Goal: Task Accomplishment & Management: Manage account settings

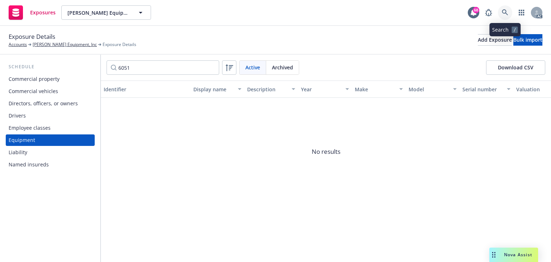
click at [506, 14] on icon at bounding box center [505, 12] width 6 height 6
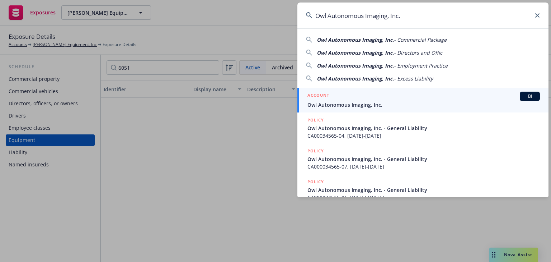
type input "Owl Autonomous Imaging, Inc."
click at [327, 102] on span "Owl Autonomous Imaging, Inc." at bounding box center [424, 105] width 233 height 8
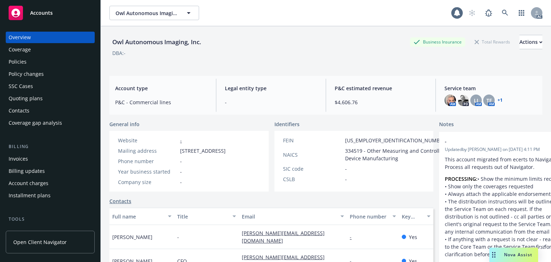
click at [30, 59] on div "Policies" at bounding box center [50, 61] width 83 height 11
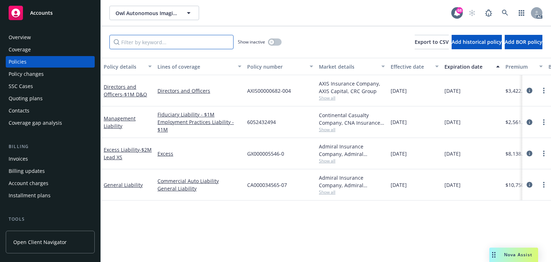
click at [167, 46] on input "Filter by keyword..." at bounding box center [171, 42] width 124 height 14
drag, startPoint x: 190, startPoint y: 42, endPoint x: 5, endPoint y: 54, distance: 185.0
click at [5, 54] on div "Accounts Overview Coverage Policies Policy changes SSC Cases Quoting plans Cont…" at bounding box center [275, 131] width 551 height 262
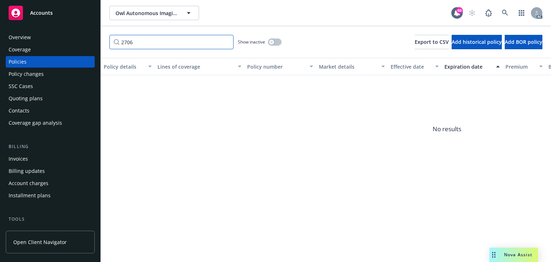
type input "2706"
drag, startPoint x: 181, startPoint y: 43, endPoint x: 65, endPoint y: 43, distance: 116.0
click at [64, 42] on div "Accounts Overview Coverage Policies Policy changes SSC Cases Quoting plans Cont…" at bounding box center [275, 131] width 551 height 262
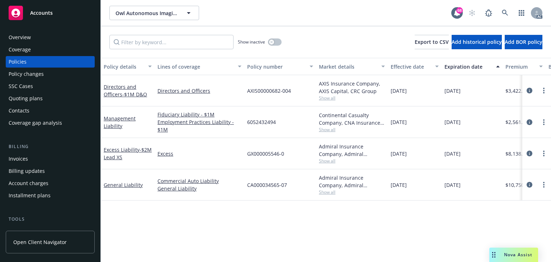
click at [257, 219] on div "Policy details Lines of coverage Policy number Market details Effective date Ex…" at bounding box center [326, 160] width 451 height 204
click at [503, 15] on icon at bounding box center [505, 13] width 6 height 6
click at [528, 88] on icon "circleInformation" at bounding box center [530, 91] width 6 height 6
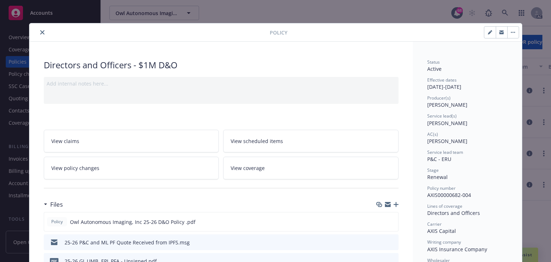
drag, startPoint x: 42, startPoint y: 32, endPoint x: 46, endPoint y: 29, distance: 5.4
click at [42, 32] on icon "close" at bounding box center [42, 32] width 4 height 4
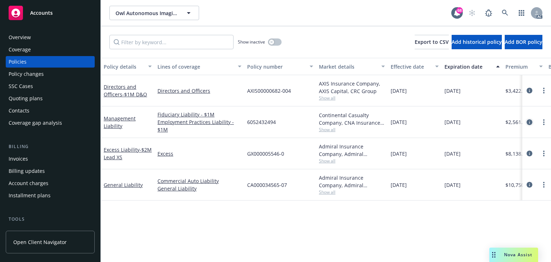
click at [531, 122] on icon "circleInformation" at bounding box center [530, 122] width 6 height 6
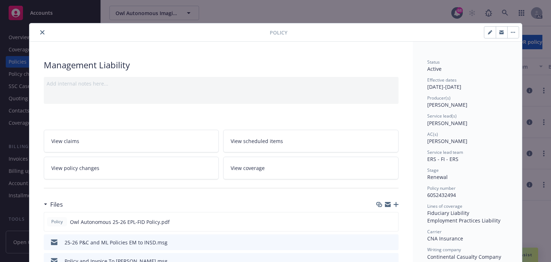
click at [41, 33] on icon "close" at bounding box center [42, 32] width 4 height 4
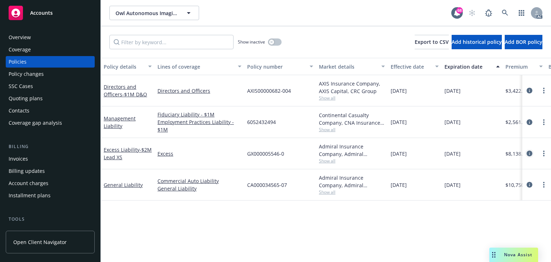
click at [530, 152] on icon "circleInformation" at bounding box center [530, 153] width 6 height 6
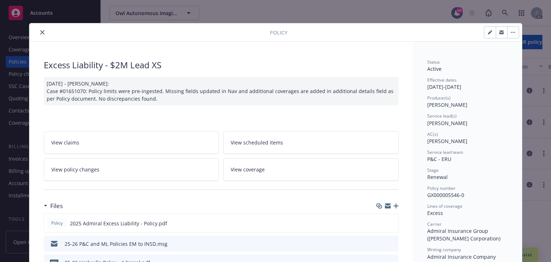
click at [40, 32] on icon "close" at bounding box center [42, 32] width 4 height 4
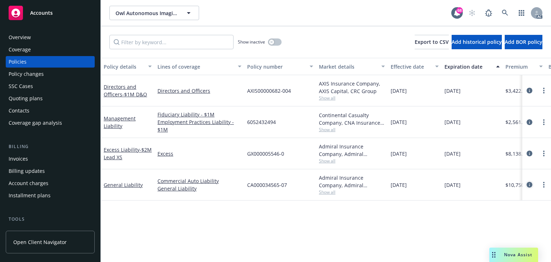
click at [533, 185] on link "circleInformation" at bounding box center [530, 184] width 9 height 9
click at [530, 185] on icon "circleInformation" at bounding box center [530, 185] width 6 height 6
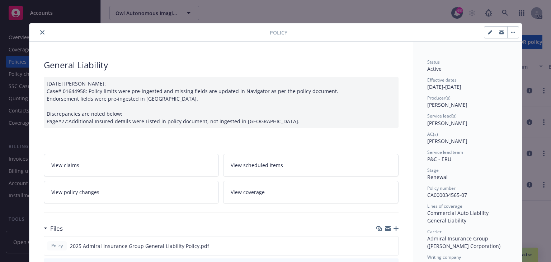
click at [40, 32] on icon "close" at bounding box center [42, 32] width 4 height 4
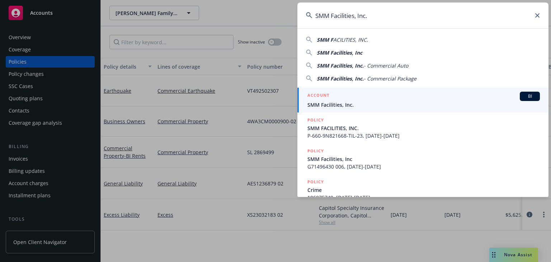
type input "SMM Facilities, Inc."
click at [327, 98] on h5 "ACCOUNT" at bounding box center [319, 96] width 22 height 9
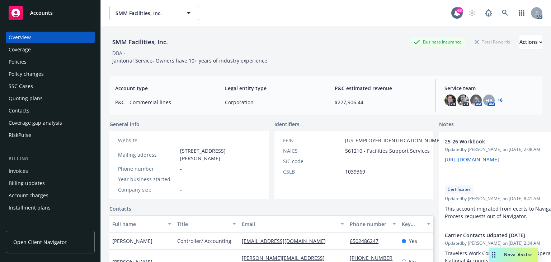
click at [32, 75] on div "Policy changes" at bounding box center [26, 73] width 35 height 11
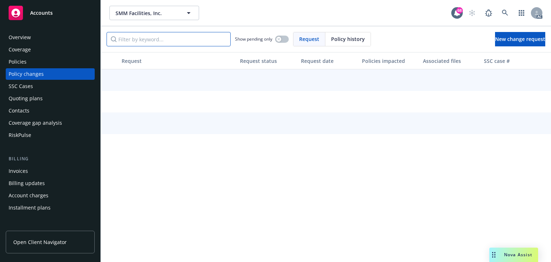
click at [138, 40] on input "Filter by keyword..." at bounding box center [169, 39] width 124 height 14
paste input "remove vehicle #35 2019 Isuzu NPR-DP"
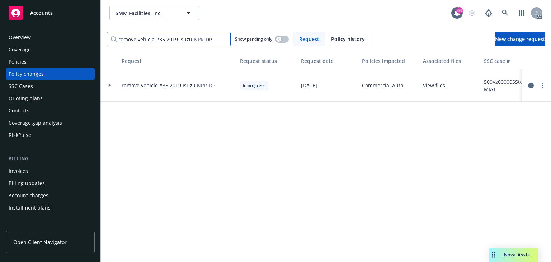
type input "remove vehicle #35 2019 Isuzu NPR-DP"
click at [179, 147] on div "Request Request status Request date Policies impacted Associated files SSC case…" at bounding box center [326, 157] width 451 height 210
click at [109, 83] on div at bounding box center [110, 85] width 18 height 32
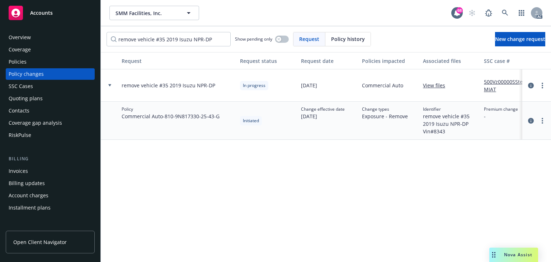
click at [429, 89] on link "View files" at bounding box center [437, 85] width 28 height 8
click at [286, 218] on div "Request Request status Request date Policies impacted Associated files SSC case…" at bounding box center [326, 157] width 451 height 210
click at [287, 201] on div "Request Request status Request date Policies impacted Associated files SSC case…" at bounding box center [326, 157] width 451 height 210
click at [285, 189] on div "Request Request status Request date Policies impacted Associated files SSC case…" at bounding box center [326, 157] width 451 height 210
click at [318, 201] on div "Request Request status Request date Policies impacted Associated files SSC case…" at bounding box center [326, 157] width 451 height 210
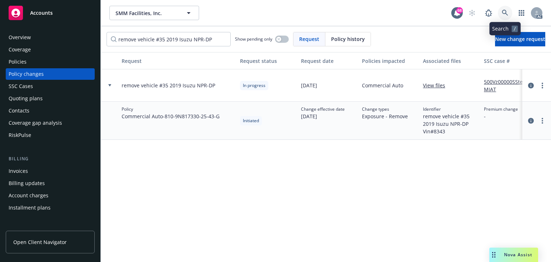
click at [504, 16] on link at bounding box center [505, 13] width 14 height 14
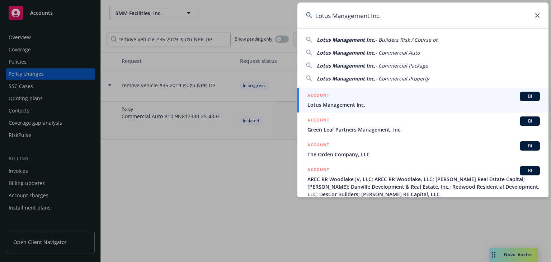
type input "Lotus Management Inc."
click at [348, 101] on span "Lotus Management Inc." at bounding box center [424, 105] width 233 height 8
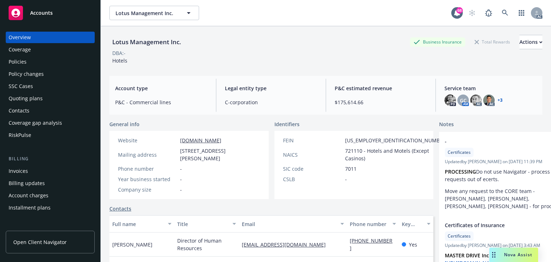
click at [29, 57] on div "Policies" at bounding box center [50, 61] width 83 height 11
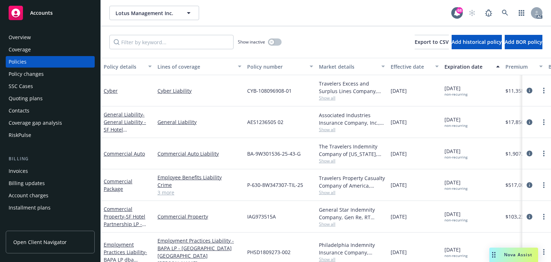
click at [29, 62] on div "Policies" at bounding box center [50, 61] width 83 height 11
click at [169, 42] on input "Filter by keyword..." at bounding box center [171, 42] width 124 height 14
click at [135, 46] on input "Filter by keyword..." at bounding box center [171, 42] width 124 height 14
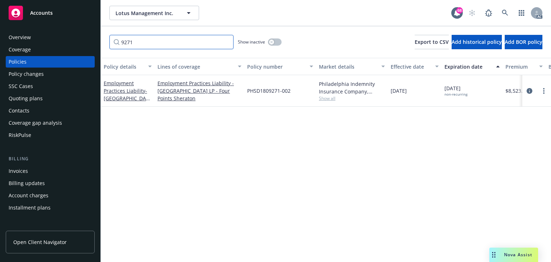
type input "9271"
click at [320, 128] on div "Policy details Lines of coverage Policy number Market details Effective date Ex…" at bounding box center [326, 160] width 451 height 204
click at [362, 136] on div "Policy details Lines of coverage Policy number Market details Effective date Ex…" at bounding box center [326, 160] width 451 height 204
click at [533, 91] on link "circleInformation" at bounding box center [530, 91] width 9 height 9
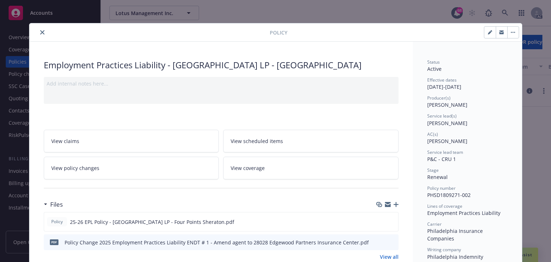
click at [110, 165] on link "View policy changes" at bounding box center [132, 168] width 176 height 23
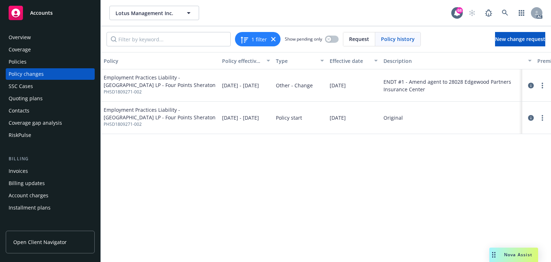
click at [325, 190] on div "Policy Policy effective dates Type Effective date Description Premium change An…" at bounding box center [326, 157] width 451 height 210
click at [530, 86] on icon "circleInformation" at bounding box center [531, 86] width 6 height 6
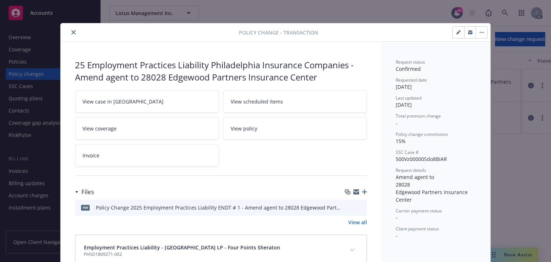
scroll to position [19, 0]
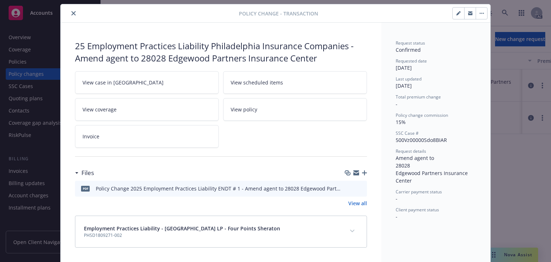
click at [71, 14] on icon "close" at bounding box center [73, 13] width 4 height 4
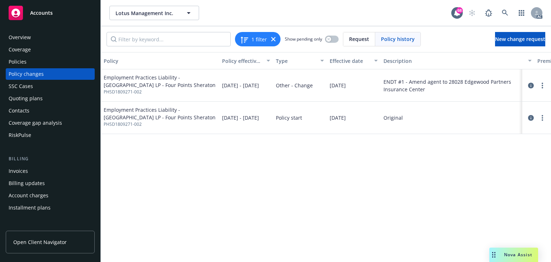
click at [157, 168] on div "Policy Policy effective dates Type Effective date Description Premium change An…" at bounding box center [326, 157] width 451 height 210
drag, startPoint x: 252, startPoint y: 257, endPoint x: 138, endPoint y: 248, distance: 113.8
click at [138, 248] on div "Policy Policy effective dates Type Effective date Description Premium change An…" at bounding box center [326, 157] width 451 height 210
drag, startPoint x: 532, startPoint y: 83, endPoint x: 338, endPoint y: 121, distance: 198.1
click at [531, 83] on icon "circleInformation" at bounding box center [531, 86] width 6 height 6
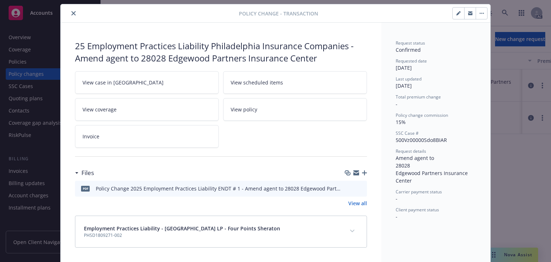
scroll to position [44, 0]
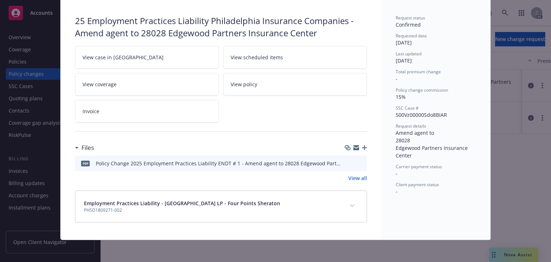
click at [348, 204] on button "expand content" at bounding box center [352, 205] width 11 height 11
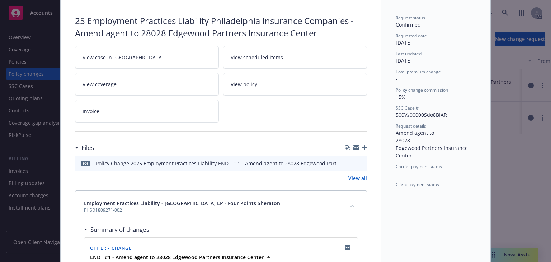
click at [378, 196] on div "25 Employment Practices Liability Philadelphia Insurance Companies - Amend agen…" at bounding box center [221, 165] width 321 height 336
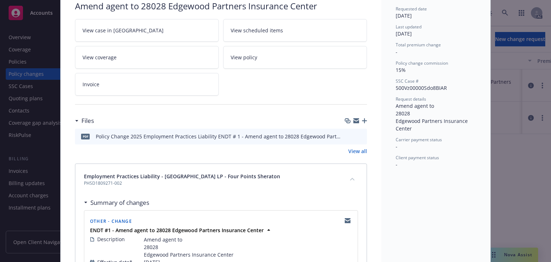
scroll to position [138, 0]
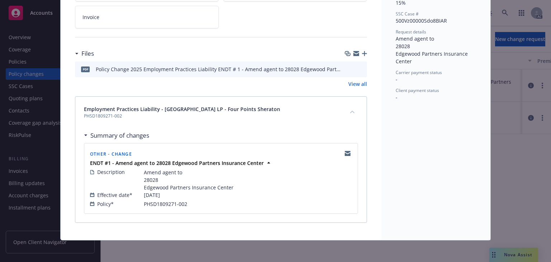
click at [359, 69] on icon "preview file" at bounding box center [360, 68] width 6 height 5
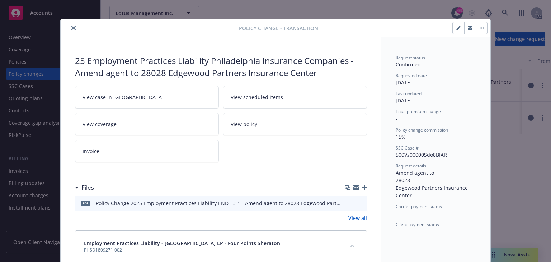
scroll to position [0, 0]
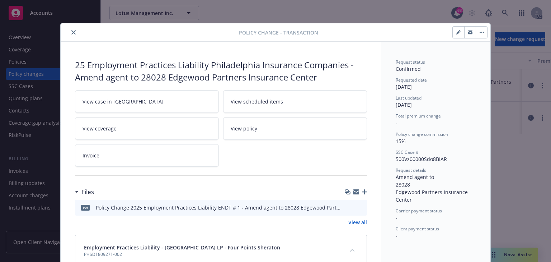
click at [72, 32] on icon "close" at bounding box center [73, 32] width 4 height 4
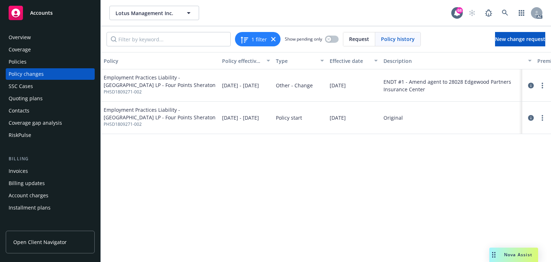
click at [26, 63] on div "Policies" at bounding box center [50, 61] width 83 height 11
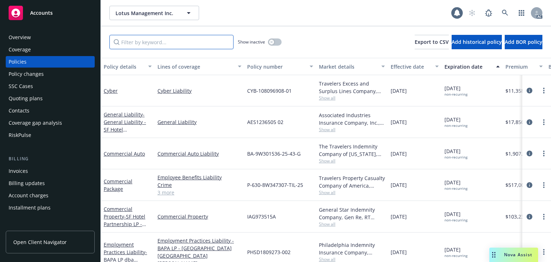
click at [159, 40] on input "Filter by keyword..." at bounding box center [171, 42] width 124 height 14
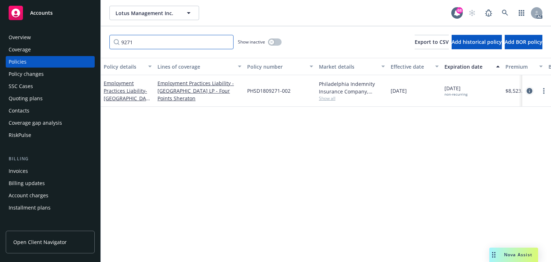
type input "9271"
click at [531, 88] on icon "circleInformation" at bounding box center [530, 91] width 6 height 6
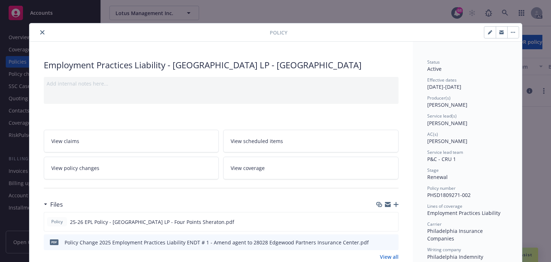
scroll to position [22, 0]
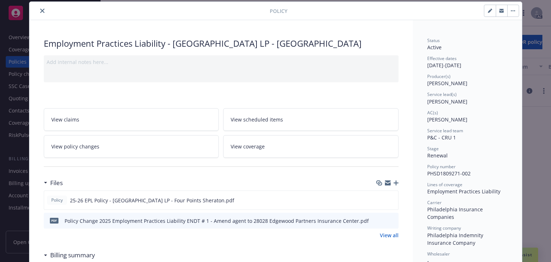
click at [433, 103] on span "Sabrina Ramos" at bounding box center [448, 101] width 40 height 7
copy span "Sabrina"
click at [40, 10] on icon "close" at bounding box center [42, 11] width 4 height 4
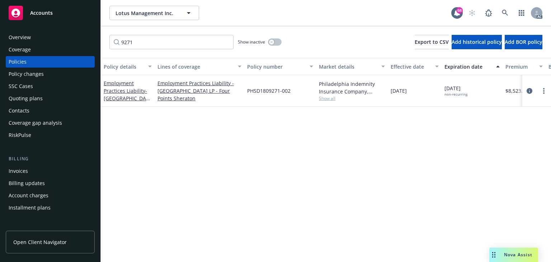
click at [196, 128] on div "Policy details Lines of coverage Policy number Market details Effective date Ex…" at bounding box center [326, 160] width 451 height 204
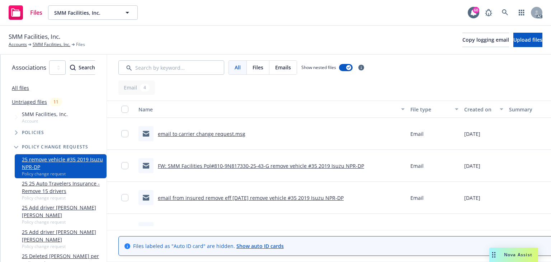
click at [241, 168] on link "FW: SMM Facilities Pol#810-9N817330-25-43-G remove vehicle #35 2019 Isuzu NPR-DP" at bounding box center [261, 165] width 206 height 7
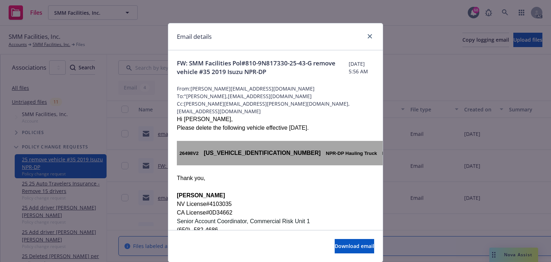
click at [255, 199] on p "[PERSON_NAME]" at bounding box center [275, 195] width 197 height 9
click at [303, 200] on p "[PERSON_NAME]" at bounding box center [275, 195] width 197 height 9
click at [320, 212] on p "CA License#0D34662" at bounding box center [275, 212] width 197 height 9
click at [340, 194] on p "Lena West" at bounding box center [275, 195] width 197 height 9
click at [366, 39] on link "close" at bounding box center [370, 36] width 9 height 9
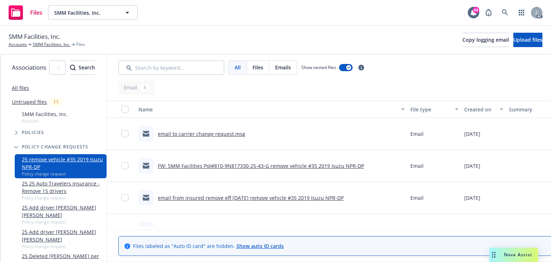
click at [246, 136] on link "email to carrier change request.msg" at bounding box center [202, 133] width 88 height 7
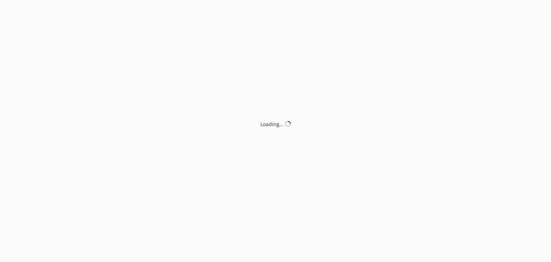
select select "ACCEPTED"
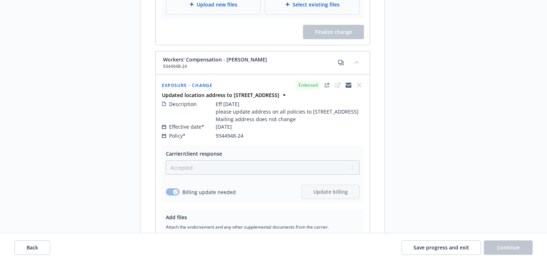
click at [437, 192] on div "Request details Updated by Alice Wang on 09/24/2025, 9:13 AM Eff 12/01/2024 ple…" at bounding box center [449, 95] width 101 height 3006
click at [424, 167] on div "Request details Updated by Alice Wang on 09/24/2025, 9:13 AM Eff 12/01/2024 ple…" at bounding box center [449, 95] width 101 height 3006
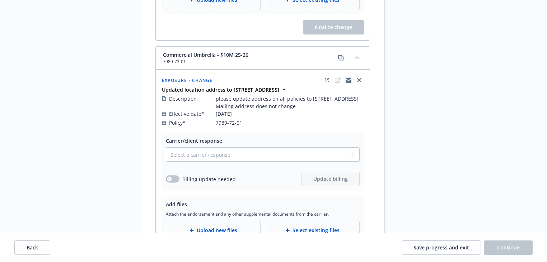
scroll to position [305, 0]
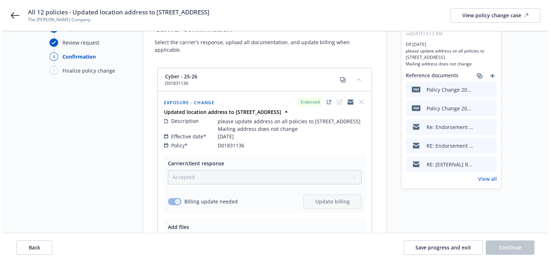
scroll to position [0, 0]
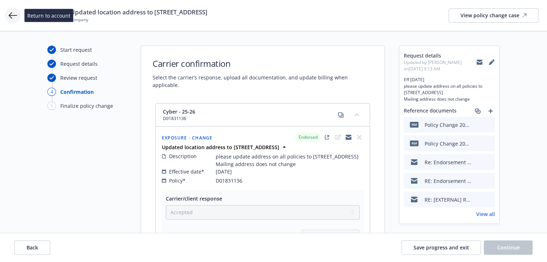
click at [14, 18] on icon at bounding box center [13, 15] width 9 height 9
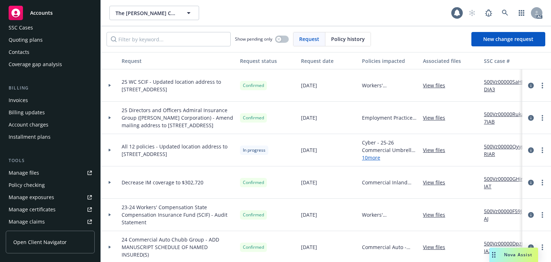
scroll to position [86, 0]
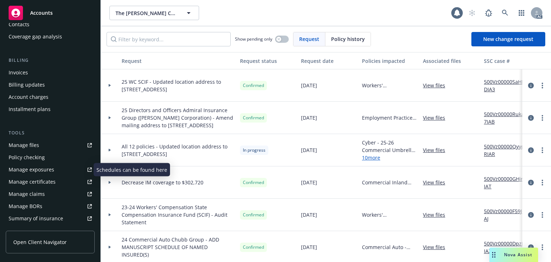
click at [34, 172] on div "Manage exposures" at bounding box center [32, 169] width 46 height 11
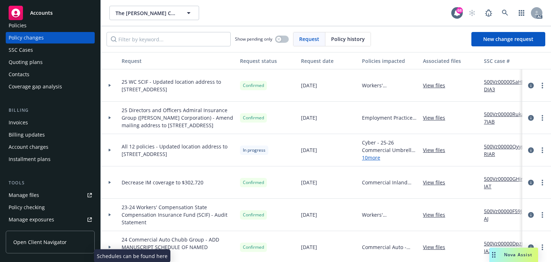
scroll to position [0, 0]
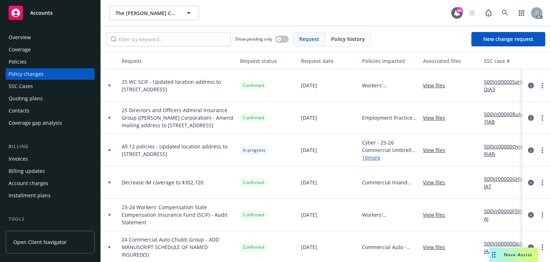
click at [32, 60] on div "Policies" at bounding box center [50, 61] width 83 height 11
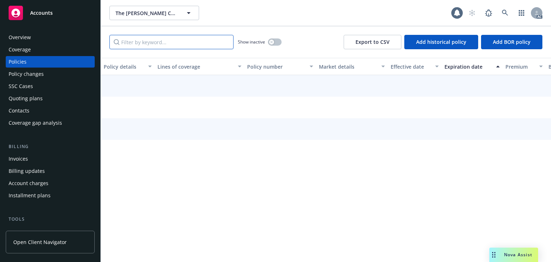
click at [164, 41] on input "Filter by keyword..." at bounding box center [171, 42] width 124 height 14
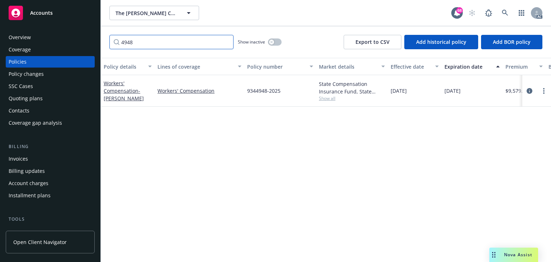
type input "4948"
click at [36, 73] on div "Policy changes" at bounding box center [26, 73] width 35 height 11
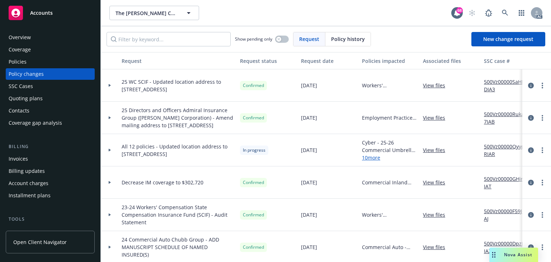
click at [110, 158] on div at bounding box center [110, 150] width 18 height 32
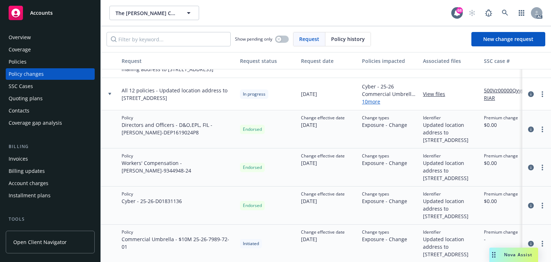
scroll to position [86, 0]
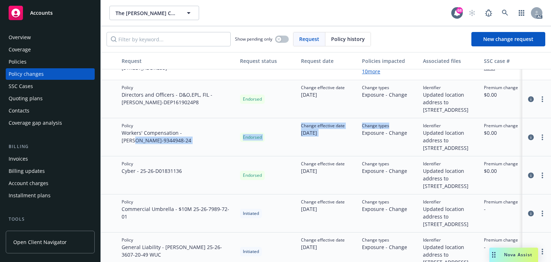
drag, startPoint x: 196, startPoint y: 143, endPoint x: 411, endPoint y: 142, distance: 214.7
click at [411, 142] on div "Policy Workers' Compensation - Capra WC - 9344948-24 Endorsed Change effective …" at bounding box center [472, 137] width 743 height 38
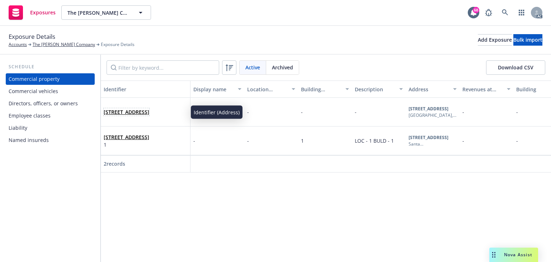
click at [149, 115] on link "1360 19th Hole Drive Suite 207, Windsor, CA, 95492, USA" at bounding box center [127, 111] width 46 height 7
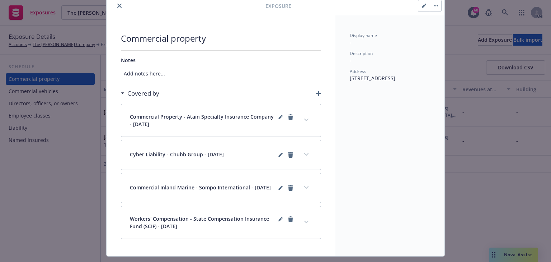
scroll to position [46, 0]
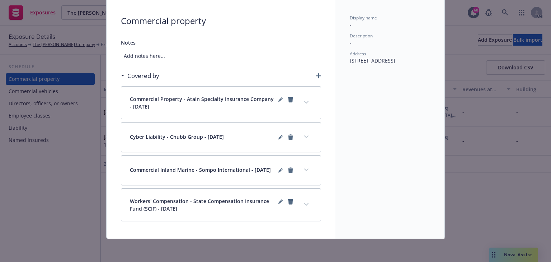
click at [301, 206] on button "expand content" at bounding box center [306, 204] width 11 height 11
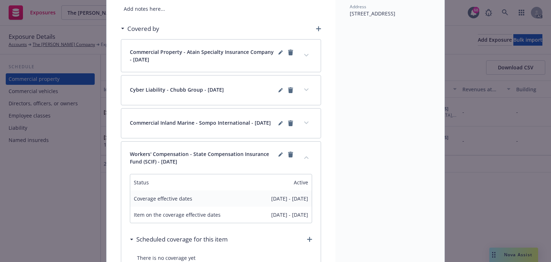
scroll to position [75, 0]
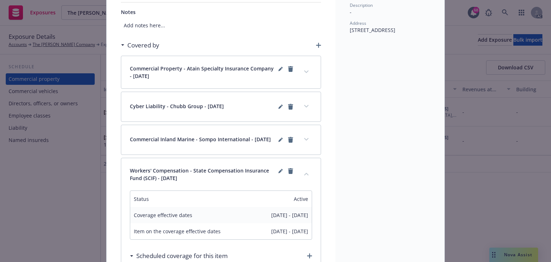
click at [306, 141] on icon "expand content" at bounding box center [306, 139] width 4 height 3
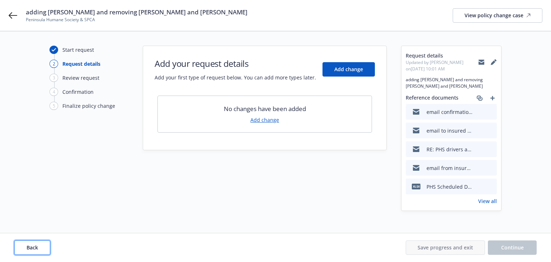
click at [43, 246] on button "Back" at bounding box center [32, 247] width 36 height 14
click at [43, 246] on div "Back Save progress and exit Continue" at bounding box center [275, 247] width 523 height 14
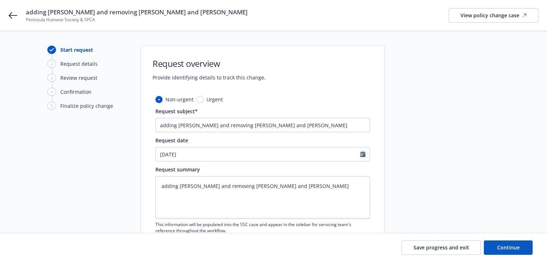
click at [471, 214] on div at bounding box center [449, 199] width 101 height 306
click at [519, 249] on span "Continue" at bounding box center [508, 247] width 23 height 7
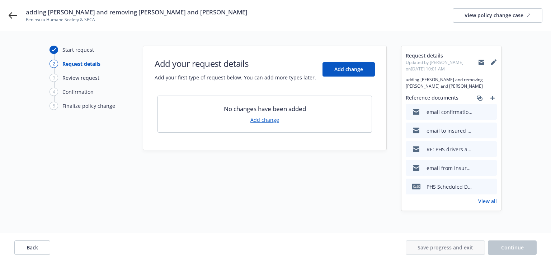
click at [495, 199] on link "View all" at bounding box center [488, 201] width 19 height 8
click at [39, 244] on button "Back" at bounding box center [32, 247] width 36 height 14
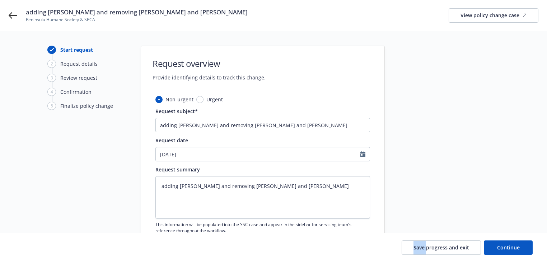
click at [39, 244] on div "Save progress and exit Continue" at bounding box center [273, 247] width 518 height 14
click at [187, 184] on textarea "adding [PERSON_NAME] and removing [PERSON_NAME] and [PERSON_NAME]" at bounding box center [262, 197] width 215 height 42
click at [202, 186] on textarea "adding [PERSON_NAME] and removing [PERSON_NAME] and [PERSON_NAME]" at bounding box center [262, 197] width 215 height 42
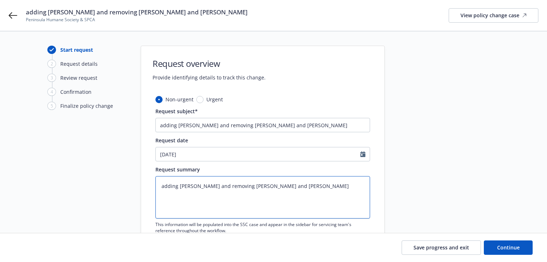
type textarea "x"
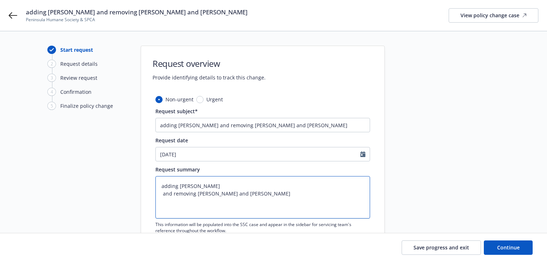
paste textarea "12/06/02"
type textarea "adding Bryant Siu 12/06/02 and removing Angela Raxon and David Heck"
type textarea "x"
type textarea "adding Bryant Siu 12/06/02 and removing Angela Raxon and David Heck"
click at [161, 190] on textarea "adding Bryant Siu 12/06/02 and removing Angela Raxon and David Heck" at bounding box center [262, 197] width 215 height 42
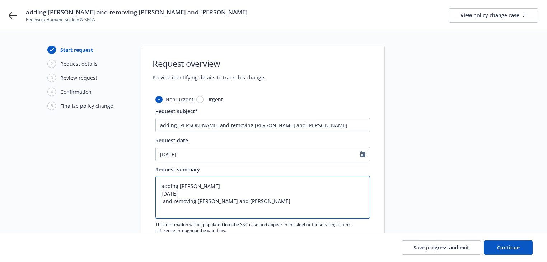
type textarea "x"
type textarea "adding Bryant Siu D12/06/02 and removing Angela Raxon and David Heck"
type textarea "x"
type textarea "adding Bryant Siu DO12/06/02 and removing Angela Raxon and David Heck"
type textarea "x"
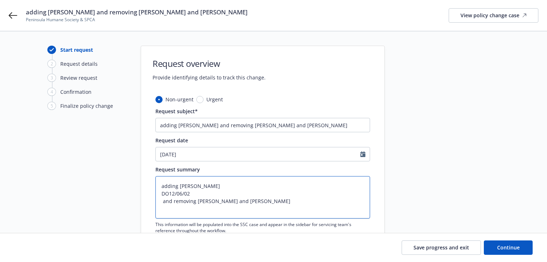
type textarea "adding Bryant Siu DOB12/06/02 and removing Angela Raxon and David Heck"
type textarea "x"
type textarea "adding Bryant Siu DOB:12/06/02 and removing Angela Raxon and David Heck"
type textarea "x"
type textarea "adding Bryant Siu DOB: 12/06/02 and removing Angela Raxon and David Heck"
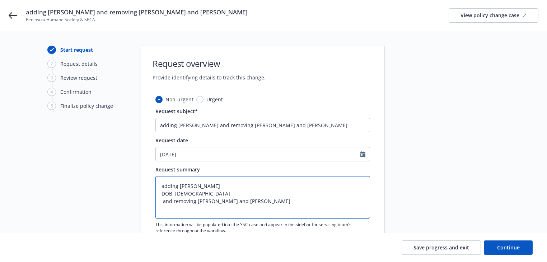
click at [206, 190] on textarea "adding Bryant Siu DOB: 12/06/02 and removing Angela Raxon and David Heck" at bounding box center [262, 197] width 215 height 42
type textarea "x"
paste textarea "CA"
type textarea "adding Bryant Siu DOB: 12/06/02 CA and removing Angela Raxon and David Heck"
type textarea "x"
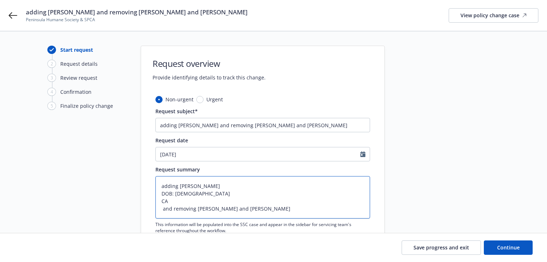
type textarea "adding Bryant Siu DOB: 12/06/02 CA and removing Angela Raxon and David Heck"
click at [181, 201] on textarea "adding Bryant Siu DOB: 12/06/02 CA and removing Angela Raxon and David Heck" at bounding box center [262, 197] width 215 height 42
type textarea "x"
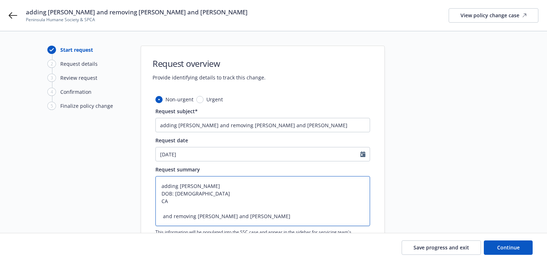
paste textarea "Y7599592"
type textarea "adding Bryant Siu DOB: 12/06/02 CA Y7599592 and removing Angela Raxon and David…"
drag, startPoint x: 173, startPoint y: 214, endPoint x: 116, endPoint y: 215, distance: 57.5
click at [116, 215] on div "Start request 2 Request details 3 Review request 4 Confirmation 5 Finalize poli…" at bounding box center [274, 202] width 530 height 313
type textarea "x"
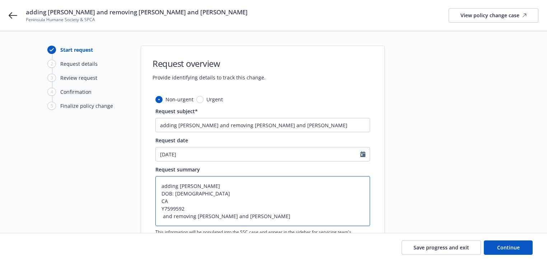
type textarea "adding Bryant Siu DOB: 12/06/02 CA Y7599592 removing Angela Raxon and David Heck"
type textarea "x"
type textarea "adding Bryant Siu DOB: 12/06/02 CA Y7599592 emoving Angela Raxon and David Heck"
type textarea "x"
type textarea "adding Bryant Siu DOB: 12/06/02 CA Y7599592 removing Angela Raxon and David Heck"
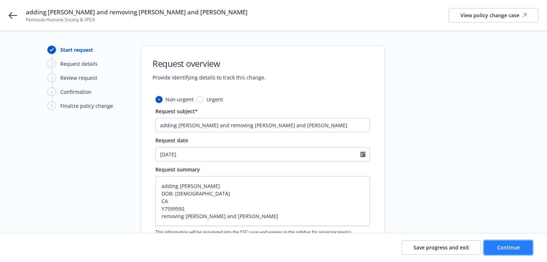
click at [519, 247] on span "Continue" at bounding box center [508, 247] width 23 height 7
click at [482, 197] on div at bounding box center [449, 202] width 101 height 313
type textarea "x"
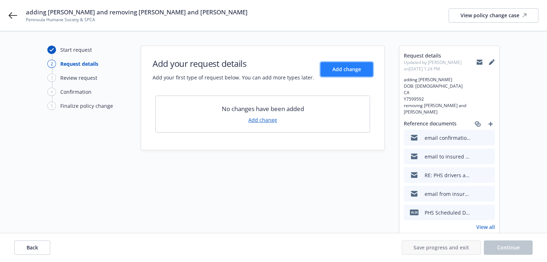
click at [368, 65] on button "Add change" at bounding box center [347, 69] width 52 height 14
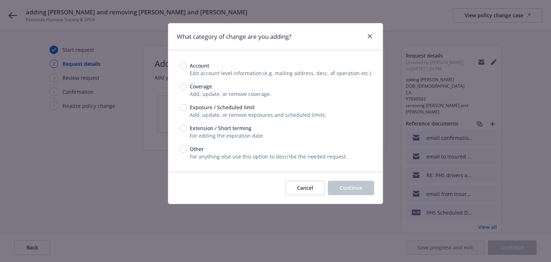
click at [187, 107] on span "Exposure / Scheduled limit" at bounding box center [221, 107] width 68 height 8
click at [187, 107] on input "Exposure / Scheduled limit" at bounding box center [183, 107] width 7 height 7
radio input "true"
click at [345, 181] on button "Continue" at bounding box center [351, 188] width 46 height 14
type textarea "x"
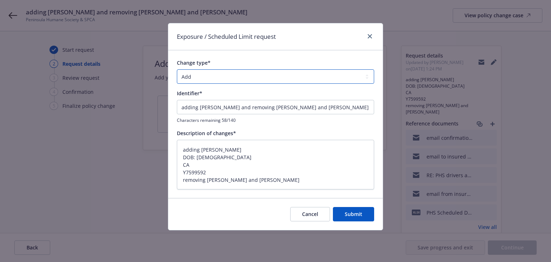
click at [233, 79] on select "Add Audit Change Remove" at bounding box center [275, 76] width 197 height 14
select select "CHANGE"
click at [177, 69] on select "Add Audit Change Remove" at bounding box center [275, 76] width 197 height 14
click at [356, 214] on span "Submit" at bounding box center [354, 213] width 18 height 7
type textarea "x"
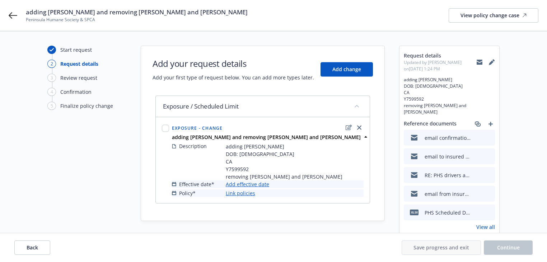
click at [258, 185] on link "Add effective date" at bounding box center [247, 184] width 43 height 8
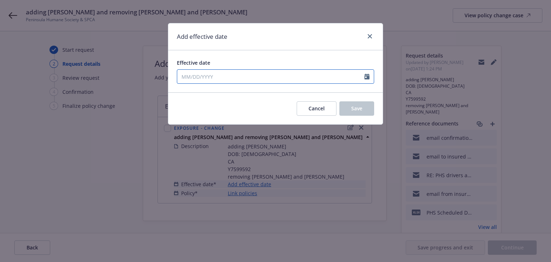
click at [230, 76] on input "Effective date" at bounding box center [270, 77] width 187 height 14
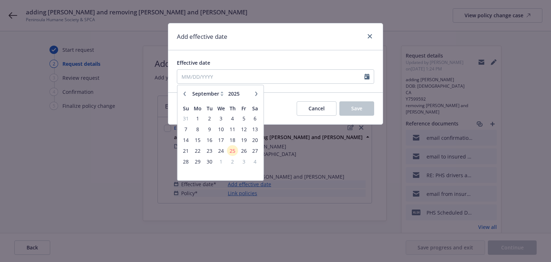
click at [184, 96] on button "button" at bounding box center [185, 93] width 9 height 9
select select "8"
click at [219, 130] on span "6" at bounding box center [221, 129] width 10 height 9
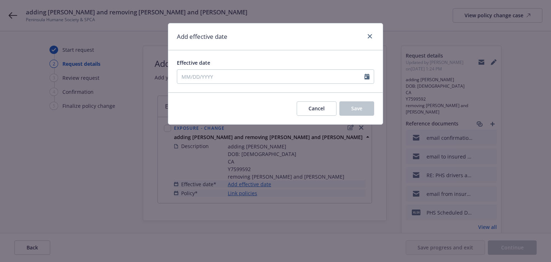
type input "[DATE]"
click at [350, 111] on button "Save" at bounding box center [357, 108] width 35 height 14
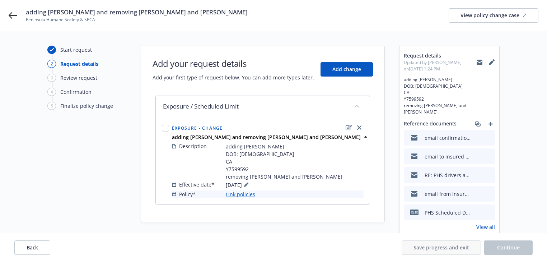
click at [236, 194] on link "Link policies" at bounding box center [240, 194] width 29 height 8
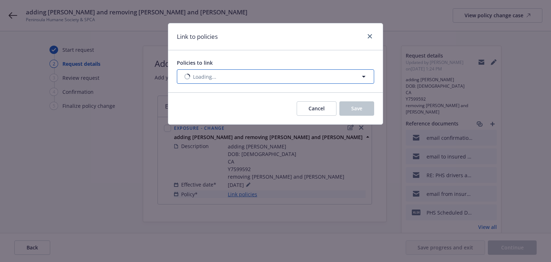
click at [207, 74] on span "Loading..." at bounding box center [204, 77] width 23 height 8
select select "ACTIVE"
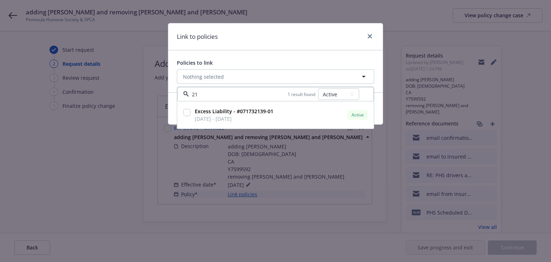
type input "2"
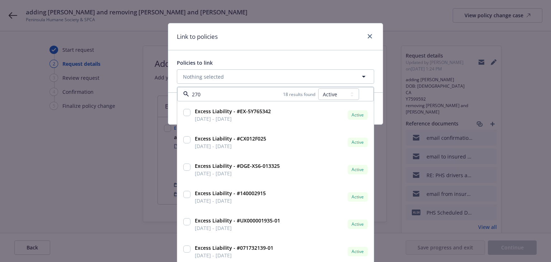
type input "2703"
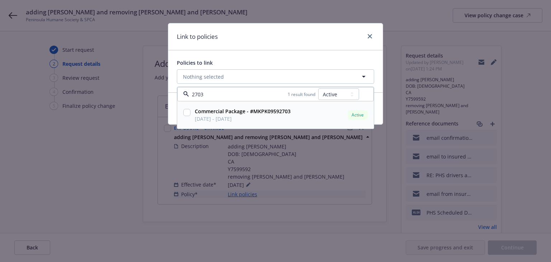
click at [186, 113] on input "checkbox" at bounding box center [186, 112] width 7 height 7
checkbox input "true"
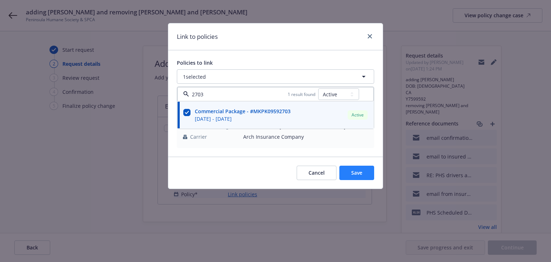
type input "2703"
click at [362, 177] on button "Save" at bounding box center [357, 172] width 35 height 14
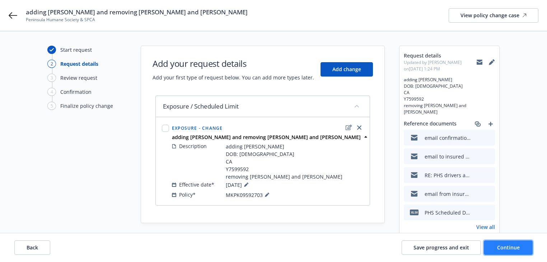
click at [519, 246] on span "Continue" at bounding box center [508, 247] width 23 height 7
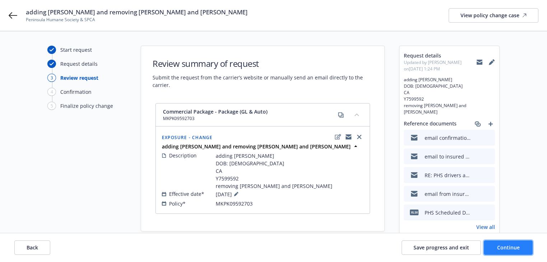
click at [519, 246] on span "Continue" at bounding box center [508, 247] width 23 height 7
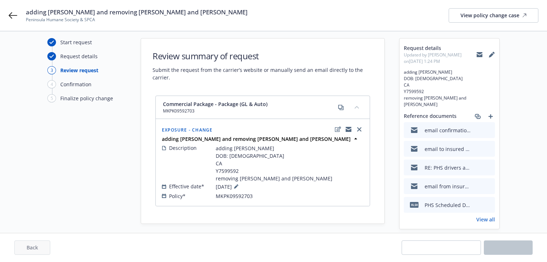
scroll to position [12, 0]
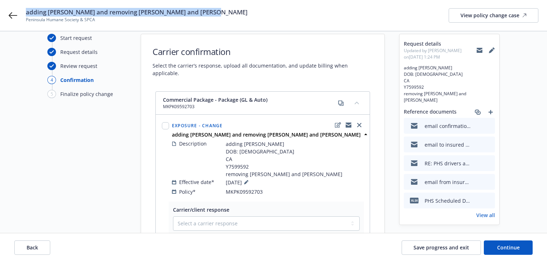
copy span "adding Bryant Siu and removing Angela Raxon and David Heck"
drag, startPoint x: 25, startPoint y: 13, endPoint x: 231, endPoint y: 13, distance: 206.4
click at [231, 13] on div "adding Bryant Siu and removing Angela Raxon and David Heck Peninsula Humane Soc…" at bounding box center [273, 15] width 547 height 31
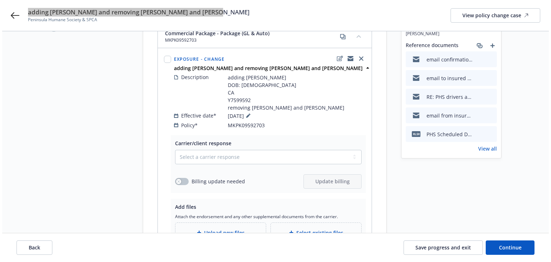
scroll to position [127, 0]
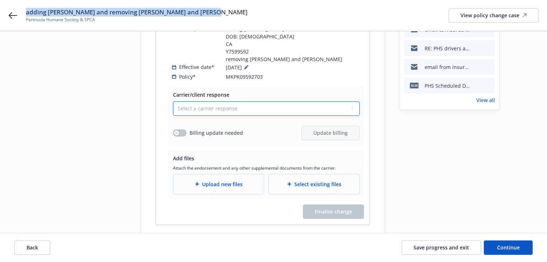
drag, startPoint x: 215, startPoint y: 95, endPoint x: 215, endPoint y: 106, distance: 11.1
click at [215, 101] on select "Select a carrier response Accepted Accepted with revision No endorsement needed…" at bounding box center [266, 108] width 187 height 14
select select "ACCEPTED"
click at [173, 101] on select "Select a carrier response Accepted Accepted with revision No endorsement needed…" at bounding box center [266, 108] width 187 height 14
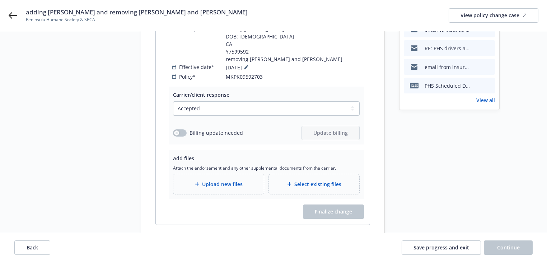
click at [214, 180] on span "Upload new files" at bounding box center [222, 184] width 41 height 8
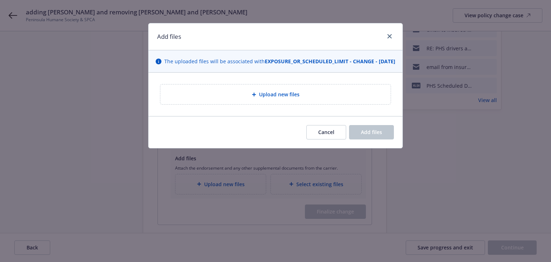
click at [336, 98] on div "Upload new files" at bounding box center [275, 94] width 219 height 8
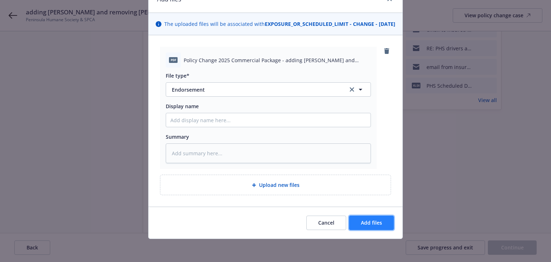
click at [382, 228] on button "Add files" at bounding box center [371, 222] width 45 height 14
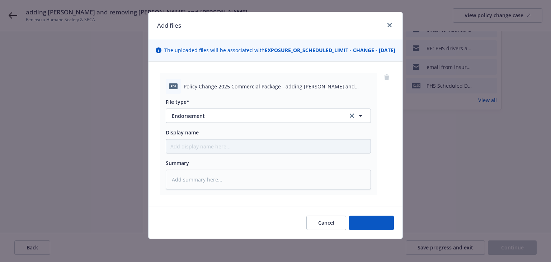
scroll to position [18, 0]
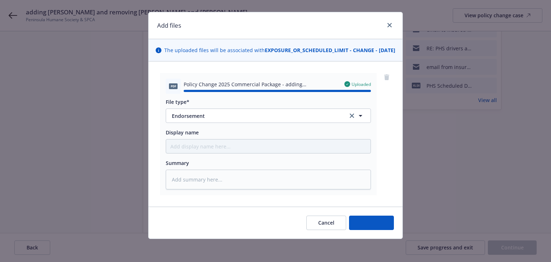
type textarea "x"
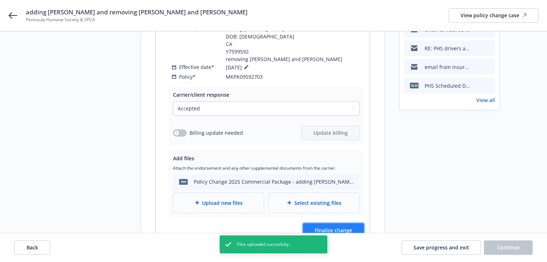
click at [346, 227] on span "Finalize change" at bounding box center [333, 230] width 37 height 7
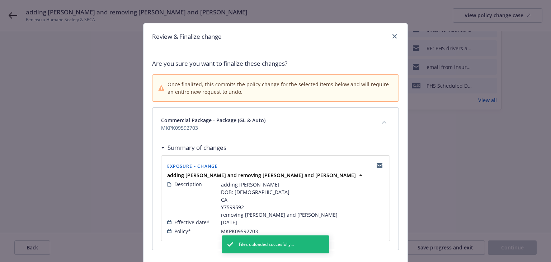
click at [276, 142] on div "Summary of changes" at bounding box center [275, 147] width 229 height 15
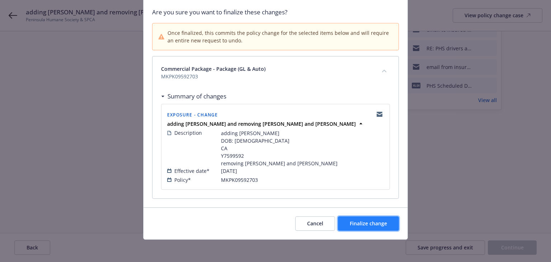
click at [356, 223] on span "Finalize change" at bounding box center [368, 223] width 37 height 7
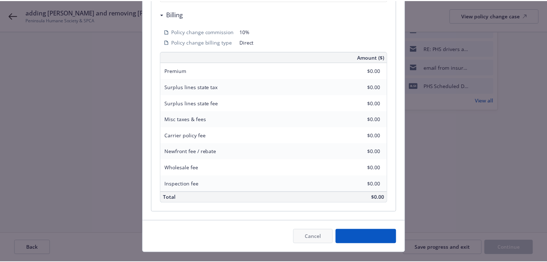
scroll to position [252, 0]
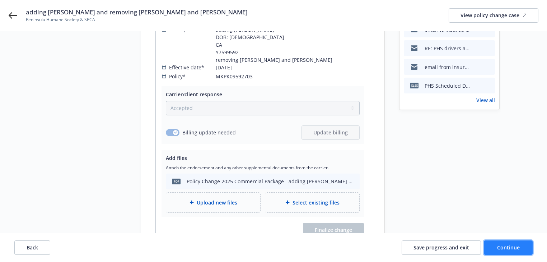
click at [508, 248] on span "Continue" at bounding box center [508, 247] width 23 height 7
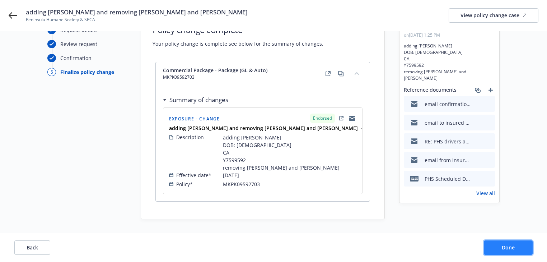
click at [508, 248] on span "Done" at bounding box center [508, 247] width 13 height 7
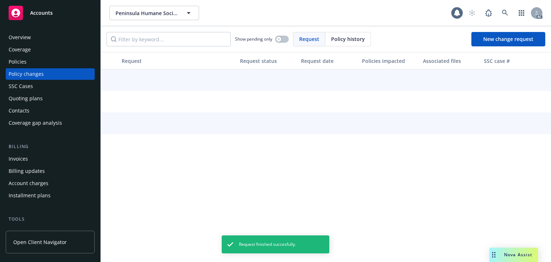
scroll to position [86, 0]
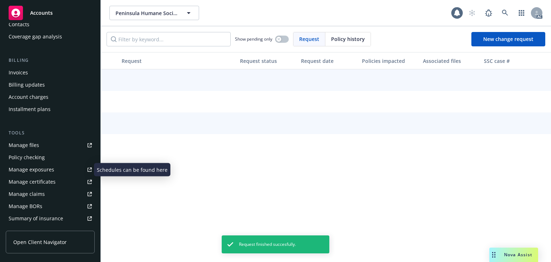
click at [47, 172] on div "Manage exposures" at bounding box center [32, 169] width 46 height 11
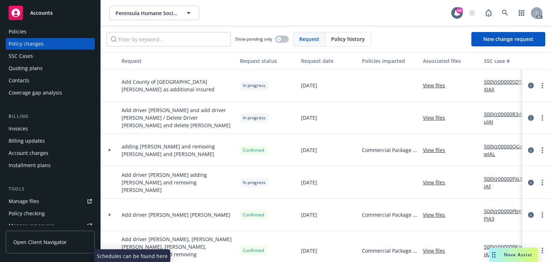
scroll to position [0, 0]
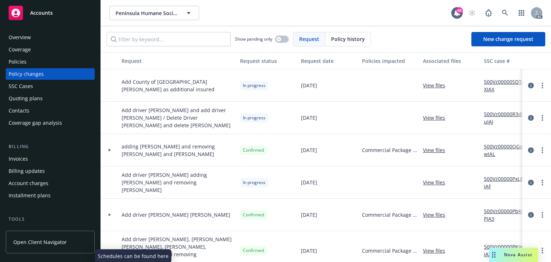
click at [33, 63] on div "Policies" at bounding box center [50, 61] width 83 height 11
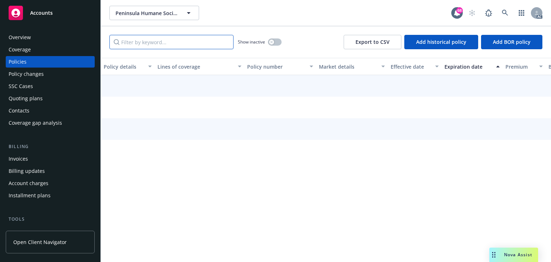
click at [157, 38] on input "Filter by keyword..." at bounding box center [171, 42] width 124 height 14
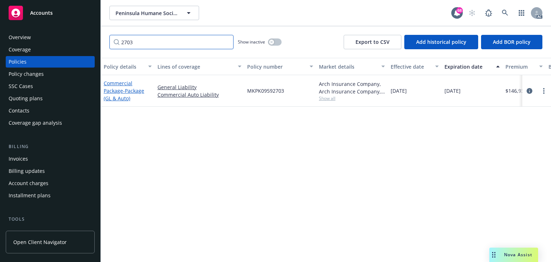
type input "2703"
click at [120, 80] on link "Commercial Package - Package (GL & Auto)" at bounding box center [124, 91] width 41 height 22
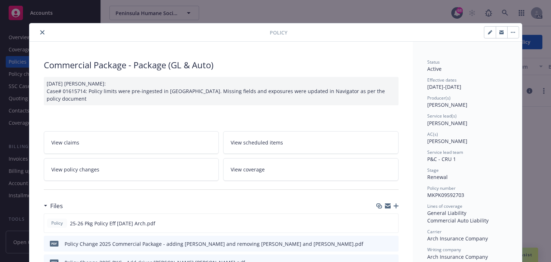
scroll to position [22, 0]
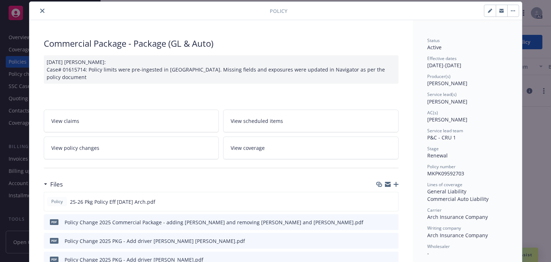
drag, startPoint x: 311, startPoint y: 9, endPoint x: 314, endPoint y: 14, distance: 6.8
click at [311, 9] on div at bounding box center [404, 11] width 232 height 12
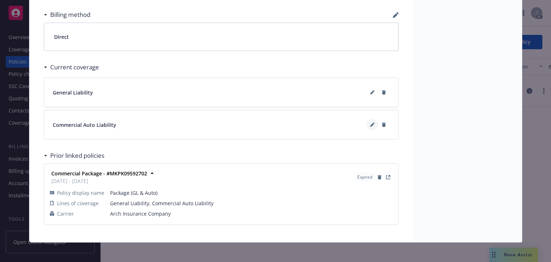
click at [370, 122] on icon at bounding box center [372, 124] width 4 height 4
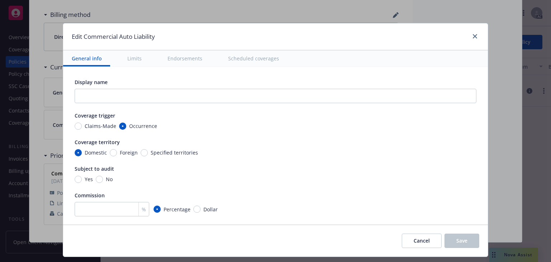
click at [262, 56] on button "Scheduled coverages" at bounding box center [254, 58] width 68 height 16
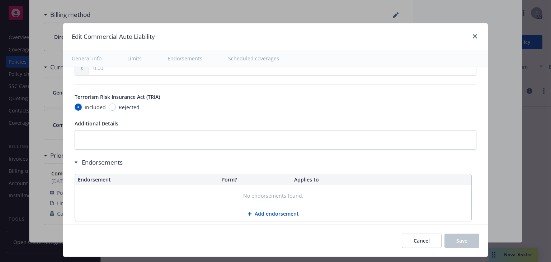
scroll to position [1143, 0]
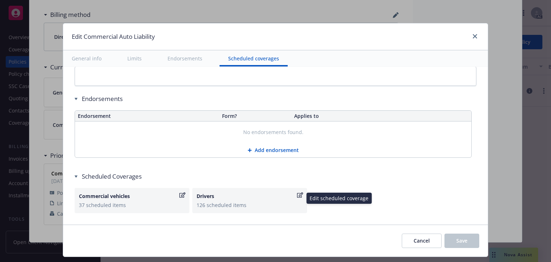
click at [298, 192] on icon "button" at bounding box center [300, 194] width 6 height 5
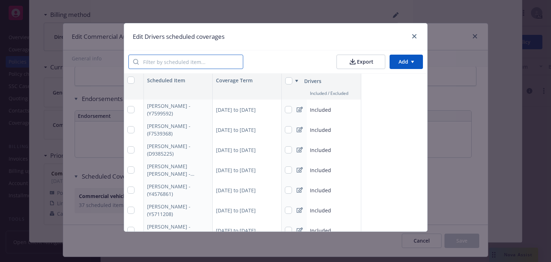
click at [159, 61] on input "search" at bounding box center [191, 62] width 104 height 14
paste input "Angel"
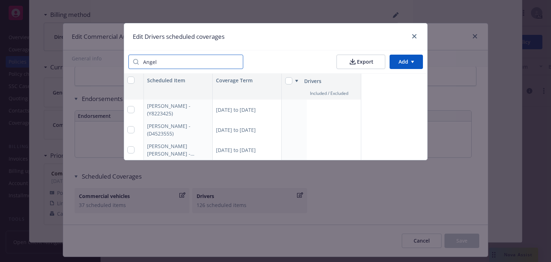
type input "Angel"
click at [243, 113] on div "04/14/2025 to 04/14/2026" at bounding box center [247, 109] width 69 height 20
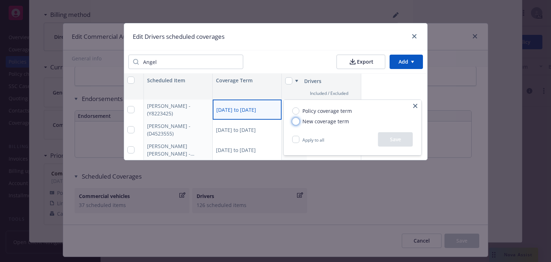
click at [294, 123] on input "New coverage term" at bounding box center [296, 120] width 7 height 7
radio input "true"
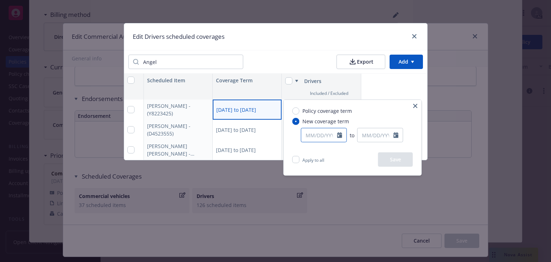
select select "9"
click at [323, 138] on input "text" at bounding box center [320, 135] width 36 height 14
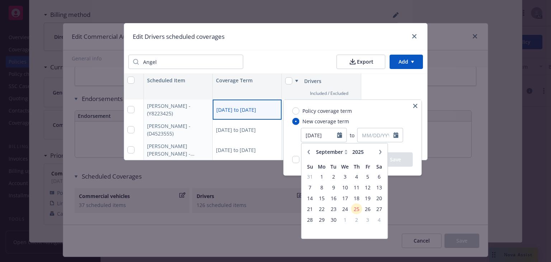
type input "04/14/2025"
click at [370, 117] on div "Policy coverage term New coverage term 04/14/2025 January February March April …" at bounding box center [353, 126] width 138 height 52
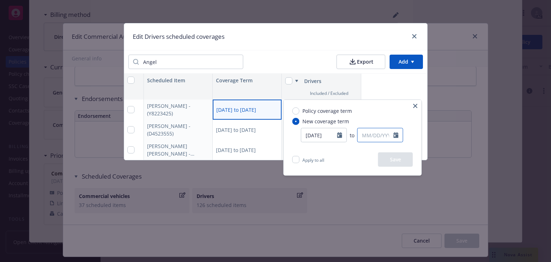
click at [380, 137] on input "text" at bounding box center [376, 135] width 36 height 14
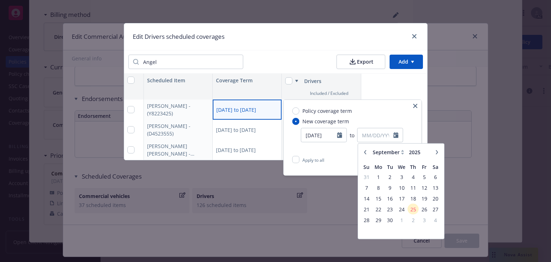
click at [366, 155] on button "button" at bounding box center [365, 152] width 9 height 9
select select "8"
click at [399, 190] on span "6" at bounding box center [402, 187] width 10 height 9
type input "[DATE]"
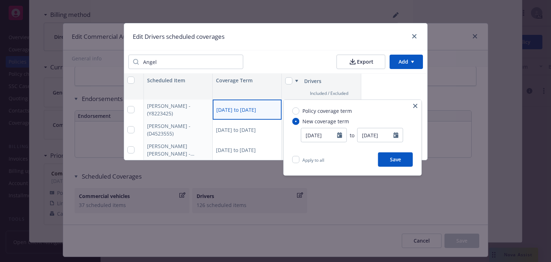
click at [395, 161] on button "Save" at bounding box center [395, 159] width 35 height 14
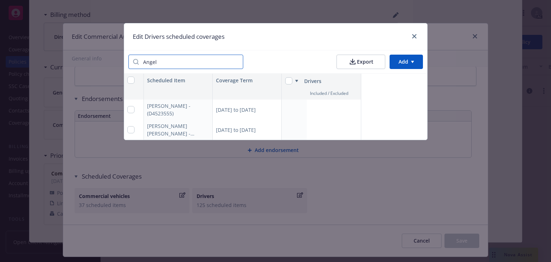
click at [175, 63] on input "Angel" at bounding box center [191, 62] width 104 height 14
paste input "David"
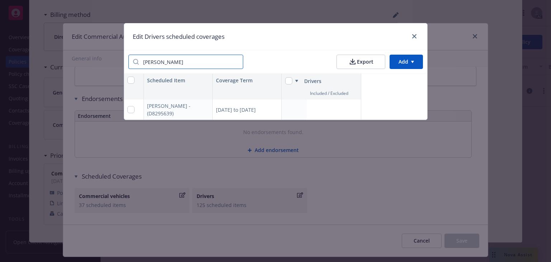
type input "David"
click at [257, 109] on div "04/14/2025 to 04/14/2026" at bounding box center [247, 109] width 69 height 20
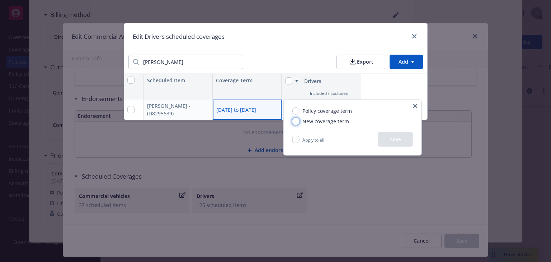
click at [296, 121] on input "New coverage term" at bounding box center [296, 120] width 7 height 7
radio input "true"
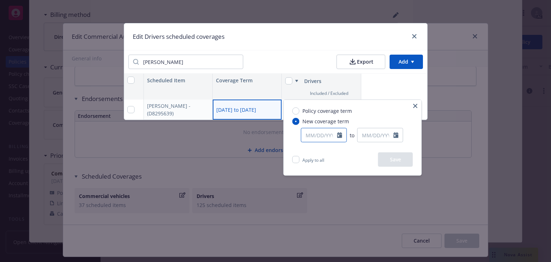
select select "9"
click at [326, 136] on input "text" at bounding box center [320, 135] width 36 height 14
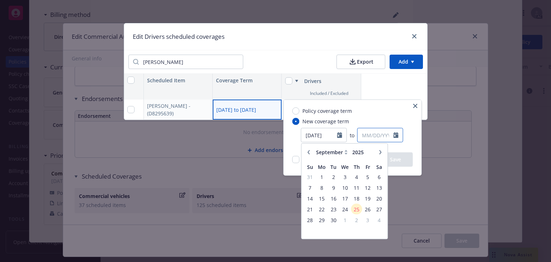
type input "04/14/2025"
click at [378, 138] on input "text" at bounding box center [376, 135] width 36 height 14
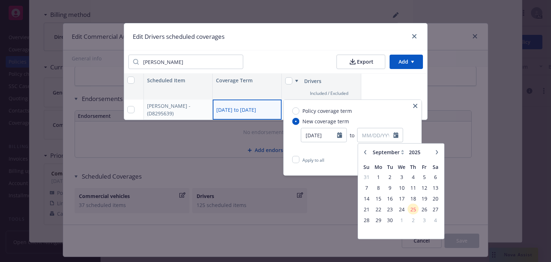
click at [365, 152] on icon "button" at bounding box center [365, 152] width 2 height 4
select select "8"
click at [403, 189] on span "6" at bounding box center [402, 187] width 10 height 9
type input "08/06/2025"
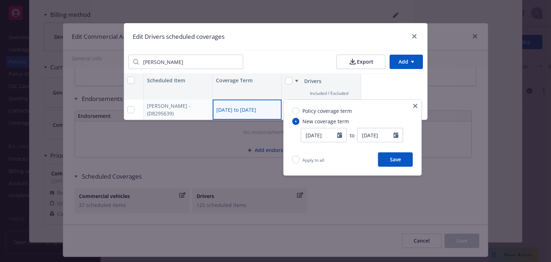
click at [393, 161] on button "Save" at bounding box center [395, 159] width 35 height 14
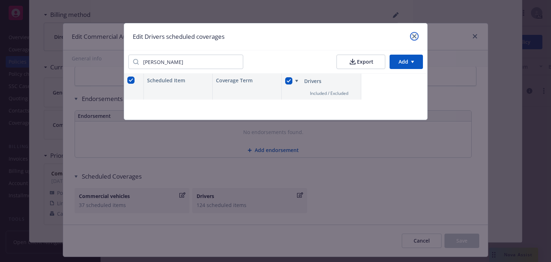
click at [411, 38] on link "close" at bounding box center [414, 36] width 9 height 9
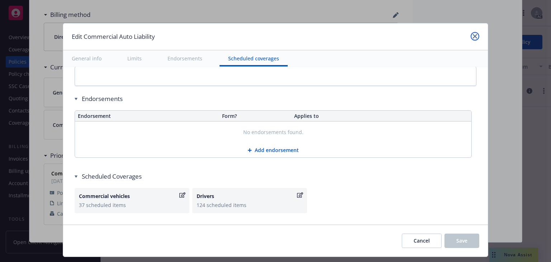
click at [475, 37] on icon "close" at bounding box center [475, 36] width 4 height 4
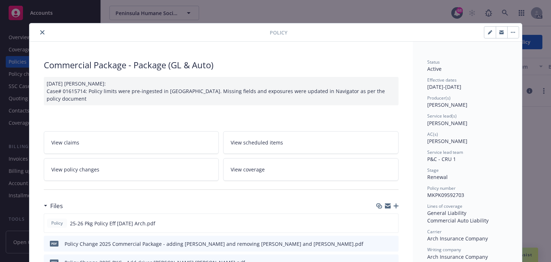
click at [40, 32] on icon "close" at bounding box center [42, 32] width 4 height 4
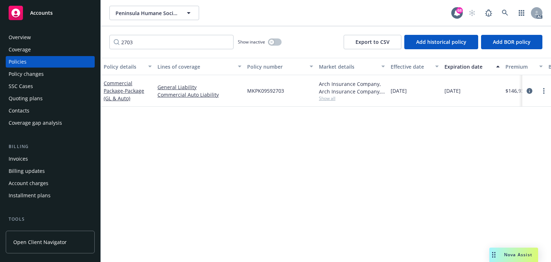
click at [331, 99] on span "Show all" at bounding box center [352, 98] width 66 height 6
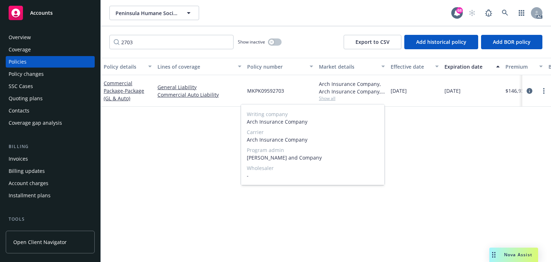
copy span "Arch Insurance Company"
drag, startPoint x: 246, startPoint y: 139, endPoint x: 320, endPoint y: 138, distance: 74.7
click at [320, 138] on div "Writing company Arch Insurance Company Carrier Arch Insurance Company Program a…" at bounding box center [313, 144] width 144 height 80
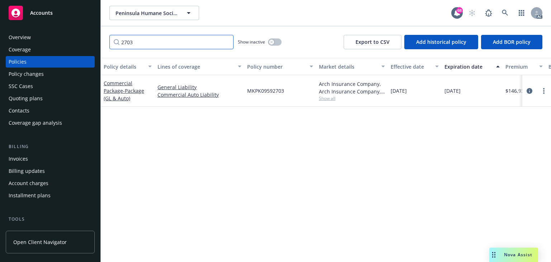
click at [158, 43] on input "2703" at bounding box center [171, 42] width 124 height 14
click at [31, 76] on div "Policy changes" at bounding box center [26, 73] width 35 height 11
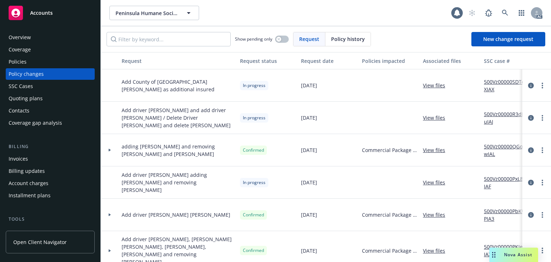
click at [146, 47] on div "Show pending only Request Policy history New change request" at bounding box center [326, 39] width 451 height 26
click at [146, 41] on input "Filter by keyword..." at bounding box center [169, 39] width 124 height 14
paste input "Add driver Brooke Young adding Erin Campbell and removing Beatrix"
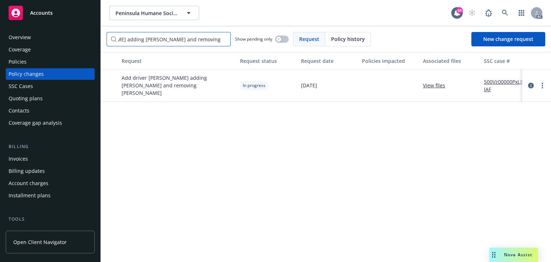
type input "Add driver Brooke Young adding Erin Campbell and removing Beatrix"
click at [442, 85] on link "View files" at bounding box center [437, 85] width 28 height 8
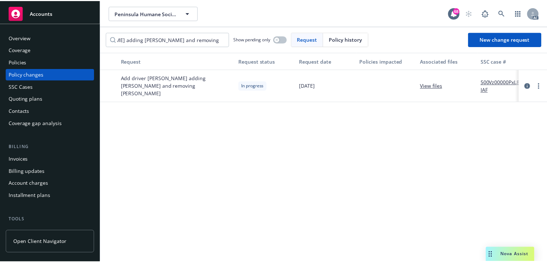
scroll to position [0, 0]
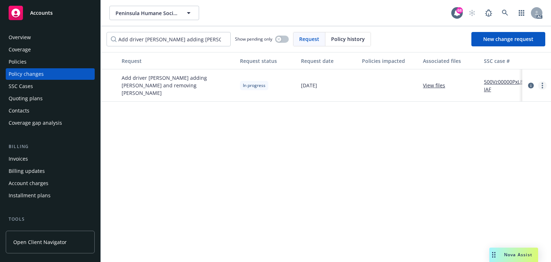
click at [541, 83] on link "more" at bounding box center [542, 85] width 9 height 9
click at [454, 136] on link "Resume workflow" at bounding box center [485, 143] width 123 height 14
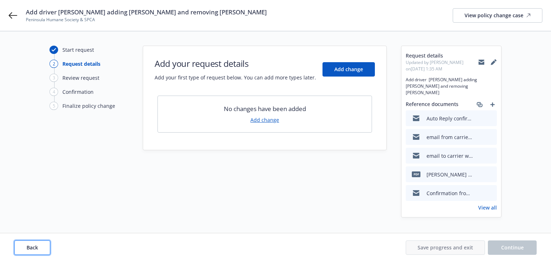
click at [36, 248] on span "Back" at bounding box center [32, 247] width 11 height 7
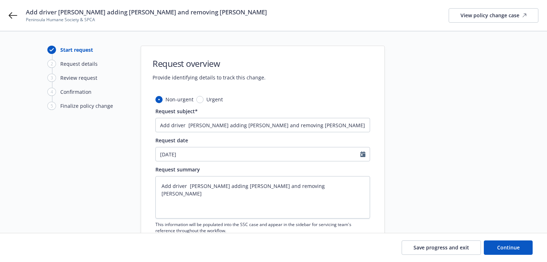
click at [36, 248] on div "Save progress and exit Continue" at bounding box center [273, 247] width 518 height 14
click at [510, 243] on button "Continue" at bounding box center [508, 247] width 49 height 14
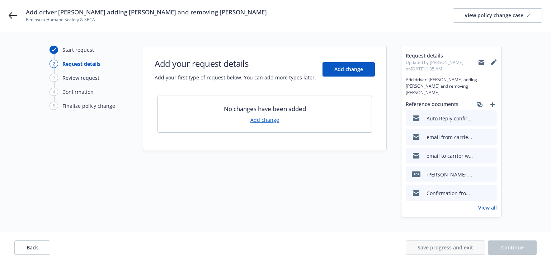
click at [487, 204] on link "View all" at bounding box center [488, 208] width 19 height 8
click at [22, 246] on button "Back" at bounding box center [32, 247] width 36 height 14
click at [22, 246] on div "Back Save progress and exit Continue" at bounding box center [275, 247] width 523 height 14
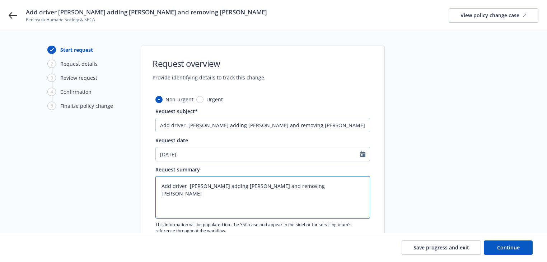
click at [213, 218] on textarea "Add driver Brooke Young adding Erin Campbell and removing Beatrix Chan" at bounding box center [262, 197] width 215 height 42
click at [224, 186] on textarea "Add driver Brooke Young adding Erin Campbell and removing Beatrix Chan" at bounding box center [262, 197] width 215 height 42
type textarea "x"
type textarea "Add driver Brooke Young adding Erin Campbell and removing Beatrix Chan"
click at [230, 185] on textarea "Add driver Brooke Young adding Erin Campbell and removing Beatrix Chan" at bounding box center [262, 197] width 215 height 42
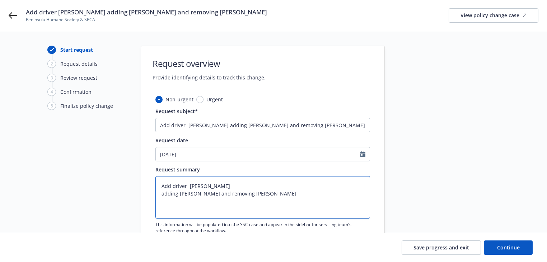
type textarea "x"
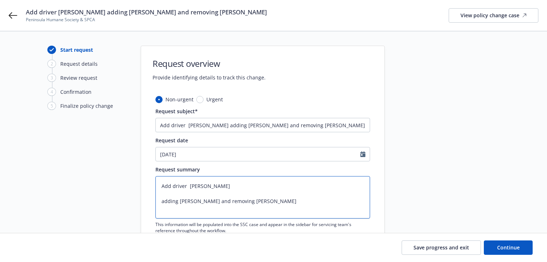
paste textarea "09/25/03"
type textarea "Add driver Brooke Young 09/25/03 adding Erin Campbell and removing Beatrix Chan"
type textarea "x"
type textarea "Add driver Brooke Young 09/25/03 adding Erin Campbell and removing Beatrix Chan"
click at [188, 190] on textarea "Add driver Brooke Young 09/25/03 adding Erin Campbell and removing Beatrix Chan" at bounding box center [262, 197] width 215 height 42
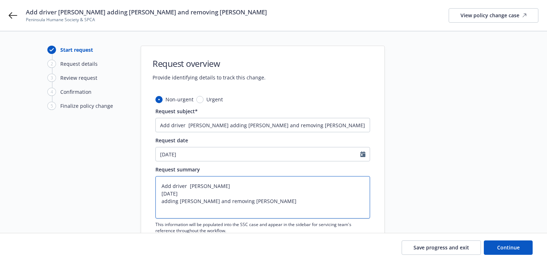
type textarea "x"
paste textarea "CA"
type textarea "Add driver Brooke Young 09/25/03 CA adding Erin Campbell and removing Beatrix C…"
type textarea "x"
type textarea "Add driver Brooke Young 09/25/03 CA adding Erin Campbell and removing Beatrix C…"
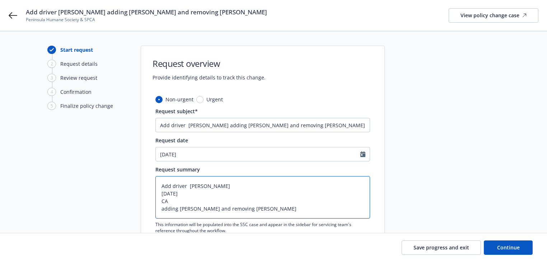
click at [183, 200] on textarea "Add driver Brooke Young 09/25/03 CA adding Erin Campbell and removing Beatrix C…" at bounding box center [262, 197] width 215 height 42
type textarea "x"
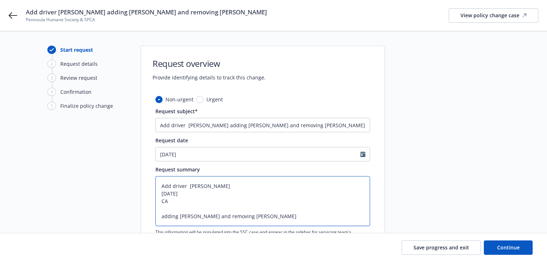
paste textarea "Y1459935"
type textarea "Add driver Brooke Young 09/25/03 CA Y1459935 adding Erin Campbell and removing …"
type textarea "x"
type textarea "Add driver Brooke Young 09/25/03 CA Y1459935 adding Erin Campbell and removing …"
click at [213, 217] on textarea "Add driver Brooke Young 09/25/03 CA Y1459935 adding Erin Campbell and removing …" at bounding box center [262, 201] width 215 height 50
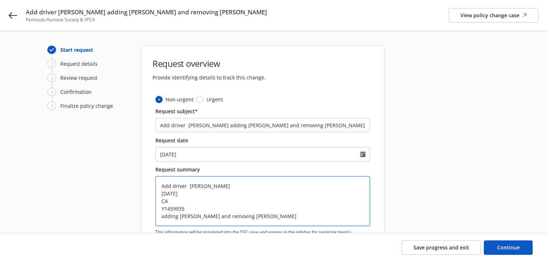
type textarea "x"
paste textarea "01/24/01"
type textarea "Add driver Brooke Young 09/25/03 CA Y1459935 adding Erin Campbell 01/24/01and r…"
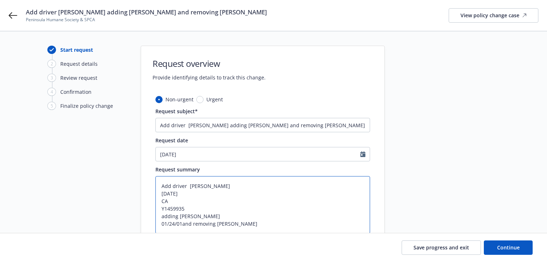
type textarea "x"
type textarea "Add driver Brooke Young 09/25/03 CA Y1459935 adding Erin Campbell 01/24/01 and …"
click at [190, 224] on textarea "Add driver Brooke Young 09/25/03 CA Y1459935 adding Erin Campbell 01/24/01 and …" at bounding box center [262, 208] width 215 height 65
type textarea "x"
paste textarea "CA"
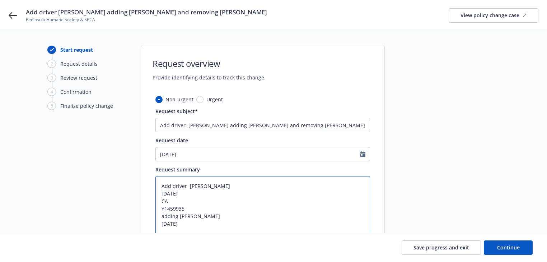
type textarea "Add driver Brooke Young 09/25/03 CA Y1459935 adding Erin Campbell 01/24/01 CA a…"
type textarea "x"
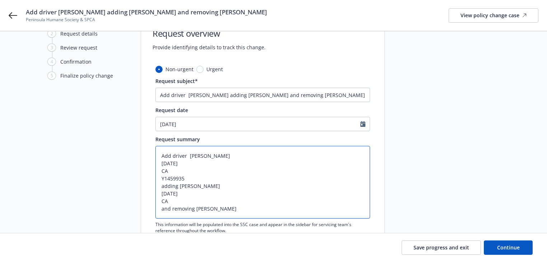
scroll to position [115, 0]
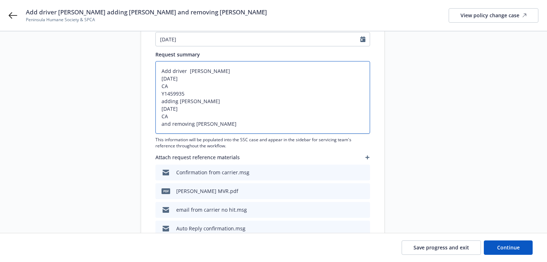
type textarea "Add driver Brooke Young 09/25/03 CA Y1459935 adding Erin Campbell 01/24/01 CA a…"
click at [176, 114] on textarea "Add driver Brooke Young 09/25/03 CA Y1459935 adding Erin Campbell 01/24/01 CA a…" at bounding box center [262, 97] width 215 height 73
type textarea "x"
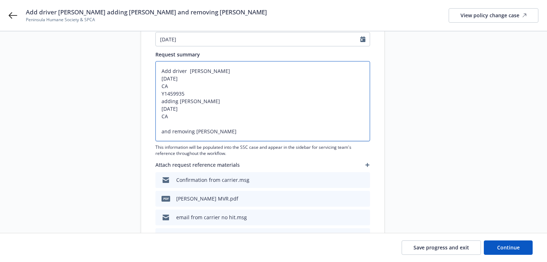
paste textarea "Y4761040"
type textarea "Add driver Brooke Young 09/25/03 CA Y1459935 adding Erin Campbell 01/24/01 CA Y…"
type textarea "x"
type textarea "Add driver Brooke Young 09/25/03 CA Y1459935 adding Erin Campbell 01/24/01 CA Y…"
click at [232, 130] on textarea "Add driver Brooke Young 09/25/03 CA Y1459935 adding Erin Campbell 01/24/01 CA Y…" at bounding box center [262, 101] width 215 height 80
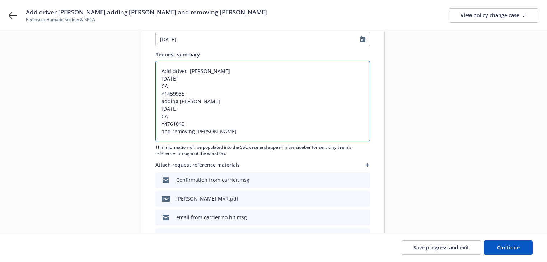
type textarea "x"
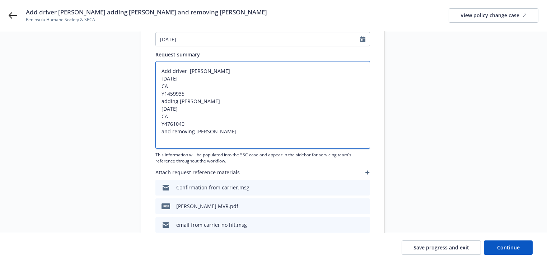
paste textarea "05/29/02"
type textarea "Add driver Brooke Young 09/25/03 CA Y1459935 adding Erin Campbell 01/24/01 CA Y…"
drag, startPoint x: 173, startPoint y: 131, endPoint x: 129, endPoint y: 135, distance: 44.4
click at [129, 135] on div "Start request 2 Request details 3 Review request 4 Confirmation 5 Finalize poli…" at bounding box center [274, 144] width 530 height 426
click at [216, 143] on textarea "Add driver Brooke Young 09/25/03 CA Y1459935 adding Erin Campbell 01/24/01 CA Y…" at bounding box center [262, 105] width 215 height 88
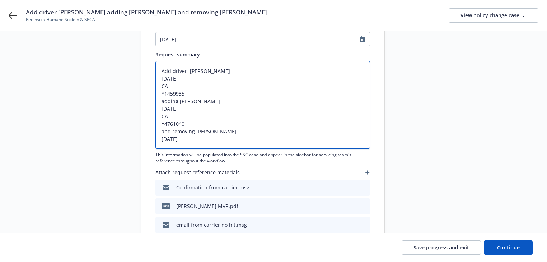
drag, startPoint x: 174, startPoint y: 132, endPoint x: 145, endPoint y: 133, distance: 29.1
click at [145, 133] on div "Non-urgent Urgent Request subject* Add driver Brooke Young adding Erin Campbell…" at bounding box center [262, 169] width 243 height 376
type textarea "x"
click at [208, 146] on textarea "Add driver Brooke Young 09/25/03 CA Y1459935 adding Erin Campbell 01/24/01 CA Y…" at bounding box center [262, 105] width 215 height 88
type textarea "Add driver Brooke Young 09/25/03 CA Y1459935 adding Erin Campbell 01/24/01 CA Y…"
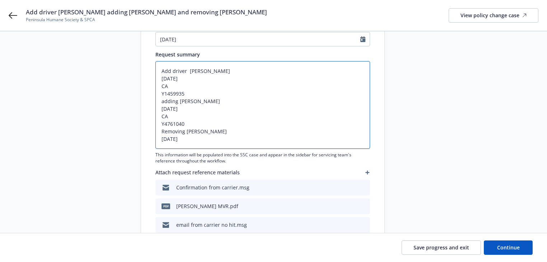
click at [197, 139] on textarea "Add driver Brooke Young 09/25/03 CA Y1459935 adding Erin Campbell 01/24/01 CA Y…" at bounding box center [262, 105] width 215 height 88
type textarea "x"
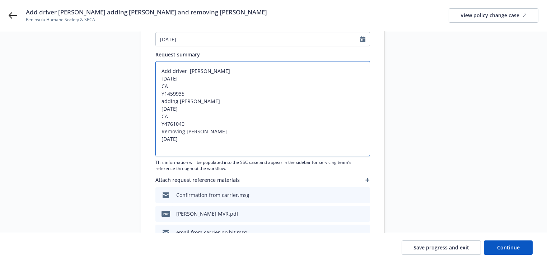
paste textarea "CA Y6988255"
type textarea "Add driver Brooke Young 09/25/03 CA Y1459935 adding Erin Campbell 01/24/01 CA Y…"
click at [173, 145] on textarea "Add driver Brooke Young 09/25/03 CA Y1459935 adding Erin Campbell 01/24/01 CA Y…" at bounding box center [262, 108] width 215 height 95
type textarea "x"
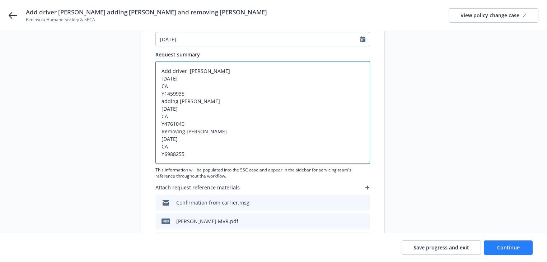
type textarea "Add driver Brooke Young 09/25/03 CA Y1459935 adding Erin Campbell 01/24/01 CA Y…"
drag, startPoint x: 512, startPoint y: 252, endPoint x: 498, endPoint y: 248, distance: 14.0
click at [511, 252] on button "Continue" at bounding box center [508, 247] width 49 height 14
type textarea "x"
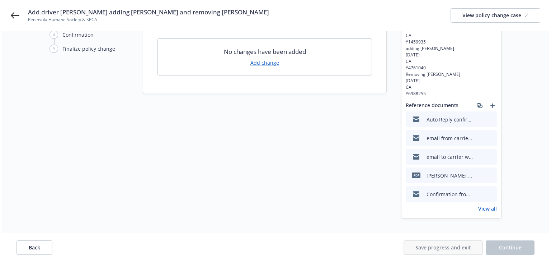
scroll to position [0, 0]
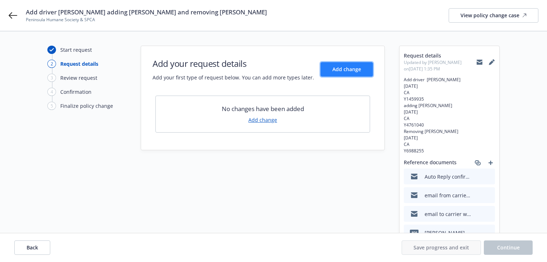
click at [357, 65] on button "Add change" at bounding box center [347, 69] width 52 height 14
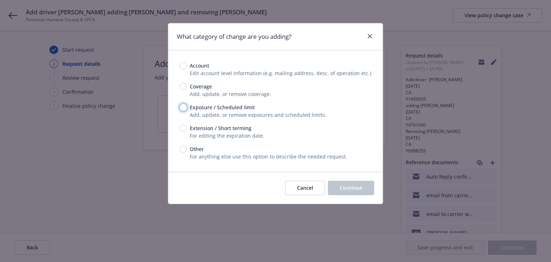
click at [182, 108] on input "Exposure / Scheduled limit" at bounding box center [183, 107] width 7 height 7
radio input "true"
click at [356, 194] on button "Continue" at bounding box center [351, 188] width 46 height 14
type textarea "x"
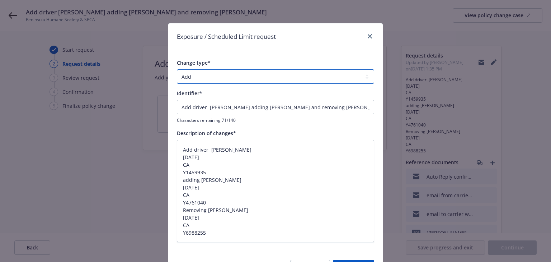
click at [224, 70] on select "Add Audit Change Remove" at bounding box center [275, 76] width 197 height 14
select select "CHANGE"
click at [177, 69] on select "Add Audit Change Remove" at bounding box center [275, 76] width 197 height 14
click at [205, 109] on input "Add driver Brooke Young adding Erin Campbell and removing Beatrix Chan" at bounding box center [275, 107] width 197 height 14
type textarea "x"
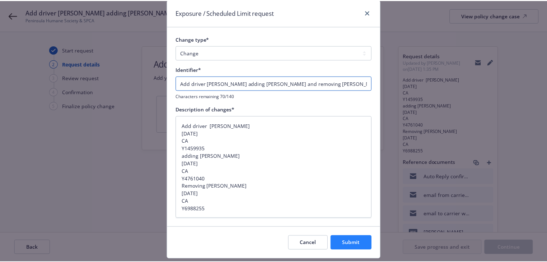
scroll to position [44, 0]
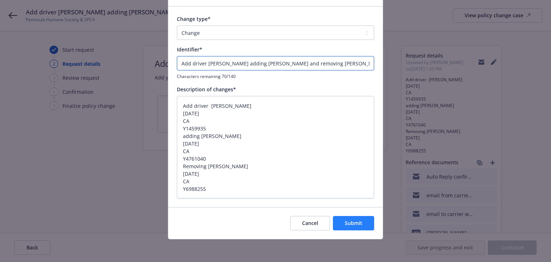
type input "Add driver Brooke Young adding Erin Campbell and removing Beatrix Chan"
click at [350, 221] on span "Submit" at bounding box center [354, 222] width 18 height 7
type textarea "x"
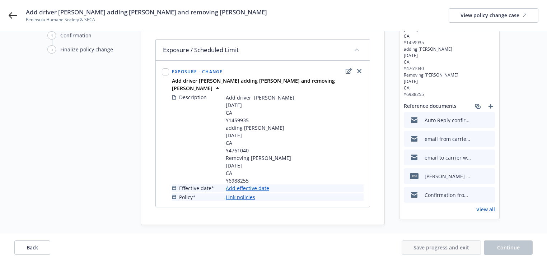
scroll to position [57, 0]
click at [253, 184] on link "Add effective date" at bounding box center [247, 188] width 43 height 8
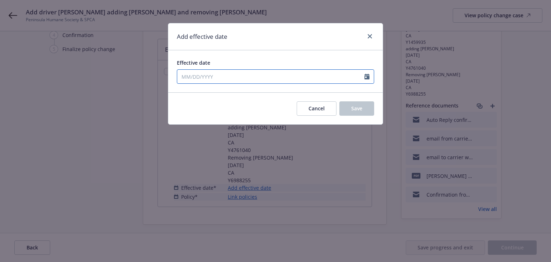
click at [233, 75] on input "Effective date" at bounding box center [270, 77] width 187 height 14
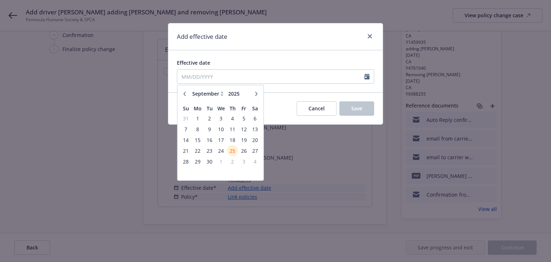
drag, startPoint x: 186, startPoint y: 94, endPoint x: 188, endPoint y: 99, distance: 6.1
click at [186, 94] on icon "button" at bounding box center [185, 94] width 4 height 4
select select "8"
click at [218, 129] on span "6" at bounding box center [221, 129] width 10 height 9
type input "08/06/2025"
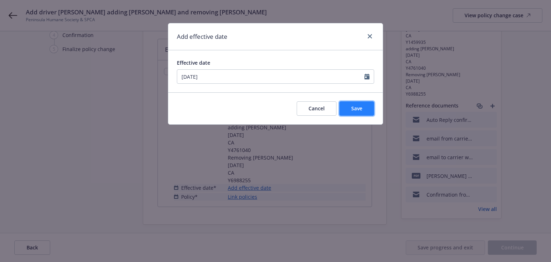
click at [352, 113] on button "Save" at bounding box center [357, 108] width 35 height 14
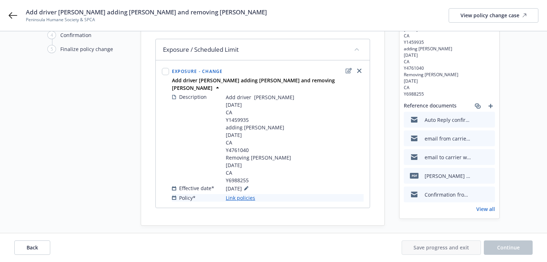
click at [232, 194] on link "Link policies" at bounding box center [240, 198] width 29 height 8
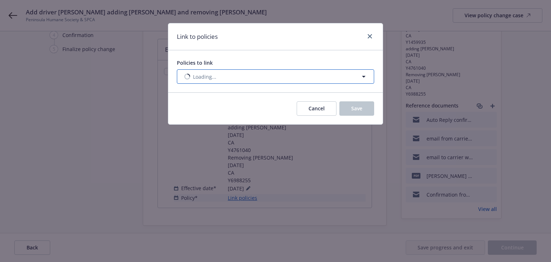
click at [272, 82] on button "Loading..." at bounding box center [275, 76] width 197 height 14
select select "ACTIVE"
click at [224, 80] on button "Nothing selected" at bounding box center [275, 76] width 197 height 14
click at [211, 75] on span "Nothing selected" at bounding box center [203, 77] width 41 height 8
select select "ACTIVE"
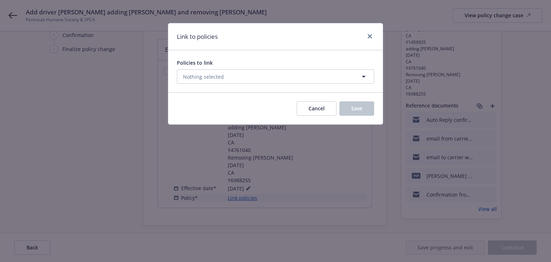
click at [209, 96] on input at bounding box center [253, 94] width 129 height 8
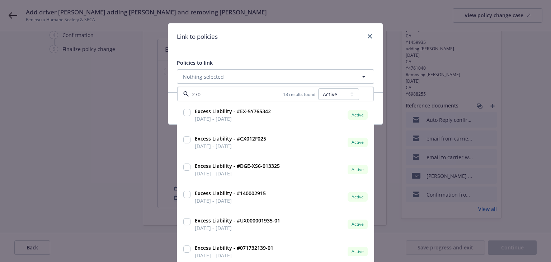
type input "2703"
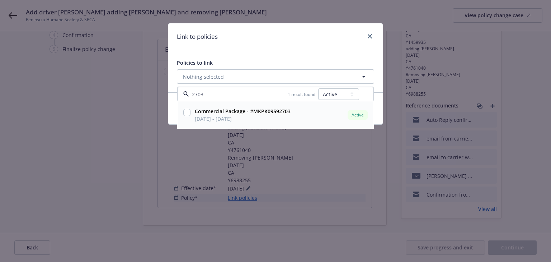
click at [187, 110] on input "checkbox" at bounding box center [186, 112] width 7 height 7
checkbox input "true"
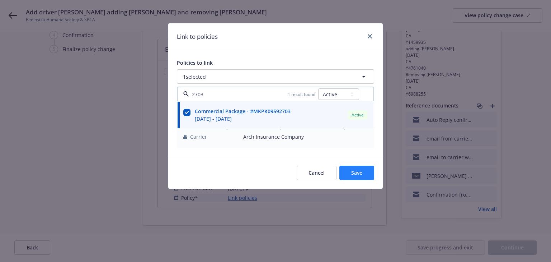
type input "2703"
click at [356, 171] on span "Save" at bounding box center [356, 172] width 11 height 7
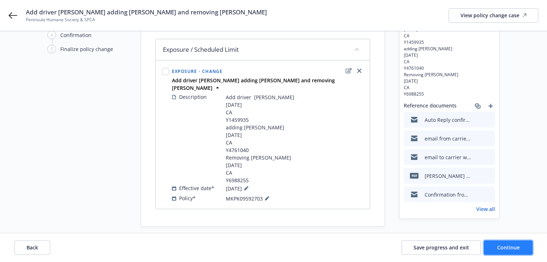
click at [515, 253] on button "Continue" at bounding box center [508, 247] width 49 height 14
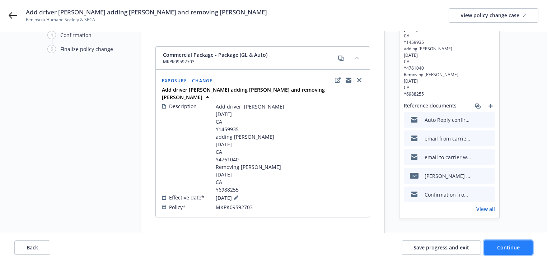
click at [517, 247] on span "Continue" at bounding box center [508, 247] width 23 height 7
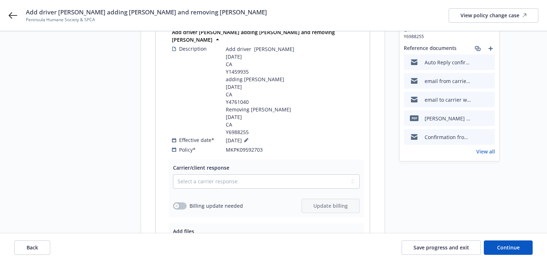
scroll to position [195, 0]
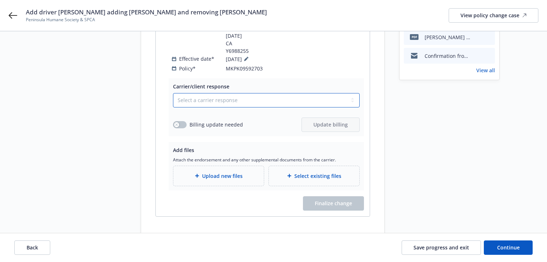
click at [242, 93] on select "Select a carrier response Accepted Accepted with revision No endorsement needed…" at bounding box center [266, 100] width 187 height 14
select select "ACCEPTED"
click at [173, 93] on select "Select a carrier response Accepted Accepted with revision No endorsement needed…" at bounding box center [266, 100] width 187 height 14
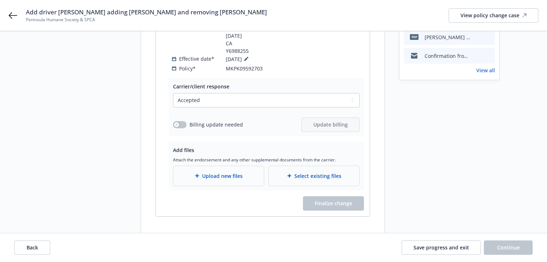
click at [426, 129] on div "Request details Updated by Melody Zhang on 09/25/2025, 1:36 PM Add driver Brook…" at bounding box center [449, 42] width 101 height 384
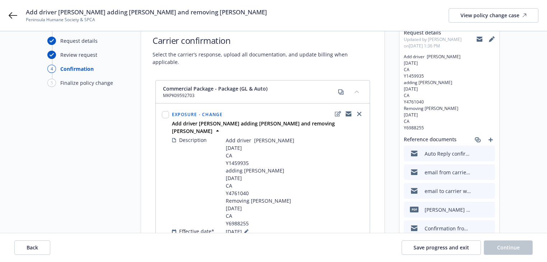
scroll to position [0, 0]
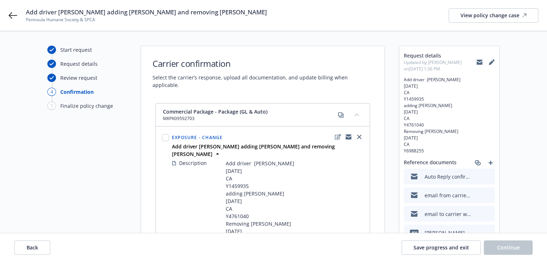
drag, startPoint x: 27, startPoint y: 11, endPoint x: 260, endPoint y: 11, distance: 233.3
click at [260, 11] on div "Add driver Brooke Young adding Erin Campbell and removing Beatrix Chan Peninsul…" at bounding box center [282, 15] width 513 height 15
copy span "Add driver Brooke Young adding Erin Campbell and removing Beatrix Chan"
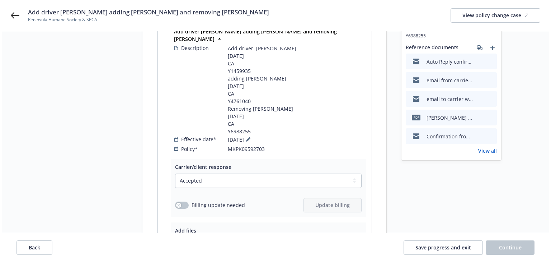
scroll to position [195, 0]
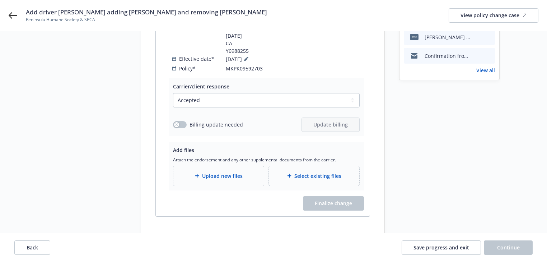
click at [211, 172] on span "Upload new files" at bounding box center [222, 176] width 41 height 8
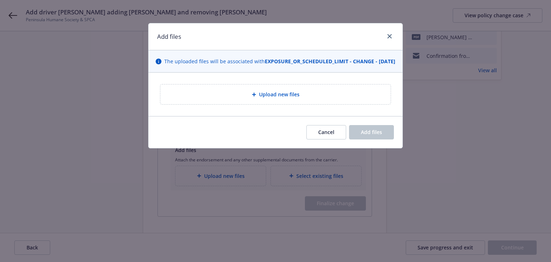
click at [307, 88] on div "Upload new files" at bounding box center [276, 94] width 254 height 43
click at [309, 98] on div "Upload new files" at bounding box center [275, 94] width 219 height 8
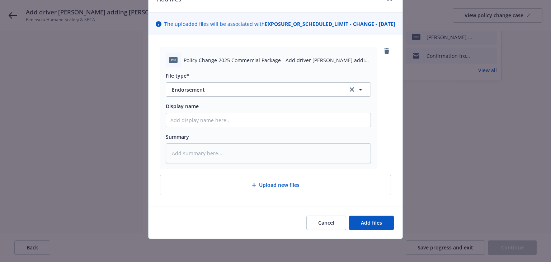
scroll to position [45, 0]
click at [369, 223] on span "Add files" at bounding box center [371, 222] width 21 height 7
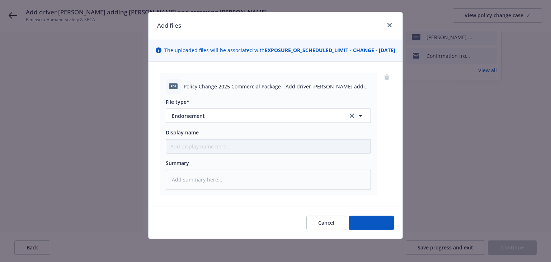
scroll to position [18, 0]
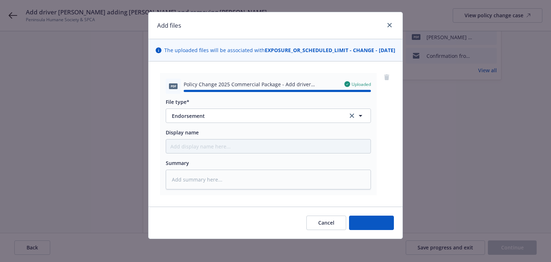
type textarea "x"
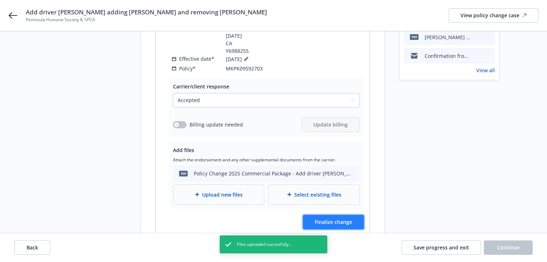
click at [342, 215] on button "Finalize change" at bounding box center [333, 222] width 61 height 14
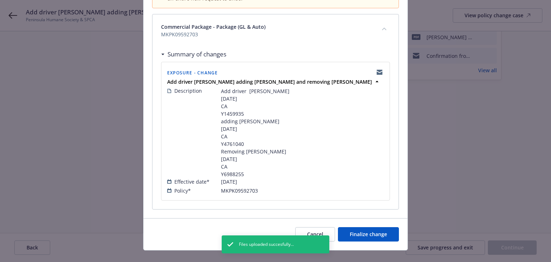
scroll to position [104, 0]
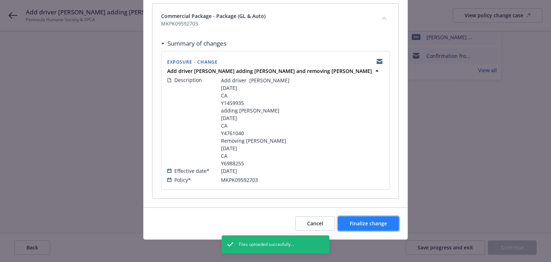
click at [379, 220] on span "Finalize change" at bounding box center [368, 223] width 37 height 7
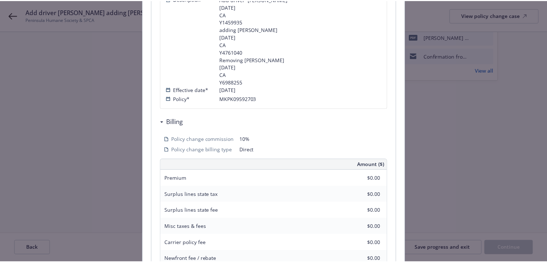
scroll to position [305, 0]
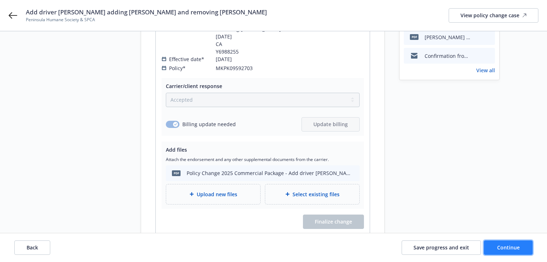
click at [506, 250] on span "Continue" at bounding box center [508, 247] width 23 height 7
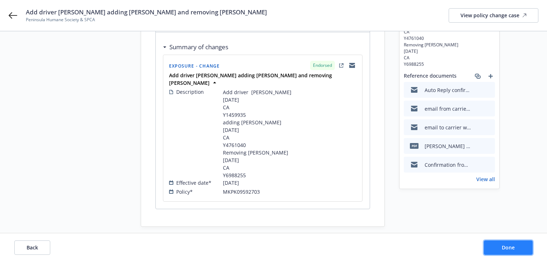
click at [506, 250] on button "Done" at bounding box center [508, 247] width 49 height 14
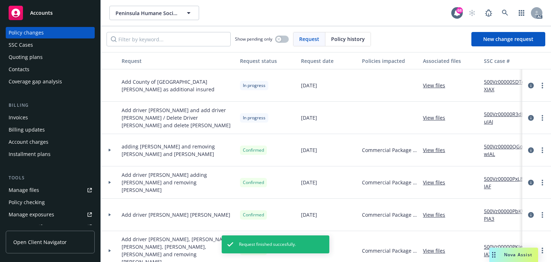
scroll to position [115, 0]
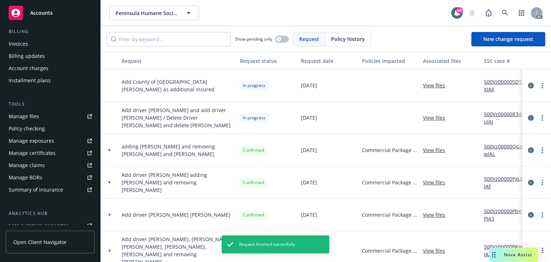
click at [46, 138] on div "Manage exposures" at bounding box center [32, 140] width 46 height 11
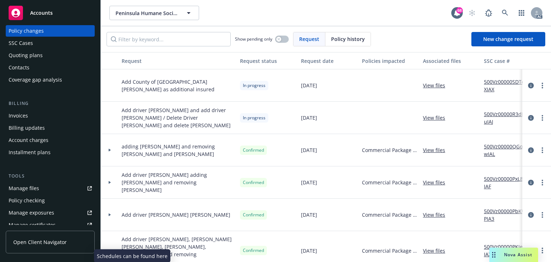
scroll to position [0, 0]
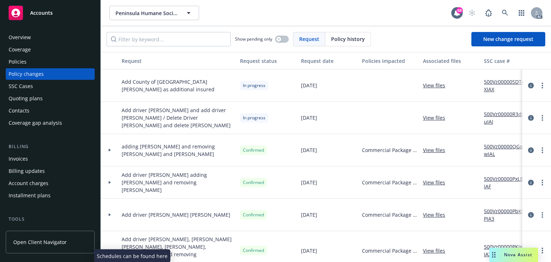
click at [32, 63] on div "Policies" at bounding box center [50, 61] width 83 height 11
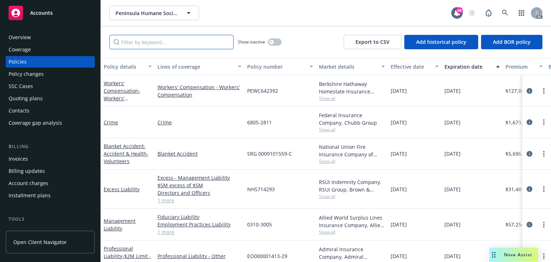
click at [159, 42] on input "Filter by keyword..." at bounding box center [171, 42] width 124 height 14
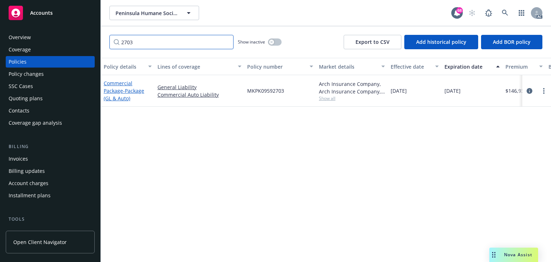
type input "2703"
click at [121, 81] on link "Commercial Package - Package (GL & Auto)" at bounding box center [124, 91] width 41 height 22
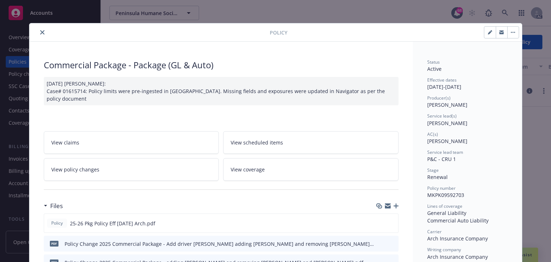
scroll to position [22, 0]
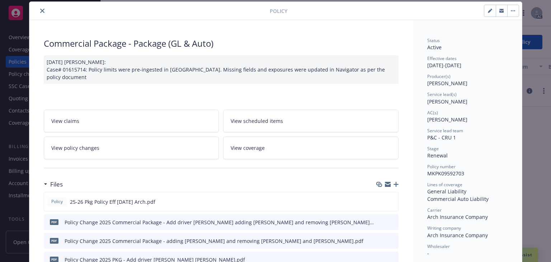
drag, startPoint x: 348, startPoint y: 37, endPoint x: 345, endPoint y: 43, distance: 7.1
click at [348, 37] on div "Commercial Package - Package (GL & Auto)" at bounding box center [221, 43] width 355 height 12
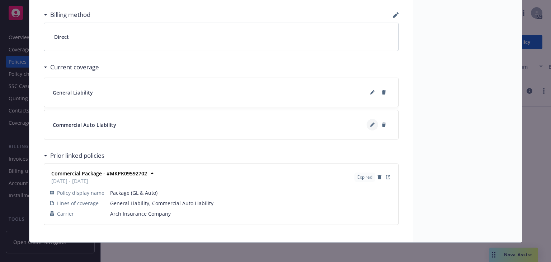
click at [370, 123] on icon at bounding box center [372, 124] width 4 height 4
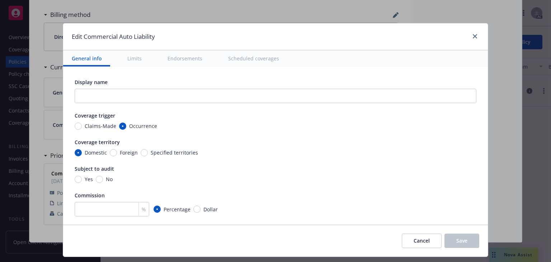
click at [269, 62] on button "Scheduled coverages" at bounding box center [254, 58] width 68 height 16
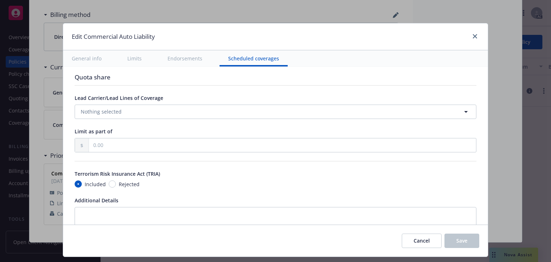
scroll to position [1134, 0]
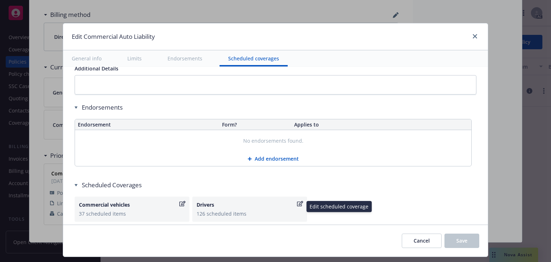
click at [297, 201] on icon "button" at bounding box center [300, 203] width 6 height 5
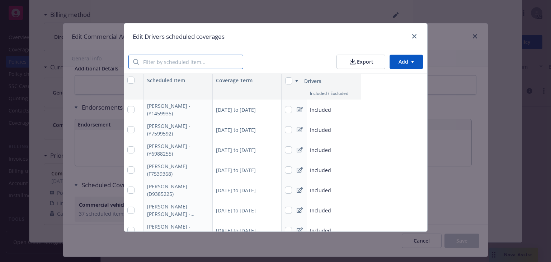
click at [179, 59] on input "search" at bounding box center [191, 62] width 104 height 14
paste input "Beatri"
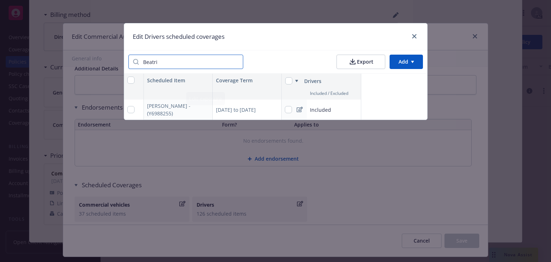
type input "Beatri"
click at [254, 111] on div "04/16/2025 to 04/14/2026" at bounding box center [247, 109] width 69 height 20
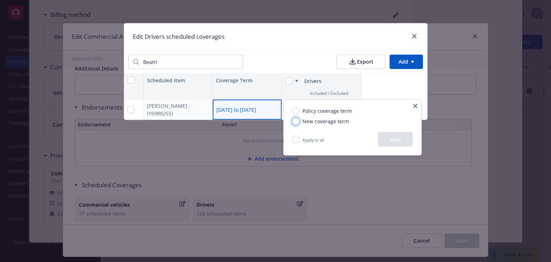
click at [294, 124] on input "New coverage term" at bounding box center [296, 120] width 7 height 7
radio input "true"
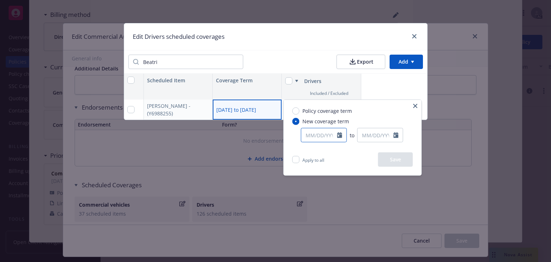
click at [309, 132] on input "text" at bounding box center [320, 135] width 36 height 14
select select "9"
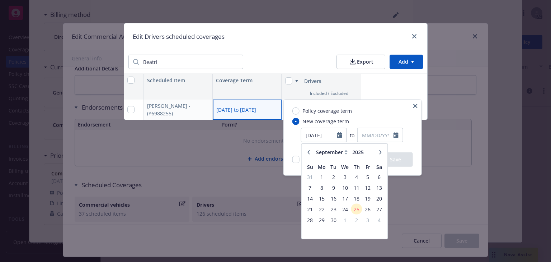
type input "04/16/2025"
click at [358, 119] on div "Policy coverage term New coverage term 04/16/2025 January February March April …" at bounding box center [353, 126] width 138 height 52
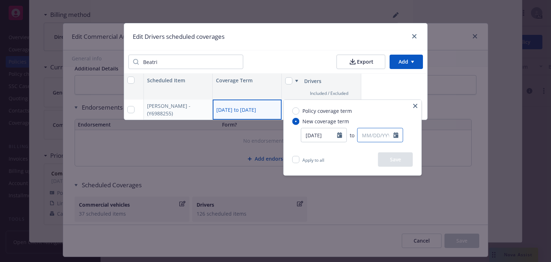
click at [376, 136] on input "text" at bounding box center [376, 135] width 36 height 14
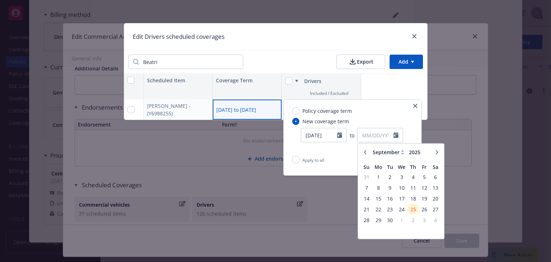
click at [369, 151] on button "button" at bounding box center [365, 152] width 9 height 9
select select "8"
click at [404, 186] on span "6" at bounding box center [402, 187] width 10 height 9
type input "08/06/2025"
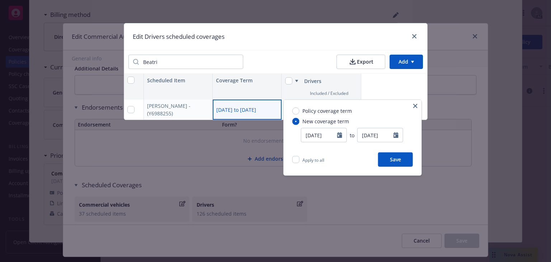
click at [398, 159] on button "Save" at bounding box center [395, 159] width 35 height 14
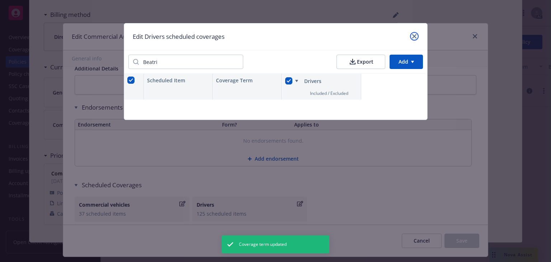
click at [412, 33] on link "close" at bounding box center [414, 36] width 9 height 9
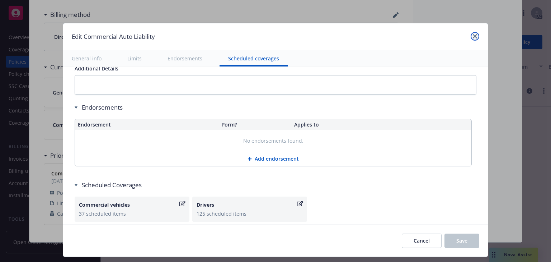
click at [472, 33] on link "close" at bounding box center [475, 36] width 9 height 9
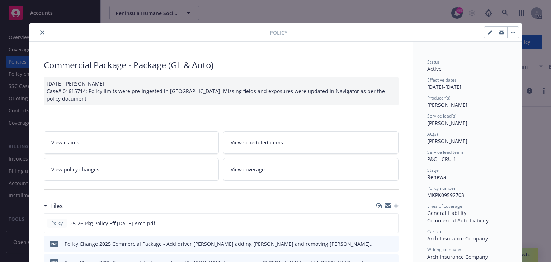
scroll to position [0, 0]
click at [40, 31] on icon "close" at bounding box center [42, 32] width 4 height 4
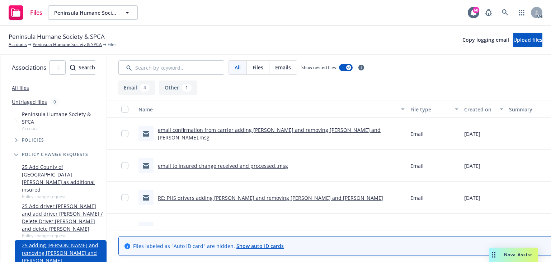
scroll to position [51, 0]
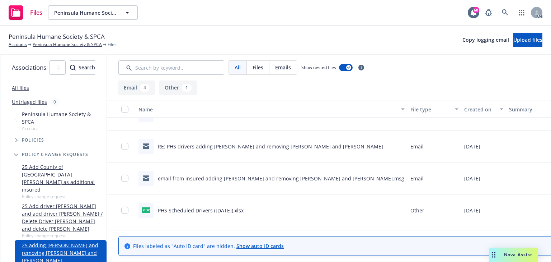
click at [244, 208] on link "PHS Scheduled Drivers ([DATE]).xlsx" at bounding box center [201, 210] width 86 height 7
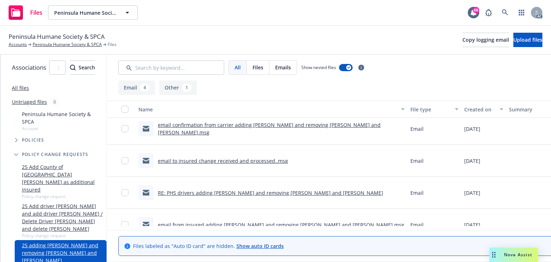
scroll to position [0, 0]
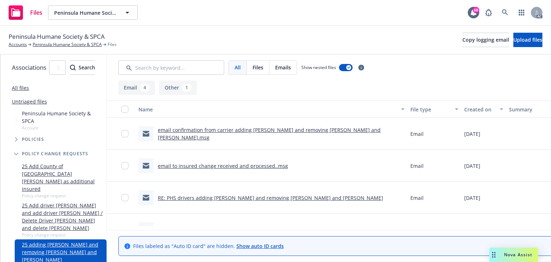
click at [258, 136] on link "email confirmation from carrier adding [PERSON_NAME] and removing [PERSON_NAME]…" at bounding box center [269, 133] width 223 height 14
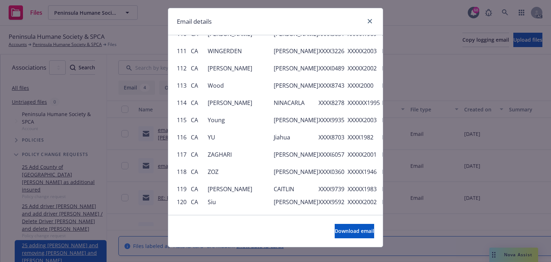
scroll to position [23, 0]
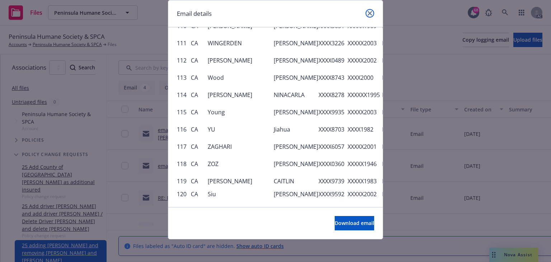
click at [369, 17] on link "close" at bounding box center [370, 13] width 9 height 9
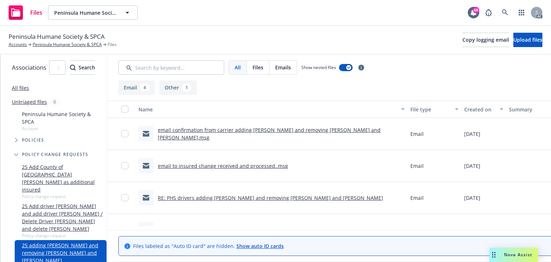
click at [236, 198] on link "RE: PHS drivers adding Bryant Siu and removing Angela Raxon and David Heck" at bounding box center [270, 197] width 225 height 7
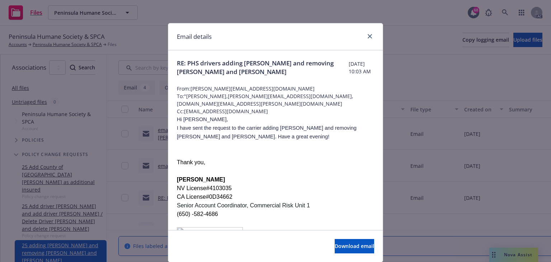
click at [283, 184] on p "NV License#4103035" at bounding box center [275, 188] width 197 height 9
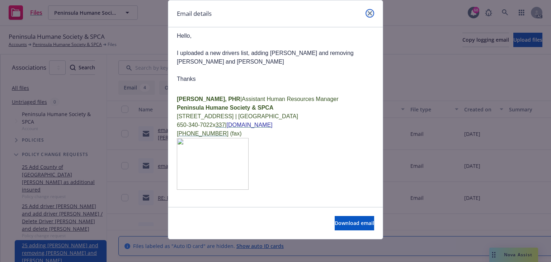
click at [366, 14] on link "close" at bounding box center [370, 13] width 9 height 9
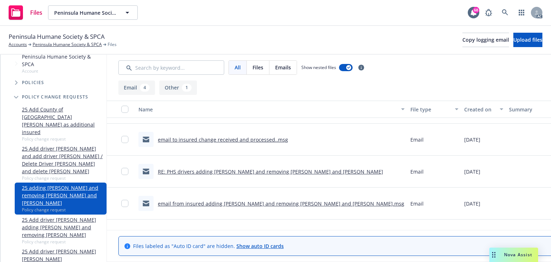
scroll to position [51, 0]
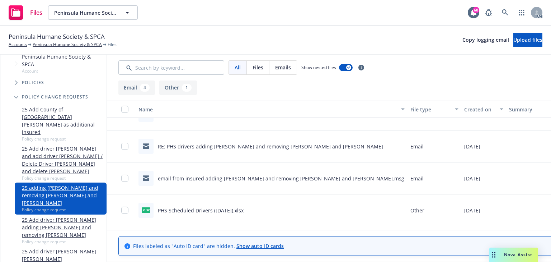
click at [267, 145] on link "RE: PHS drivers adding Bryant Siu and removing Angela Raxon and David Heck" at bounding box center [270, 146] width 225 height 7
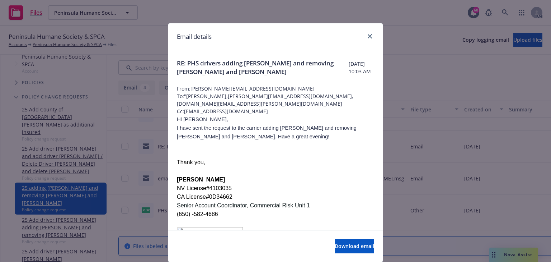
click at [243, 158] on p "Thank you," at bounding box center [275, 162] width 197 height 9
click at [368, 35] on icon "close" at bounding box center [370, 36] width 4 height 4
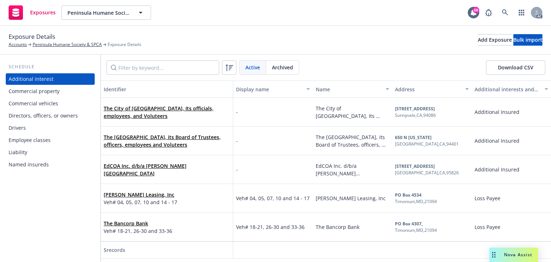
drag, startPoint x: 14, startPoint y: 131, endPoint x: 25, endPoint y: 127, distance: 12.1
click at [14, 131] on div "Drivers" at bounding box center [17, 127] width 17 height 11
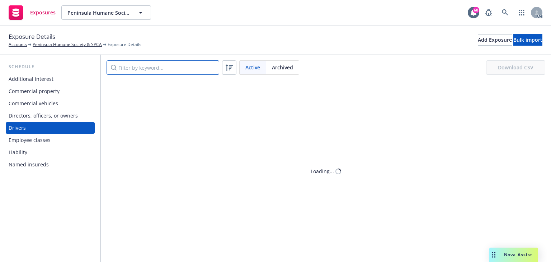
click at [160, 67] on input "Filter by keyword..." at bounding box center [163, 67] width 113 height 14
paste input "[PERSON_NAME]"
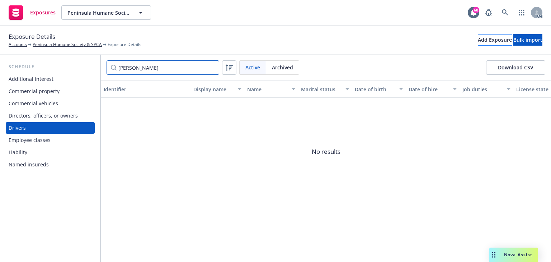
type input "[PERSON_NAME]"
click at [478, 41] on div "Add Exposure" at bounding box center [495, 39] width 34 height 11
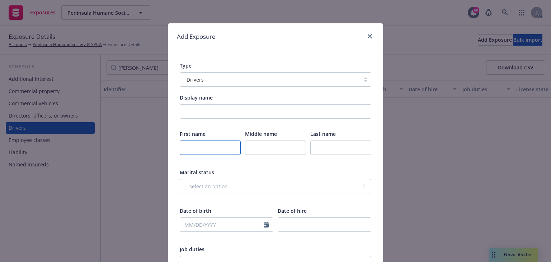
click at [204, 141] on input "text" at bounding box center [210, 147] width 61 height 14
paste input "[PERSON_NAME]"
type input "[PERSON_NAME]"
click at [332, 143] on input "text" at bounding box center [341, 147] width 61 height 14
paste input "Siu"
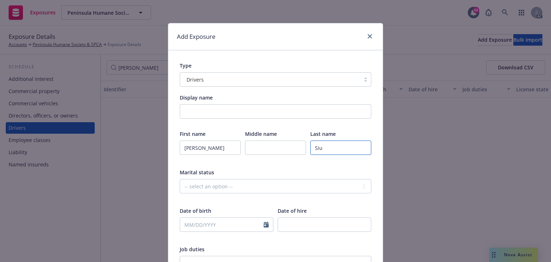
type input "Siu"
click at [215, 227] on input "text" at bounding box center [222, 225] width 84 height 14
select select "9"
paste input "[DATE]"
type input "[DATE]"
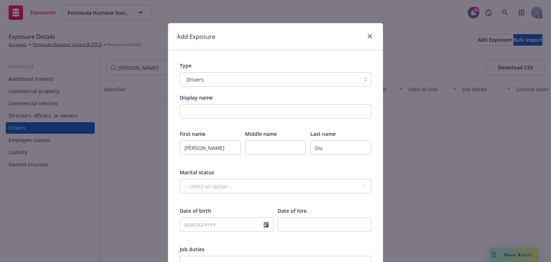
click at [290, 197] on div at bounding box center [276, 199] width 192 height 6
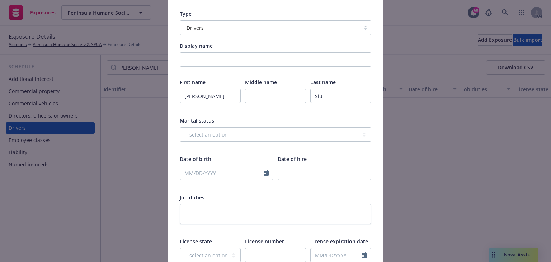
scroll to position [57, 0]
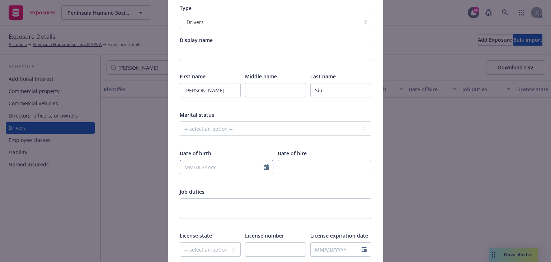
select select "9"
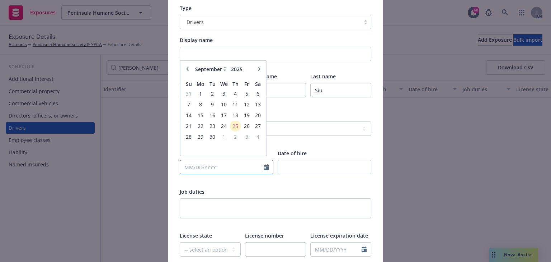
click at [218, 164] on input "text" at bounding box center [222, 167] width 84 height 14
paste input "[DATE]"
type input "[DATE]"
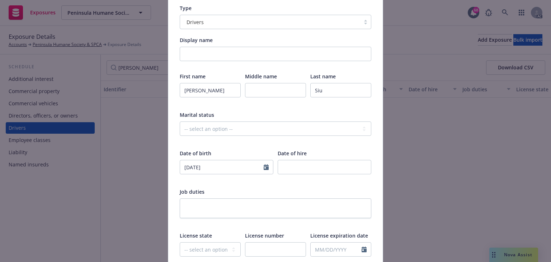
click at [229, 183] on div "First name [PERSON_NAME] Middle name Last name [PERSON_NAME] status -- select a…" at bounding box center [276, 208] width 192 height 270
click at [262, 248] on input "text" at bounding box center [275, 249] width 61 height 14
paste input "Y7599592"
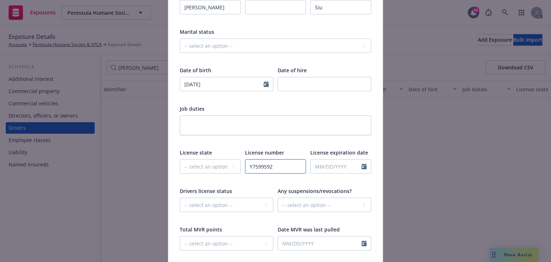
scroll to position [144, 0]
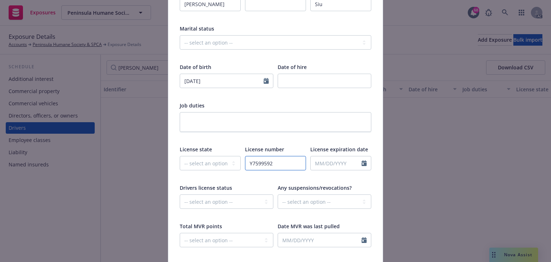
type input "Y7599592"
click at [200, 163] on select "-- select an option -- [US_STATE] [US_STATE] [US_STATE] [US_STATE] [US_STATE] […" at bounding box center [210, 163] width 61 height 14
select select "CA"
click at [180, 156] on select "-- select an option -- [US_STATE] [US_STATE] [US_STATE] [US_STATE] [US_STATE] […" at bounding box center [210, 163] width 61 height 14
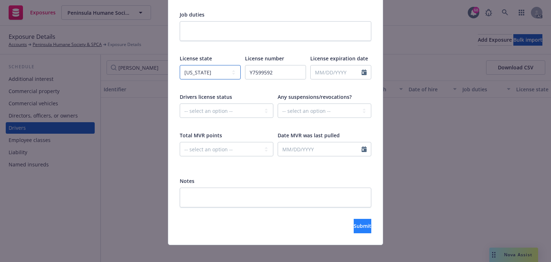
scroll to position [240, 0]
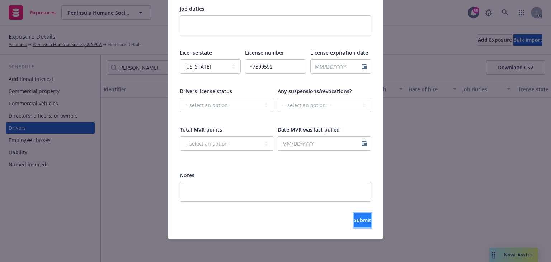
click at [361, 219] on button "Submit" at bounding box center [363, 220] width 18 height 14
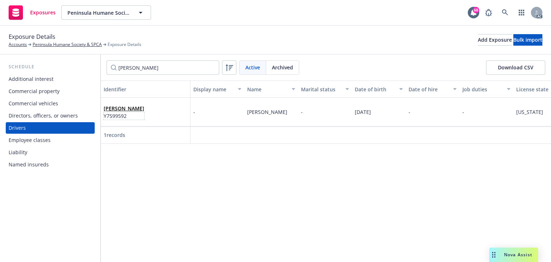
click at [120, 113] on span "Y7599592" at bounding box center [124, 116] width 41 height 8
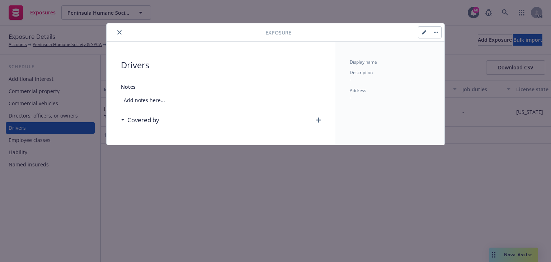
click at [316, 118] on icon "button" at bounding box center [318, 119] width 5 height 5
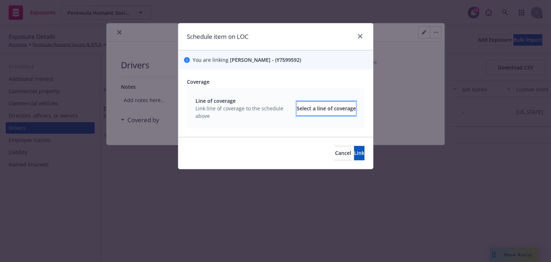
click at [319, 106] on div "Select a line of coverage" at bounding box center [326, 109] width 59 height 14
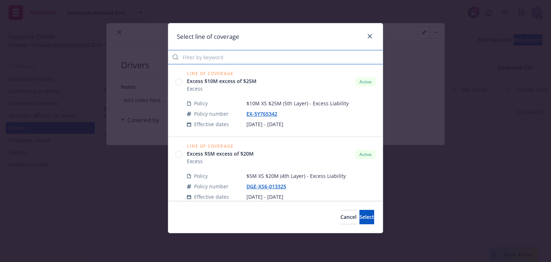
click at [204, 57] on input "Filter by keyword" at bounding box center [275, 57] width 215 height 14
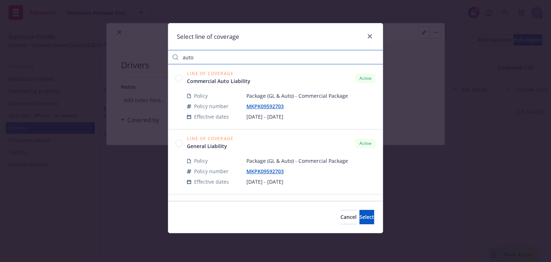
type input "auto"
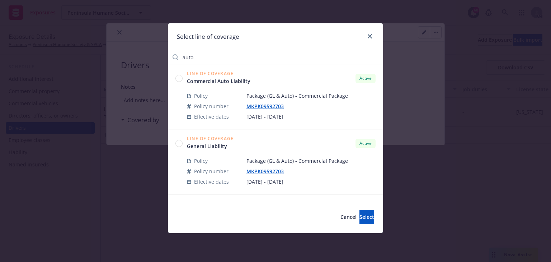
click at [177, 77] on circle at bounding box center [179, 78] width 7 height 7
click at [362, 216] on span "Select" at bounding box center [367, 216] width 15 height 7
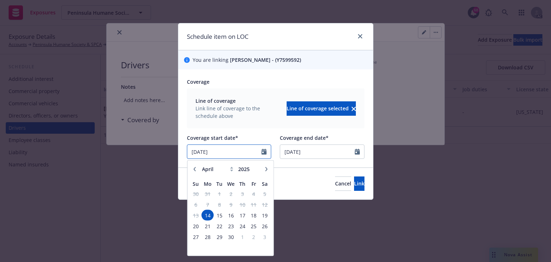
click at [234, 151] on input "04/14/2025" at bounding box center [224, 152] width 75 height 14
click at [266, 169] on icon "button" at bounding box center [266, 169] width 4 height 4
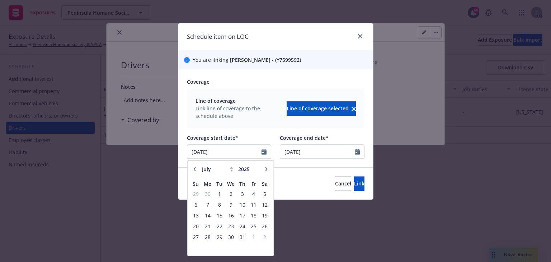
select select "8"
click at [234, 205] on span "6" at bounding box center [231, 204] width 10 height 9
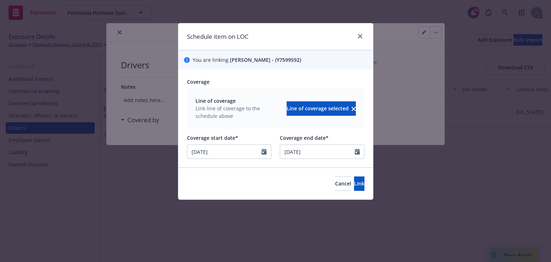
type input "[DATE]"
click at [354, 185] on span "Link" at bounding box center [359, 183] width 10 height 7
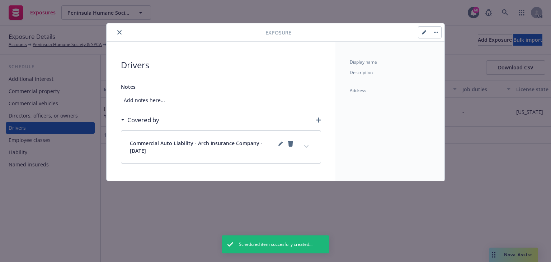
click at [309, 146] on button "expand content" at bounding box center [306, 146] width 11 height 11
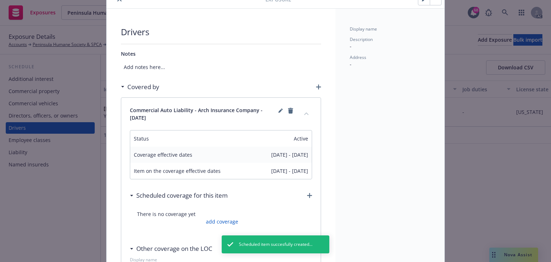
scroll to position [86, 0]
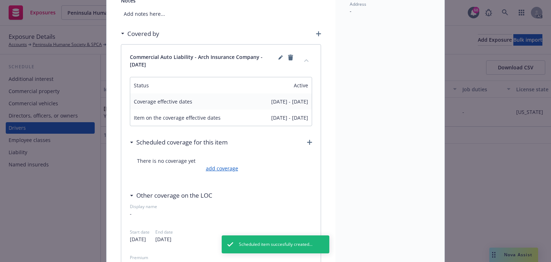
click at [231, 165] on link "add coverage" at bounding box center [221, 168] width 34 height 8
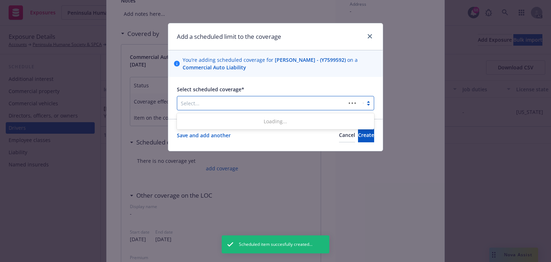
click at [216, 102] on div at bounding box center [262, 103] width 162 height 9
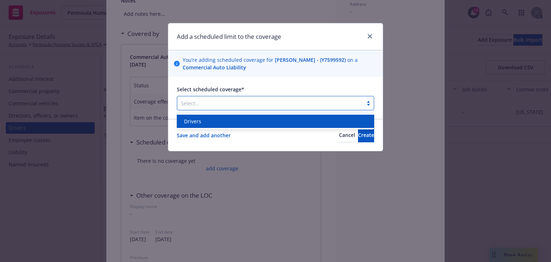
click at [212, 121] on div "Drivers" at bounding box center [275, 121] width 189 height 8
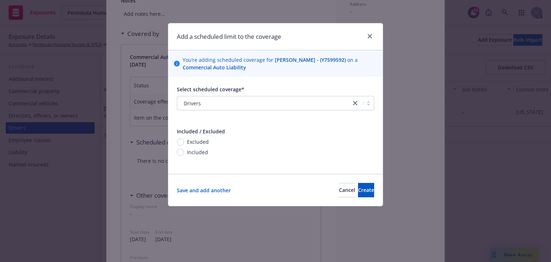
click at [197, 154] on span "Included" at bounding box center [197, 152] width 21 height 8
click at [184, 154] on input "Included" at bounding box center [180, 152] width 7 height 7
radio input "true"
click at [360, 192] on span "Create" at bounding box center [366, 189] width 16 height 7
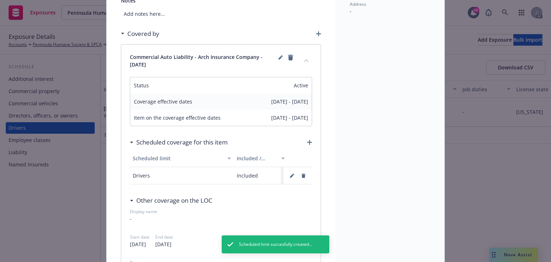
click at [316, 31] on icon "button" at bounding box center [318, 33] width 5 height 5
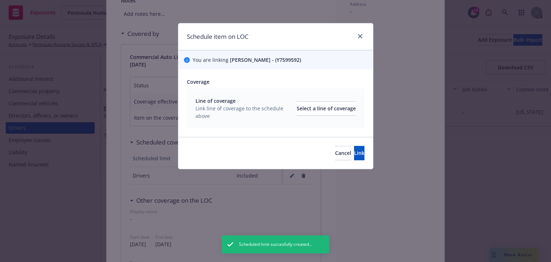
click at [318, 33] on div "Schedule item on LOC" at bounding box center [275, 36] width 195 height 27
click at [325, 116] on div "Line of coverage Link line of coverage to the schedule above Select a line of c…" at bounding box center [276, 108] width 160 height 23
click at [322, 111] on div "Select a line of coverage" at bounding box center [326, 109] width 59 height 14
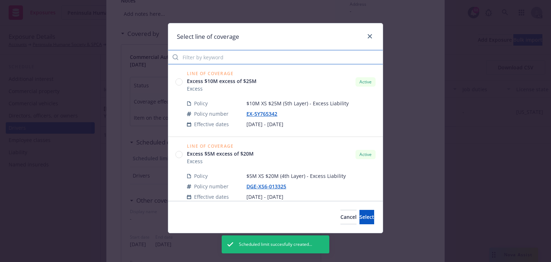
click at [239, 55] on input "Filter by keyword" at bounding box center [275, 57] width 215 height 14
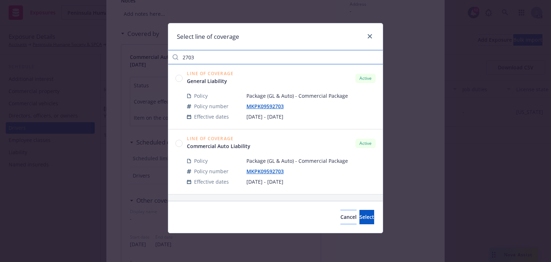
type input "2703"
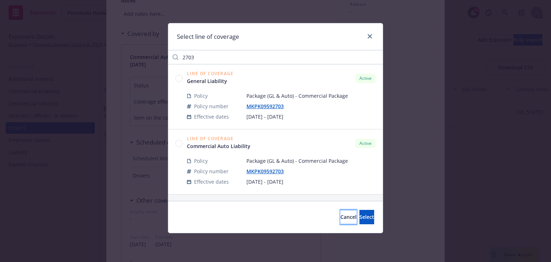
click at [341, 214] on button "Cancel" at bounding box center [349, 217] width 16 height 14
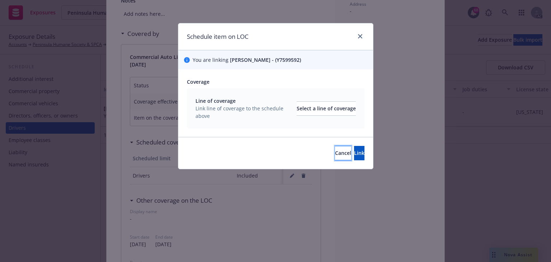
click at [335, 151] on span "Cancel" at bounding box center [343, 152] width 16 height 7
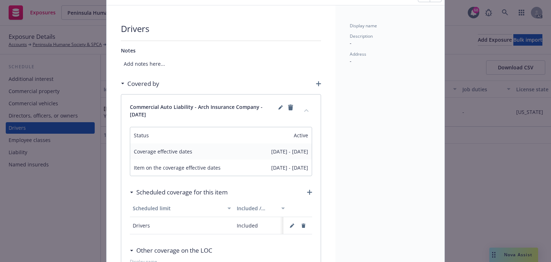
scroll to position [0, 0]
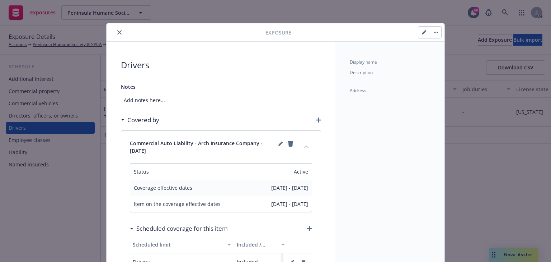
click at [117, 33] on icon "close" at bounding box center [119, 32] width 4 height 4
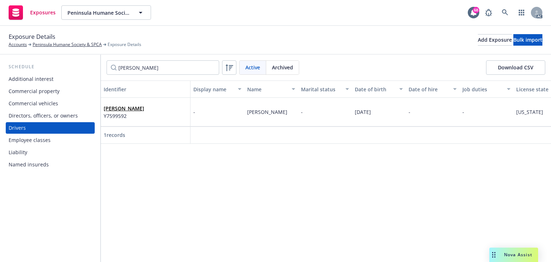
click at [253, 194] on div "Identifier Display name Name Marital status Date of birth Date of hire Job duti…" at bounding box center [326, 170] width 451 height 181
click at [127, 69] on input "Bryant" at bounding box center [163, 67] width 113 height 14
paste input "David"
click at [125, 115] on span "D8295639" at bounding box center [124, 116] width 41 height 8
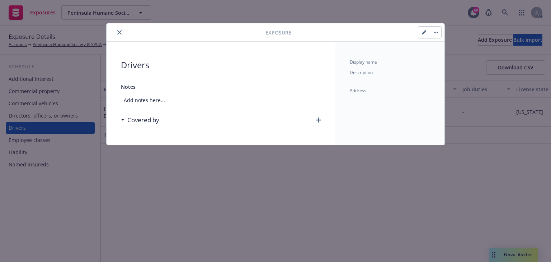
click at [435, 36] on button "button" at bounding box center [435, 32] width 11 height 11
click at [444, 54] on link "Archive" at bounding box center [450, 52] width 41 height 14
click at [118, 33] on icon "close" at bounding box center [119, 32] width 4 height 4
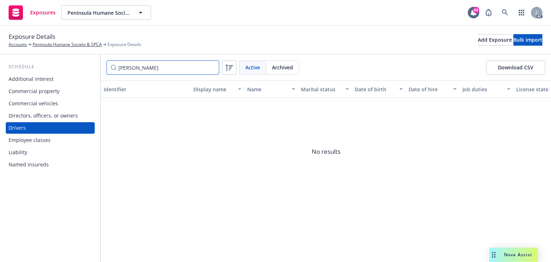
click at [144, 70] on input "David" at bounding box center [163, 67] width 113 height 14
paste input "Angel"
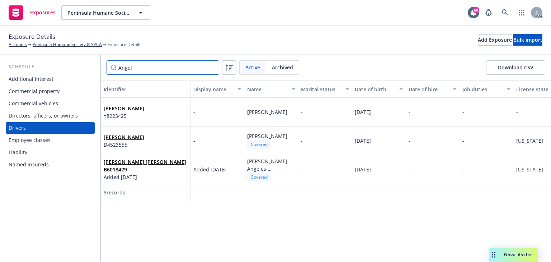
type input "Angel"
click at [148, 114] on div "Angela Raxon Y8223425" at bounding box center [146, 112] width 84 height 20
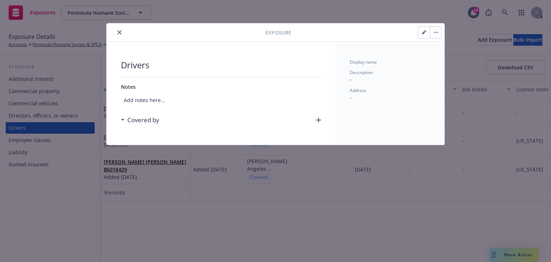
click at [434, 33] on button "button" at bounding box center [435, 32] width 11 height 11
click at [447, 56] on link "Archive" at bounding box center [450, 52] width 41 height 14
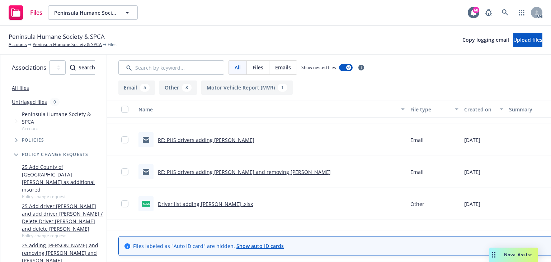
scroll to position [172, 0]
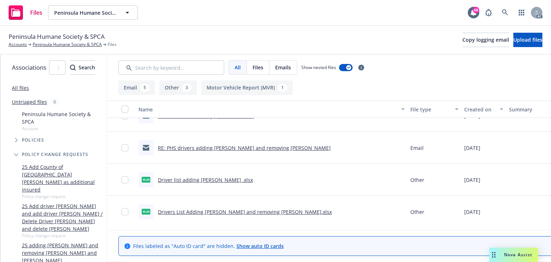
scroll to position [178, 0]
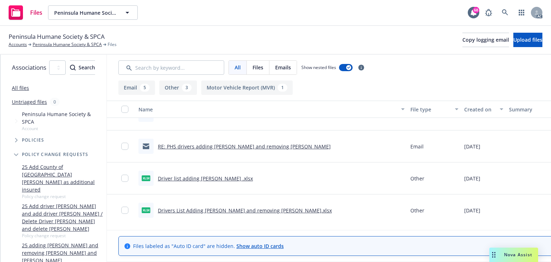
click at [257, 211] on link "Drivers List Adding [PERSON_NAME] and removing [PERSON_NAME].xlsx" at bounding box center [245, 210] width 174 height 7
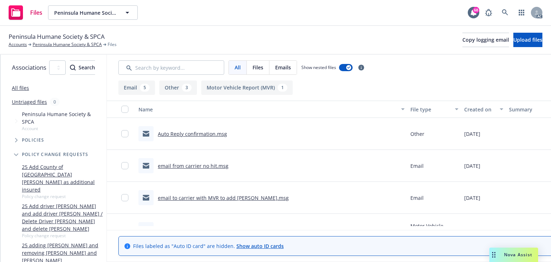
scroll to position [176, 0]
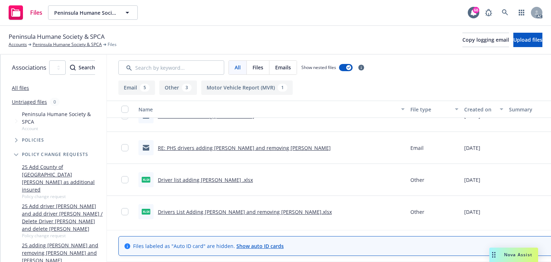
click at [224, 178] on link "Driver list adding [PERSON_NAME] .xlsx" at bounding box center [205, 179] width 95 height 7
click at [241, 211] on link "Drivers List Adding [PERSON_NAME] and removing [PERSON_NAME].xlsx" at bounding box center [245, 211] width 174 height 7
click at [499, 10] on link at bounding box center [505, 12] width 14 height 14
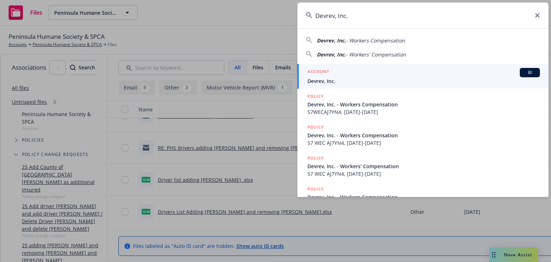
type input "Devrev, Inc."
click at [318, 77] on span "Devrev, Inc." at bounding box center [424, 81] width 233 height 8
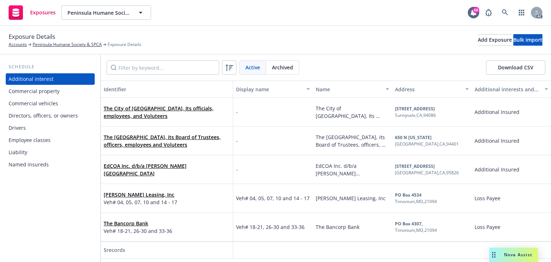
click at [26, 125] on div "Drivers" at bounding box center [50, 127] width 83 height 11
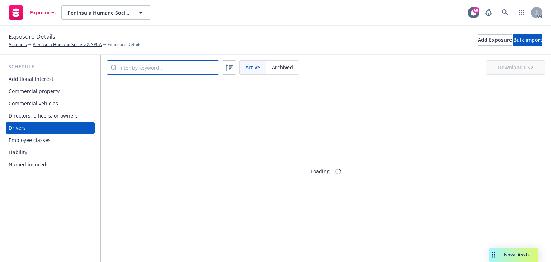
click at [164, 65] on input "Filter by keyword..." at bounding box center [163, 67] width 113 height 14
paste input "Brooke"
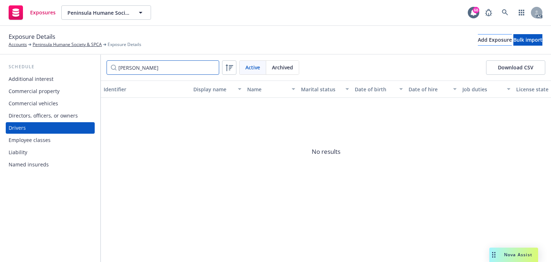
type input "Brooke"
click at [478, 40] on div "Add Exposure" at bounding box center [495, 39] width 34 height 11
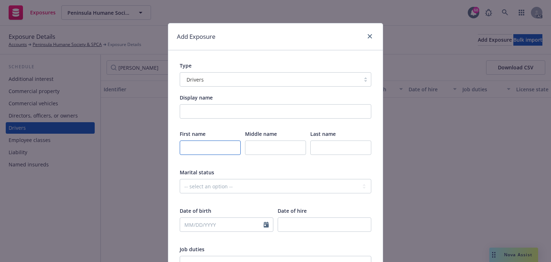
click at [206, 142] on input "text" at bounding box center [210, 147] width 61 height 14
paste input "Brooke"
type input "Brooke"
click at [337, 143] on input "text" at bounding box center [341, 147] width 61 height 14
paste input "Young"
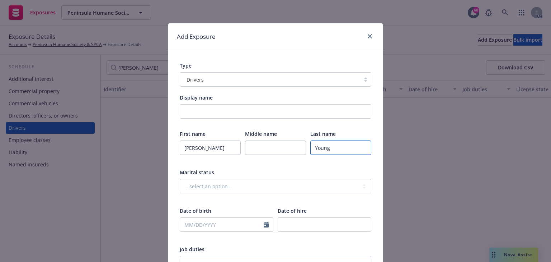
type input "Young"
click at [216, 227] on input "text" at bounding box center [222, 225] width 84 height 14
select select "9"
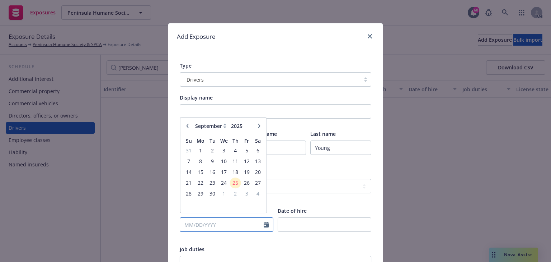
paste input "09/25/03"
click at [198, 224] on input "09/25/03" at bounding box center [222, 225] width 84 height 14
type input "09/25/2003"
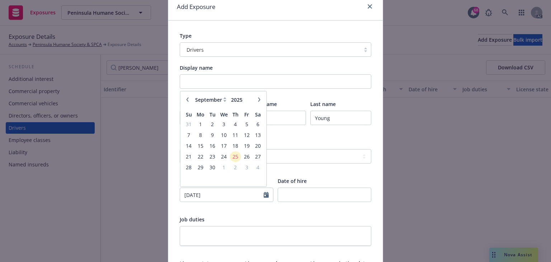
scroll to position [86, 0]
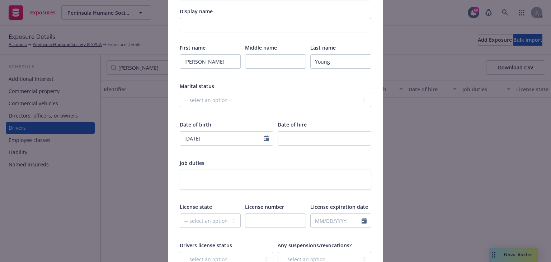
click at [334, 164] on div "Job duties" at bounding box center [276, 163] width 192 height 8
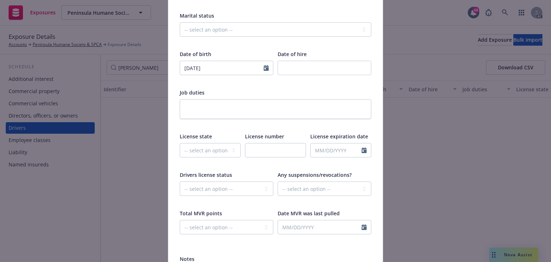
scroll to position [172, 0]
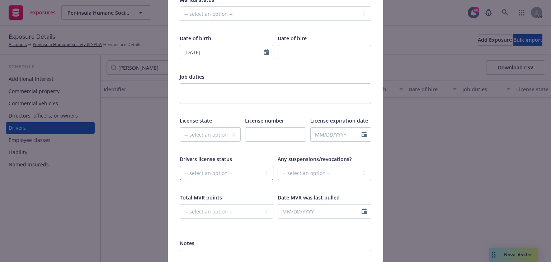
click at [225, 168] on select "-- select an option -- Cancelled Denied Disqualified Expired Invalid Limited No…" at bounding box center [227, 172] width 94 height 14
select select "CANCELLED"
click at [180, 165] on select "-- select an option -- Cancelled Denied Disqualified Expired Invalid Limited No…" at bounding box center [227, 172] width 94 height 14
click at [250, 172] on select "-- select an option -- Cancelled Denied Disqualified Expired Invalid Limited No…" at bounding box center [227, 172] width 94 height 14
select select
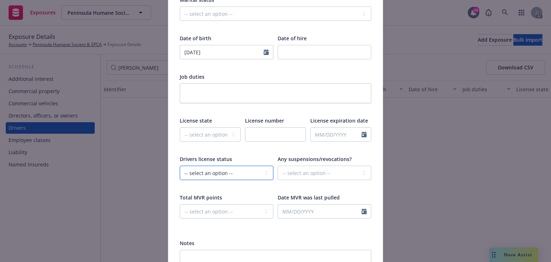
click at [180, 165] on select "-- select an option -- Cancelled Denied Disqualified Expired Invalid Limited No…" at bounding box center [227, 172] width 94 height 14
click at [209, 132] on select "-- select an option -- Alaska Alabama Arkansas American Samoa Arizona Californi…" at bounding box center [210, 134] width 61 height 14
select select "CA"
click at [180, 127] on select "-- select an option -- Alaska Alabama Arkansas American Samoa Arizona Californi…" at bounding box center [210, 134] width 61 height 14
click at [271, 135] on input "text" at bounding box center [275, 134] width 61 height 14
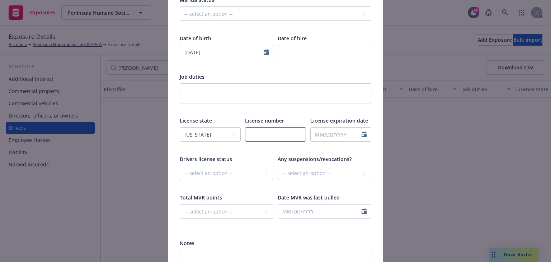
paste input "Y1459935"
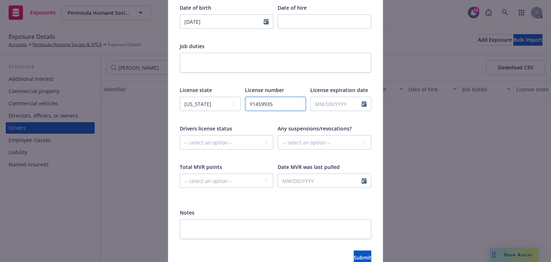
scroll to position [240, 0]
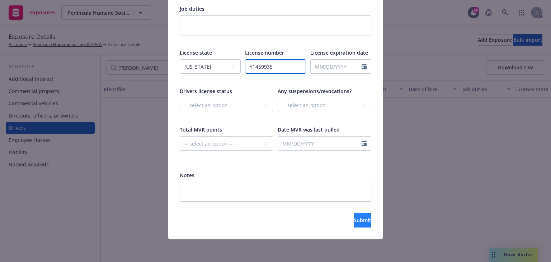
type input "Y1459935"
click at [362, 224] on button "Submit" at bounding box center [363, 220] width 18 height 14
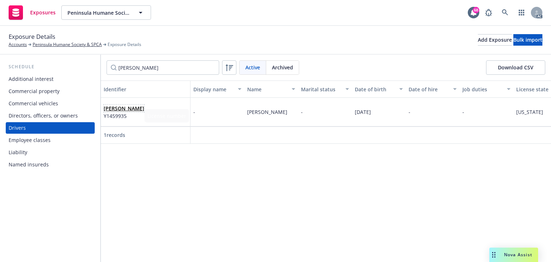
click at [132, 107] on link "Brooke Young" at bounding box center [124, 108] width 41 height 7
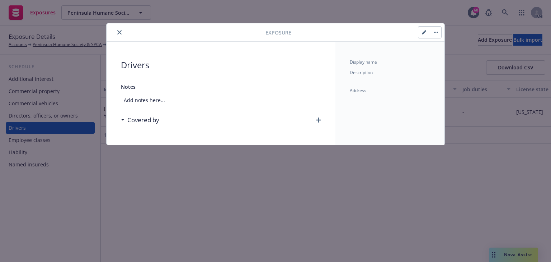
click at [318, 119] on icon "button" at bounding box center [318, 119] width 5 height 5
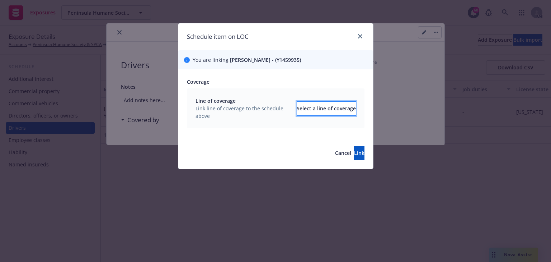
click at [313, 108] on div "Select a line of coverage" at bounding box center [326, 109] width 59 height 14
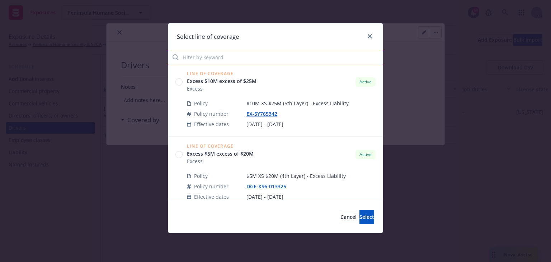
click at [234, 56] on input "Filter by keyword" at bounding box center [275, 57] width 215 height 14
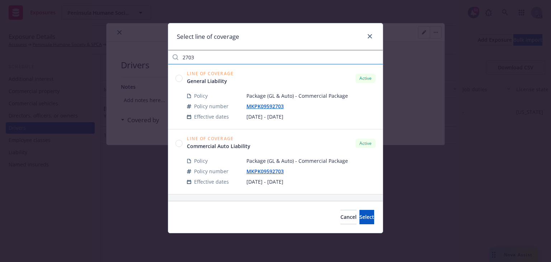
type input "2703"
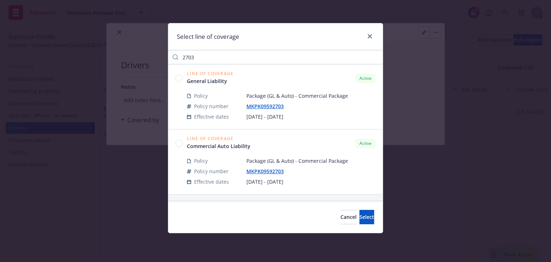
drag, startPoint x: 178, startPoint y: 143, endPoint x: 225, endPoint y: 159, distance: 49.6
click at [178, 143] on circle at bounding box center [179, 143] width 7 height 7
drag, startPoint x: 372, startPoint y: 216, endPoint x: 369, endPoint y: 208, distance: 7.9
click at [372, 216] on button "Select" at bounding box center [367, 217] width 15 height 14
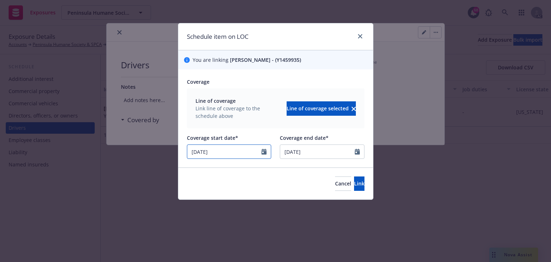
click at [224, 156] on input "04/14/2025" at bounding box center [224, 152] width 75 height 14
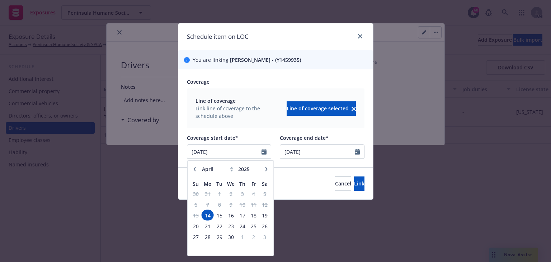
click at [266, 168] on icon "button" at bounding box center [266, 169] width 4 height 4
click at [265, 169] on icon "button" at bounding box center [266, 169] width 4 height 4
select select "8"
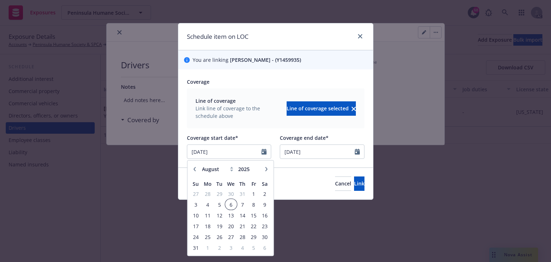
click at [228, 206] on span "6" at bounding box center [231, 204] width 10 height 9
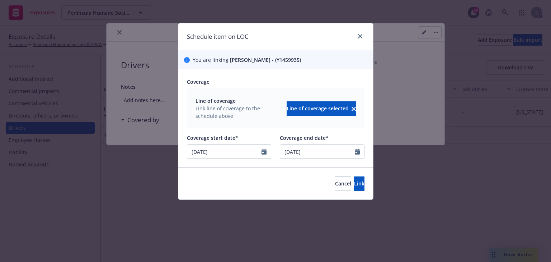
type input "08/06/2025"
click at [354, 189] on button "Link" at bounding box center [359, 183] width 10 height 14
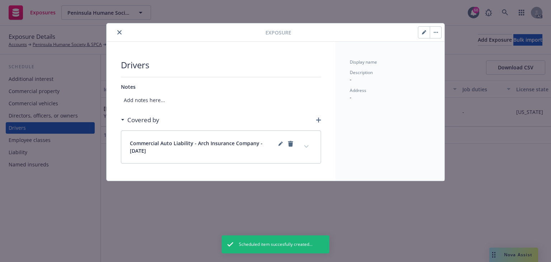
click at [310, 146] on button "expand content" at bounding box center [306, 146] width 11 height 11
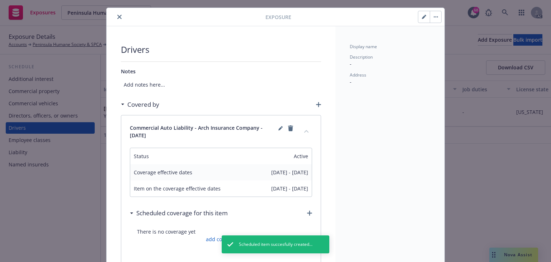
scroll to position [115, 0]
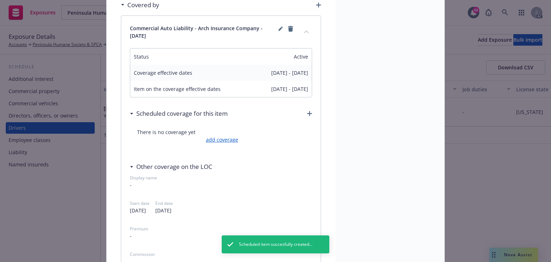
click at [217, 140] on link "add coverage" at bounding box center [221, 140] width 34 height 8
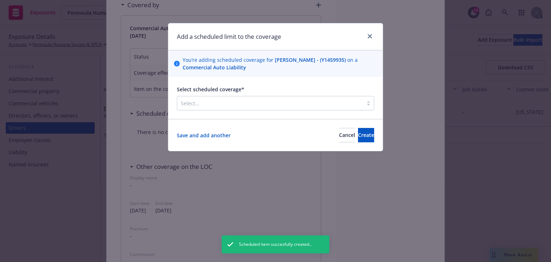
click at [264, 103] on div at bounding box center [270, 103] width 179 height 9
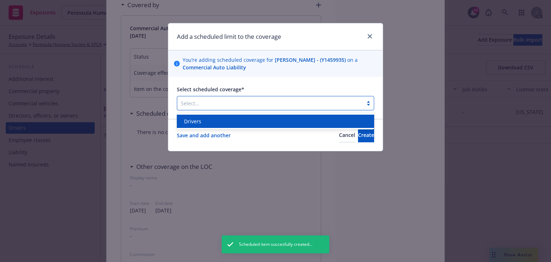
click at [245, 122] on div "Drivers" at bounding box center [275, 121] width 189 height 8
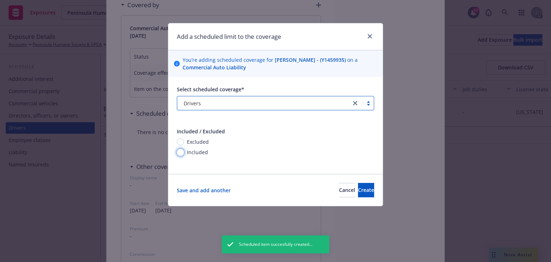
click at [182, 154] on input "Included" at bounding box center [180, 152] width 7 height 7
radio input "true"
click at [359, 199] on div "Save and add another Cancel Create" at bounding box center [275, 190] width 215 height 32
click at [359, 192] on span "Create" at bounding box center [366, 189] width 16 height 7
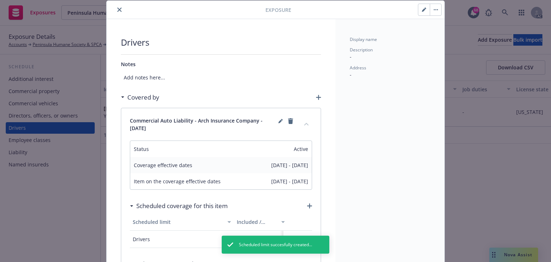
scroll to position [0, 0]
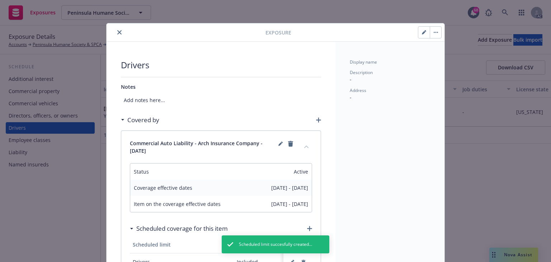
click at [115, 32] on button "close" at bounding box center [119, 32] width 9 height 9
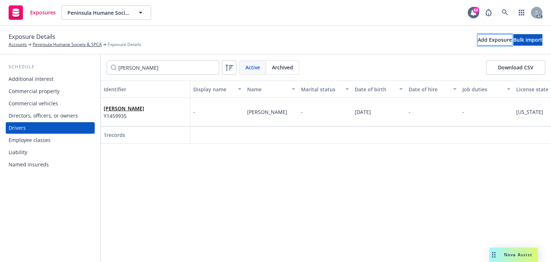
click at [478, 41] on div "Add Exposure" at bounding box center [495, 39] width 34 height 11
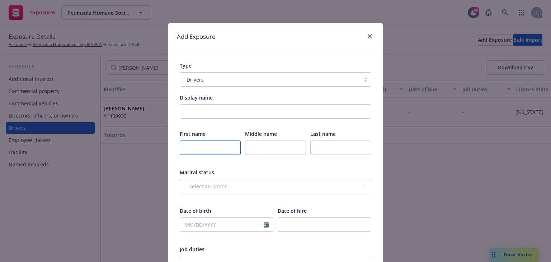
click at [196, 144] on input "text" at bounding box center [210, 147] width 61 height 14
paste input "Erin"
type input "Erin"
click at [346, 146] on input "text" at bounding box center [341, 147] width 61 height 14
paste input "Campbell"
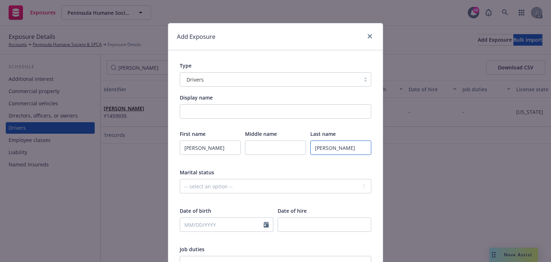
type input "Campbell"
click at [224, 223] on input "text" at bounding box center [222, 225] width 84 height 14
select select "9"
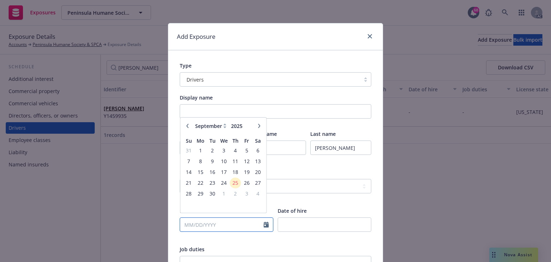
paste input "01/24/01"
click at [198, 223] on input "01/24/01" at bounding box center [222, 225] width 84 height 14
type input "01/24/2001"
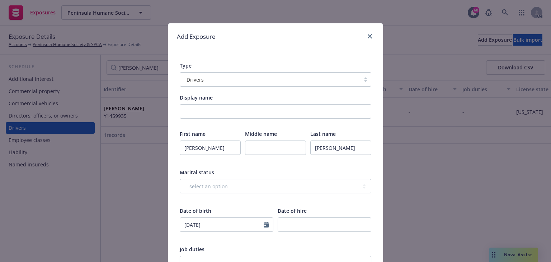
click at [290, 195] on div "-- select an option -- Married Single Unknown" at bounding box center [276, 191] width 192 height 24
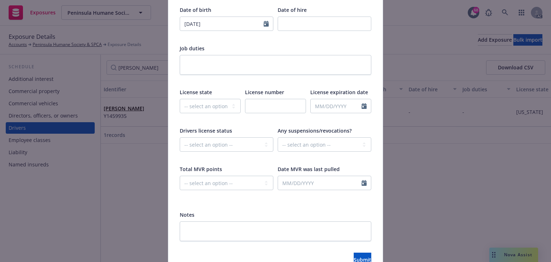
scroll to position [201, 0]
drag, startPoint x: 199, startPoint y: 104, endPoint x: 200, endPoint y: 111, distance: 6.1
click at [199, 104] on select "-- select an option -- Alaska Alabama Arkansas American Samoa Arizona Californi…" at bounding box center [210, 105] width 61 height 14
select select "CA"
click at [180, 98] on select "-- select an option -- Alaska Alabama Arkansas American Samoa Arizona Californi…" at bounding box center [210, 105] width 61 height 14
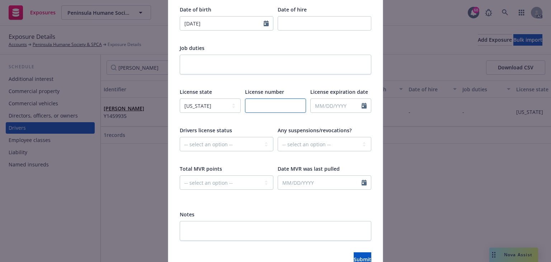
click at [273, 101] on input "text" at bounding box center [275, 105] width 61 height 14
paste input "Y6988255"
type input "Y6988255"
click at [345, 251] on div at bounding box center [276, 246] width 192 height 11
click at [354, 253] on button "Submit" at bounding box center [363, 259] width 18 height 14
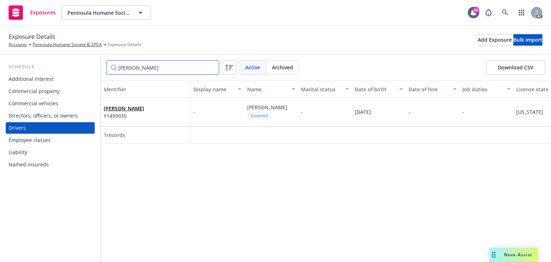
drag, startPoint x: 46, startPoint y: 60, endPoint x: -101, endPoint y: 81, distance: 147.6
click at [0, 81] on html "Exposures Peninsula Humane Society & SPCA Peninsula Humane Society & SPCA 68 AC…" at bounding box center [275, 131] width 551 height 262
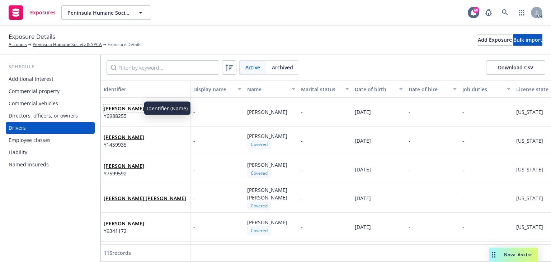
click at [122, 109] on link "Erin Campbell" at bounding box center [124, 108] width 41 height 7
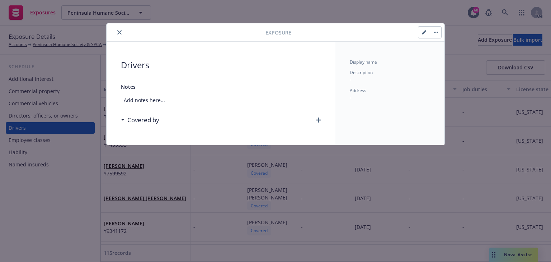
click at [317, 119] on icon "button" at bounding box center [318, 119] width 5 height 5
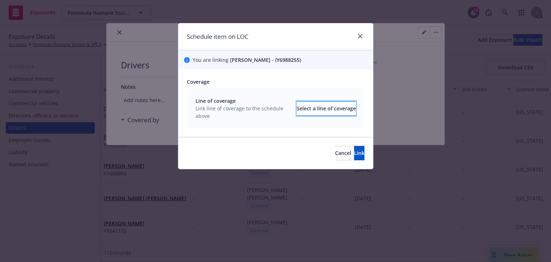
click at [317, 111] on div "Select a line of coverage" at bounding box center [326, 109] width 59 height 14
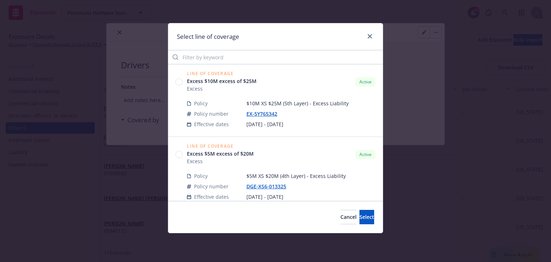
click at [215, 47] on div "Select line of coverage" at bounding box center [275, 36] width 215 height 27
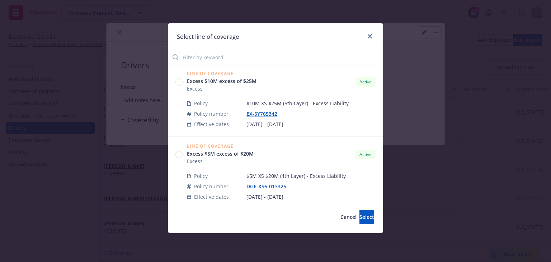
click at [216, 55] on input "Filter by keyword" at bounding box center [275, 57] width 215 height 14
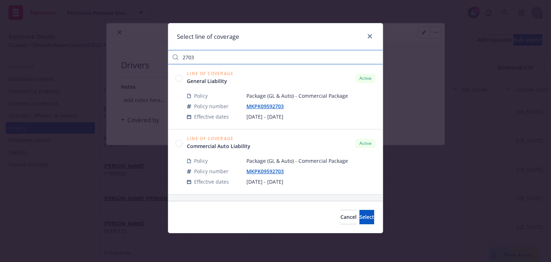
type input "2703"
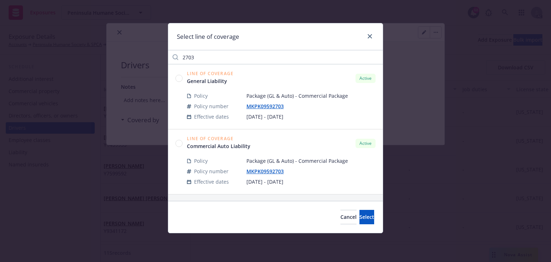
click at [178, 144] on circle at bounding box center [179, 143] width 7 height 7
click at [366, 218] on button "Select" at bounding box center [367, 217] width 15 height 14
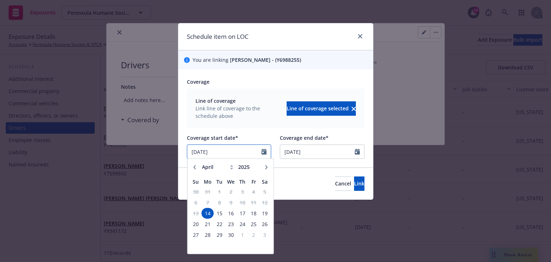
click at [230, 156] on input "04/14/2025" at bounding box center [224, 152] width 75 height 14
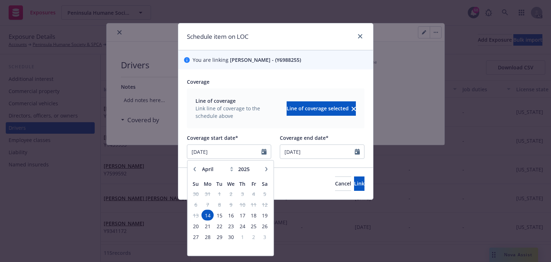
click at [263, 169] on button "button" at bounding box center [266, 168] width 9 height 9
select select "8"
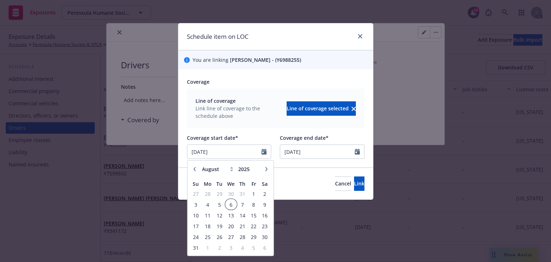
click at [229, 204] on span "6" at bounding box center [231, 204] width 10 height 9
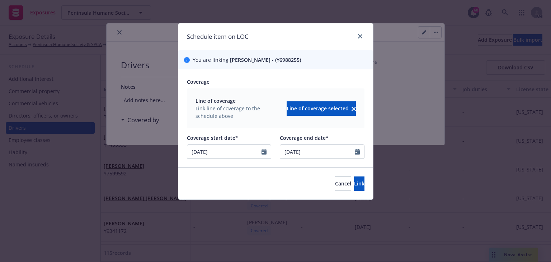
type input "08/06/2025"
click at [354, 185] on button "Link" at bounding box center [359, 183] width 10 height 14
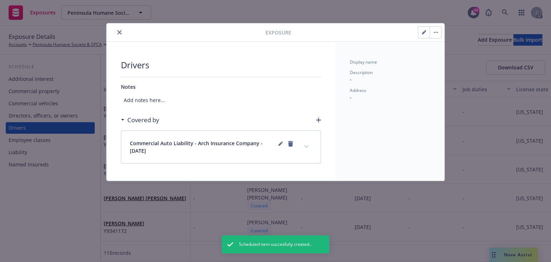
click at [302, 144] on button "expand content" at bounding box center [306, 146] width 11 height 11
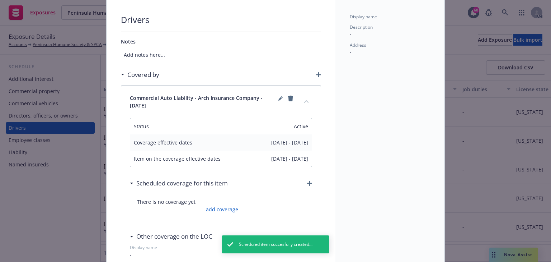
scroll to position [115, 0]
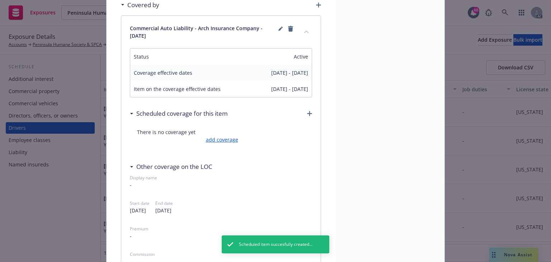
click at [225, 141] on link "add coverage" at bounding box center [221, 140] width 34 height 8
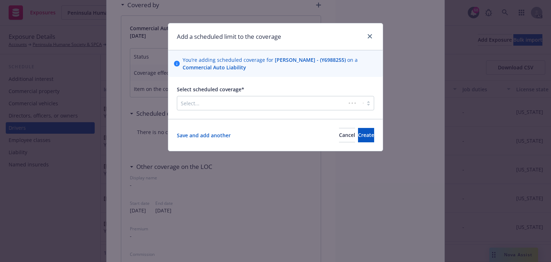
click at [238, 102] on div at bounding box center [262, 103] width 162 height 9
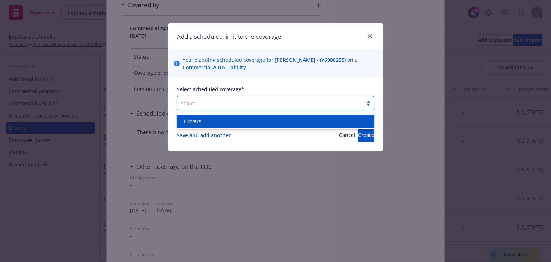
click at [211, 125] on div "Drivers" at bounding box center [275, 121] width 189 height 8
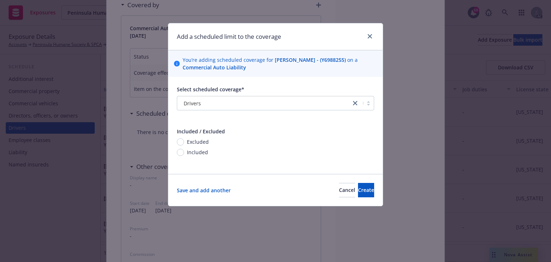
click at [191, 151] on span "Included" at bounding box center [197, 152] width 21 height 8
click at [184, 151] on input "Included" at bounding box center [180, 152] width 7 height 7
radio input "true"
click at [358, 188] on button "Create" at bounding box center [366, 190] width 16 height 14
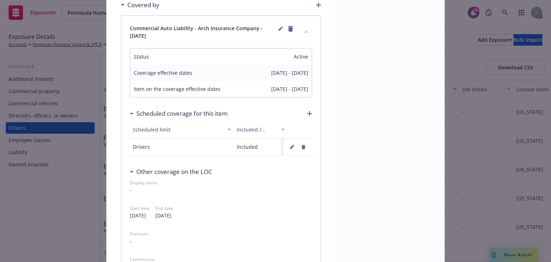
scroll to position [0, 0]
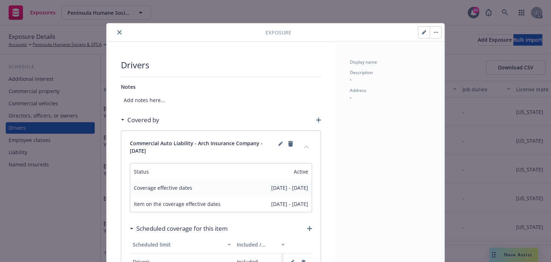
click at [118, 32] on icon "close" at bounding box center [119, 32] width 4 height 4
click at [117, 32] on div "Exposure Details Accounts Peninsula Humane Society & SPCA Exposure Details Add …" at bounding box center [275, 40] width 551 height 29
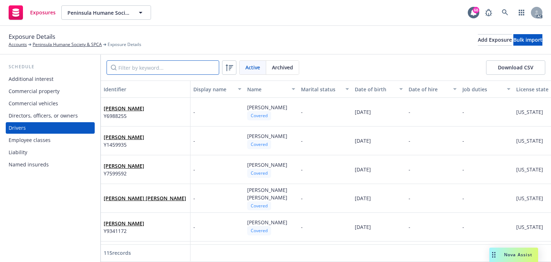
click at [157, 66] on input "Filter by keyword..." at bounding box center [163, 67] width 113 height 14
paste input "Beatri"
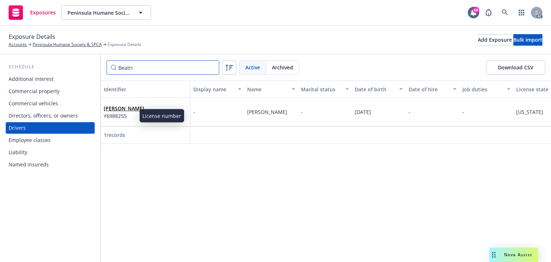
type input "Beatri"
click at [122, 112] on span "Y6988255" at bounding box center [124, 116] width 41 height 8
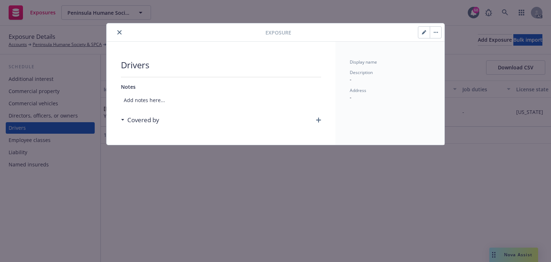
click at [435, 32] on icon "button" at bounding box center [436, 32] width 4 height 1
click at [444, 52] on link "Archive" at bounding box center [450, 52] width 41 height 14
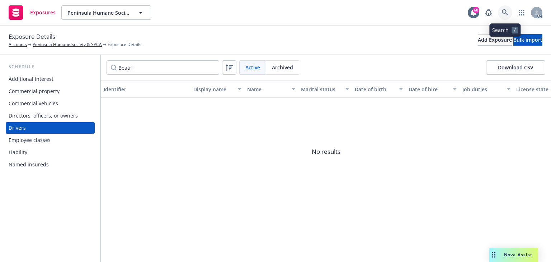
click at [500, 10] on link at bounding box center [505, 12] width 14 height 14
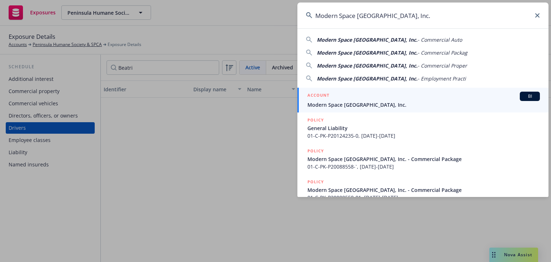
type input "Modern Space Los Angeles, Inc."
click at [330, 100] on div "ACCOUNT BI" at bounding box center [424, 96] width 233 height 9
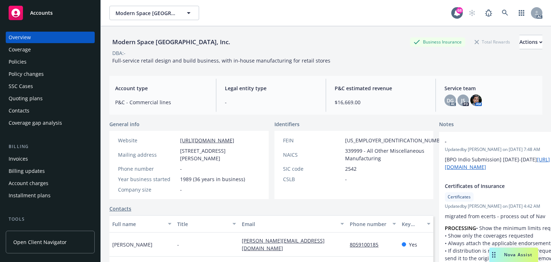
click at [30, 64] on div "Policies" at bounding box center [50, 61] width 83 height 11
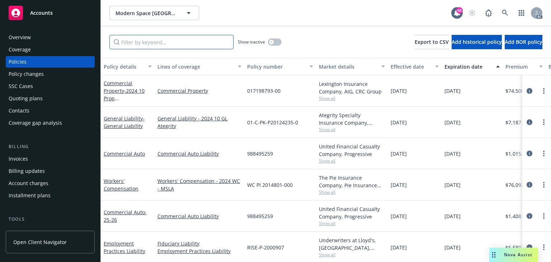
click at [167, 42] on input "Filter by keyword..." at bounding box center [171, 42] width 124 height 14
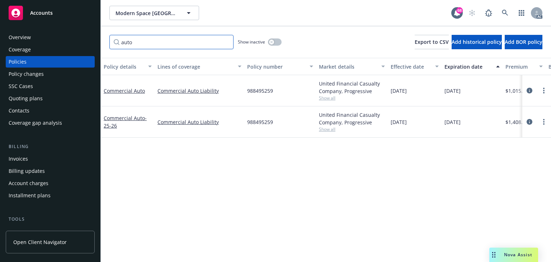
type input "auto"
click at [289, 159] on div "Policy details Lines of coverage Policy number Market details Effective date Ex…" at bounding box center [326, 160] width 451 height 204
click at [528, 89] on icon "circleInformation" at bounding box center [530, 91] width 6 height 6
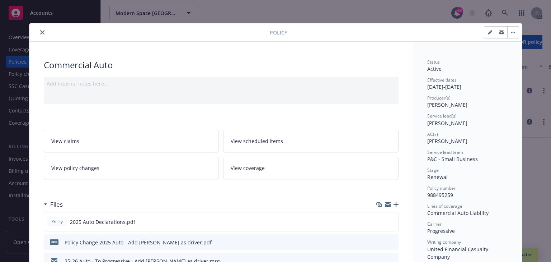
click at [41, 30] on icon "close" at bounding box center [42, 32] width 4 height 4
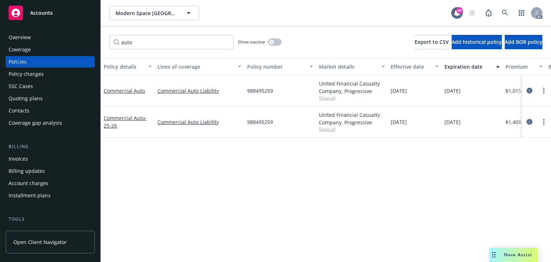
click at [231, 172] on div "Policy details Lines of coverage Policy number Market details Effective date Ex…" at bounding box center [326, 160] width 451 height 204
click at [529, 89] on icon "circleInformation" at bounding box center [530, 91] width 6 height 6
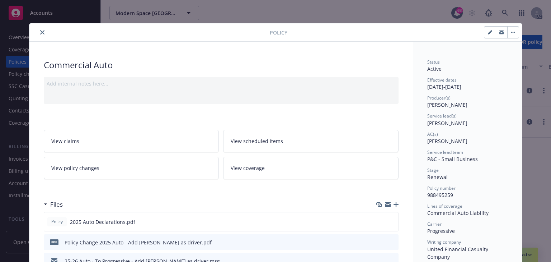
scroll to position [22, 0]
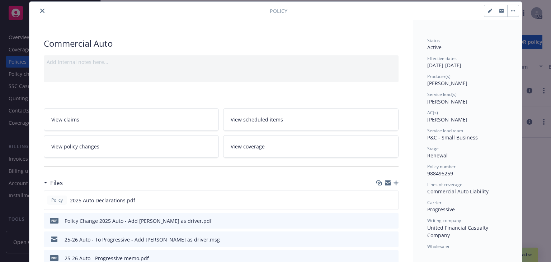
click at [68, 145] on span "View policy changes" at bounding box center [75, 147] width 48 height 8
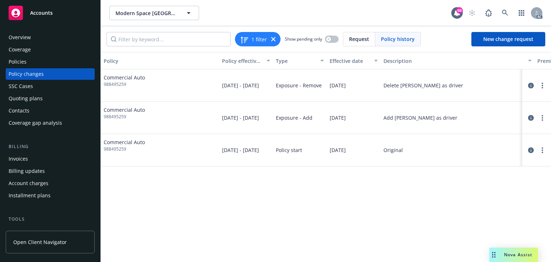
click at [314, 215] on div "Policy Policy effective dates Type Effective date Description Premium change An…" at bounding box center [326, 157] width 451 height 210
click at [531, 83] on icon "circleInformation" at bounding box center [531, 86] width 6 height 6
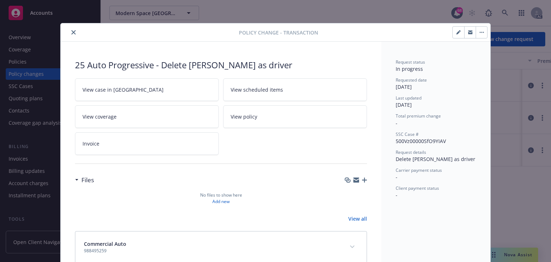
scroll to position [16, 0]
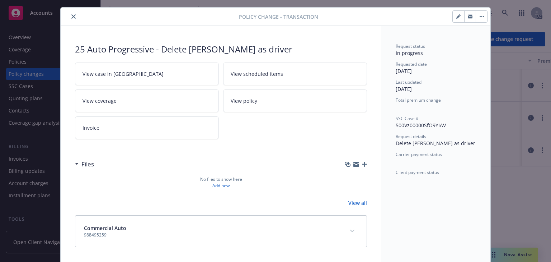
drag, startPoint x: 73, startPoint y: 47, endPoint x: 302, endPoint y: 54, distance: 228.8
click at [302, 54] on div "25 Auto Progressive - Delete Jorge Castaneda as driver" at bounding box center [221, 49] width 292 height 12
click at [74, 17] on button "close" at bounding box center [73, 16] width 9 height 9
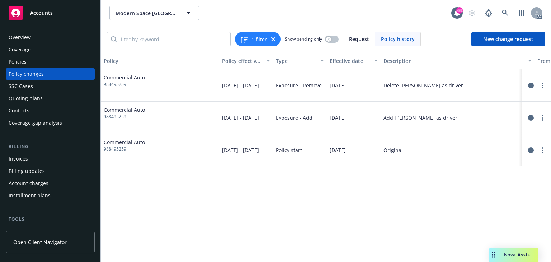
click at [352, 236] on div "Policy Policy effective dates Type Effective date Description Premium change An…" at bounding box center [326, 157] width 451 height 210
click at [531, 86] on icon "circleInformation" at bounding box center [531, 86] width 6 height 6
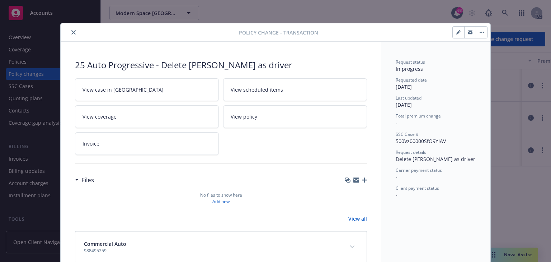
scroll to position [16, 0]
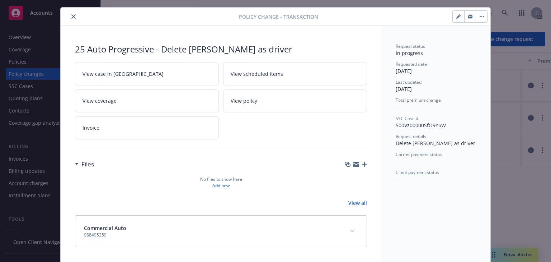
click at [382, 125] on div "Request status In progress Requested date 09/24/2025 Last updated 09/25/2025 To…" at bounding box center [436, 145] width 109 height 238
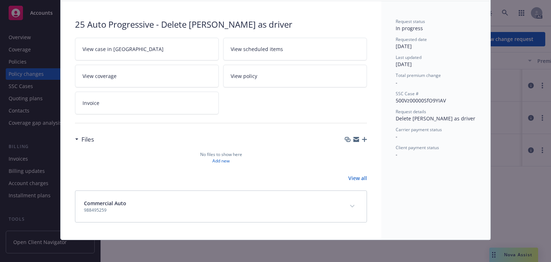
click at [351, 205] on icon "expand content" at bounding box center [352, 206] width 4 height 3
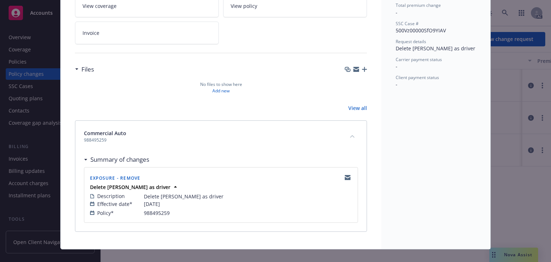
scroll to position [120, 0]
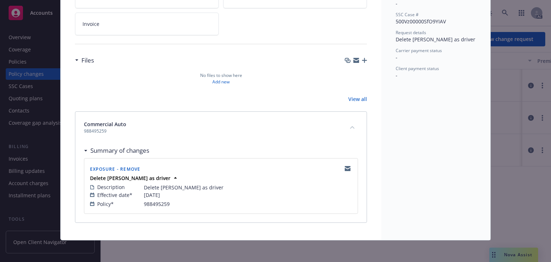
click at [387, 198] on div "Request status In progress Requested date 09/24/2025 Last updated 09/25/2025 To…" at bounding box center [436, 81] width 109 height 318
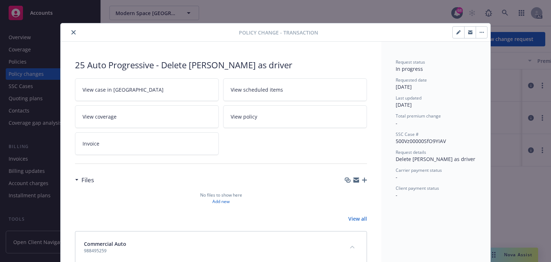
scroll to position [0, 0]
click at [71, 33] on icon "close" at bounding box center [73, 32] width 4 height 4
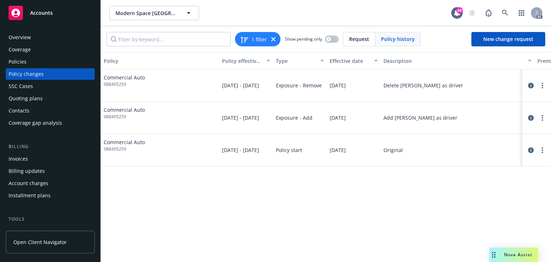
click at [26, 62] on div "Policies" at bounding box center [18, 61] width 18 height 11
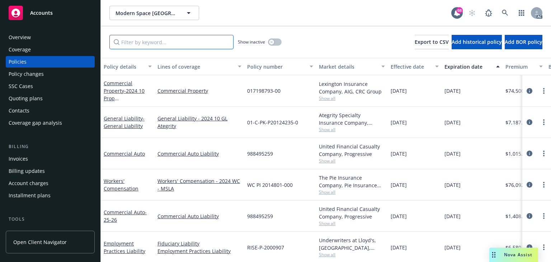
click at [182, 45] on input "Filter by keyword..." at bounding box center [171, 42] width 124 height 14
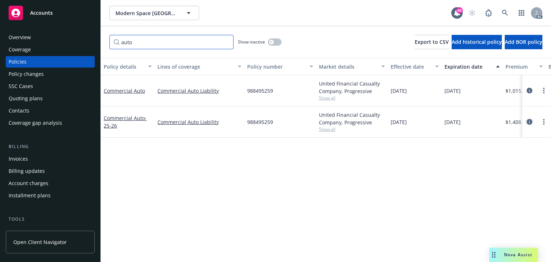
type input "auto"
click at [528, 122] on icon "circleInformation" at bounding box center [530, 122] width 6 height 6
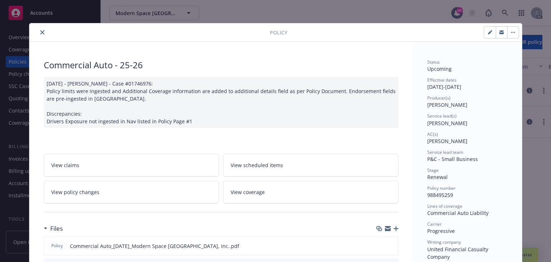
click at [431, 122] on span "Marlowe Milo" at bounding box center [448, 123] width 40 height 7
copy span "Marlowe"
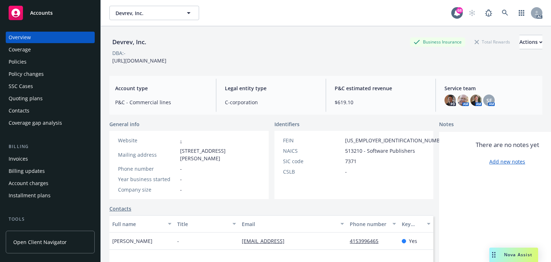
click at [24, 63] on div "Policies" at bounding box center [18, 61] width 18 height 11
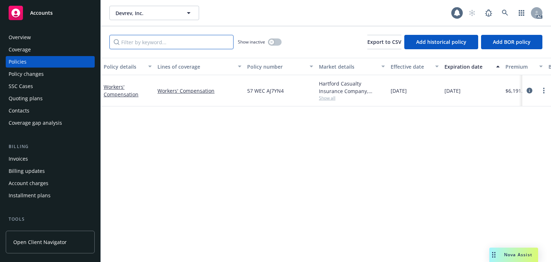
click at [160, 38] on input "Filter by keyword..." at bounding box center [171, 42] width 124 height 14
click at [379, 158] on div "Policy details Lines of coverage Policy number Market details Effective date Ex…" at bounding box center [326, 160] width 451 height 204
click at [530, 89] on icon "circleInformation" at bounding box center [530, 91] width 6 height 6
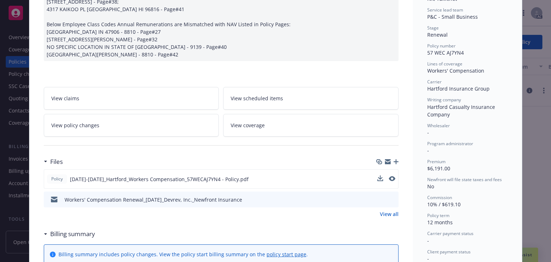
scroll to position [144, 0]
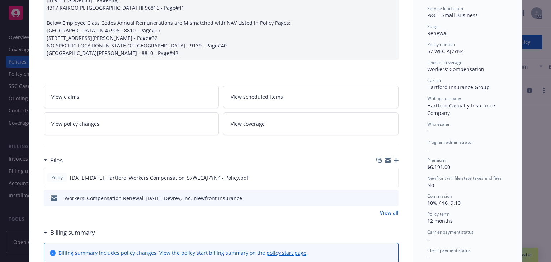
click at [103, 127] on link "View policy changes" at bounding box center [132, 123] width 176 height 23
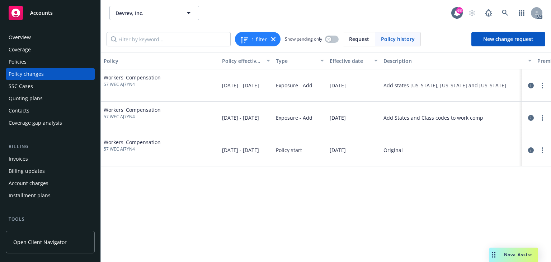
click at [463, 210] on div "Policy Policy effective dates Type Effective date Description Premium change An…" at bounding box center [326, 157] width 451 height 210
click at [376, 198] on div "Policy Policy effective dates Type Effective date Description Premium change An…" at bounding box center [326, 157] width 451 height 210
click at [366, 231] on div "Policy Policy effective dates Type Effective date Description Premium change An…" at bounding box center [326, 157] width 451 height 210
click at [530, 86] on icon "circleInformation" at bounding box center [531, 86] width 6 height 6
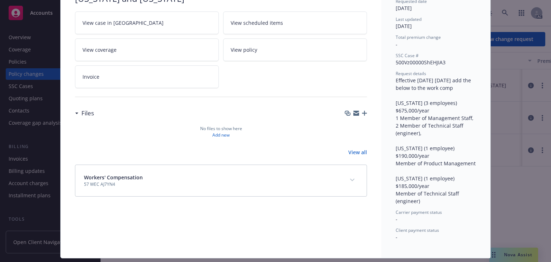
scroll to position [79, 0]
click at [347, 182] on button "expand content" at bounding box center [352, 179] width 11 height 11
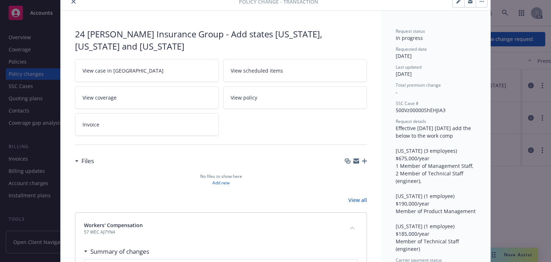
scroll to position [0, 0]
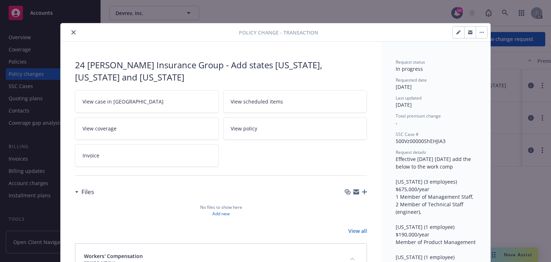
click at [72, 33] on icon "close" at bounding box center [73, 32] width 4 height 4
